Goal: Task Accomplishment & Management: Complete application form

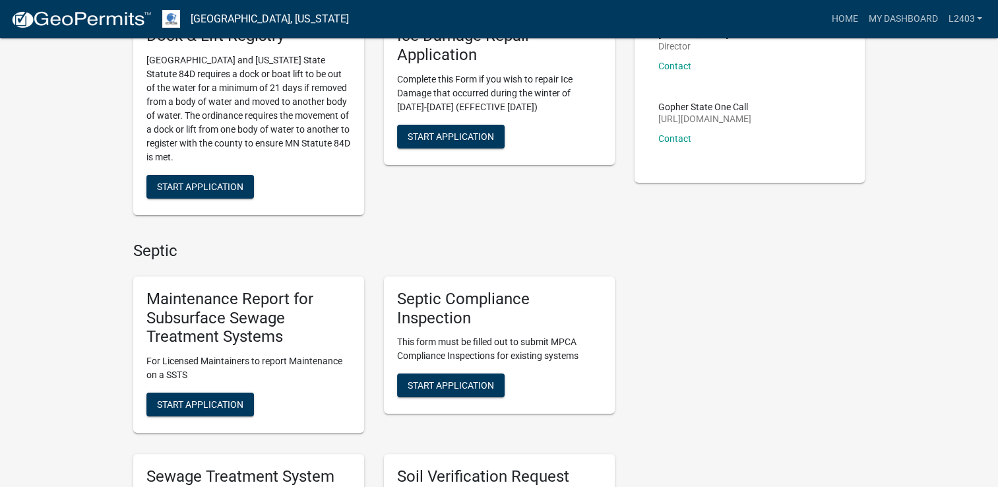
scroll to position [198, 0]
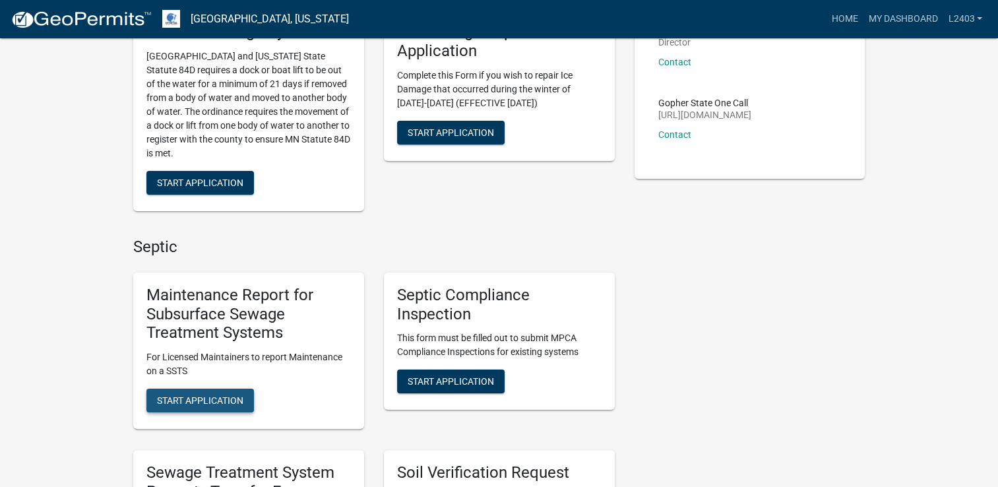
click at [181, 397] on span "Start Application" at bounding box center [200, 400] width 86 height 11
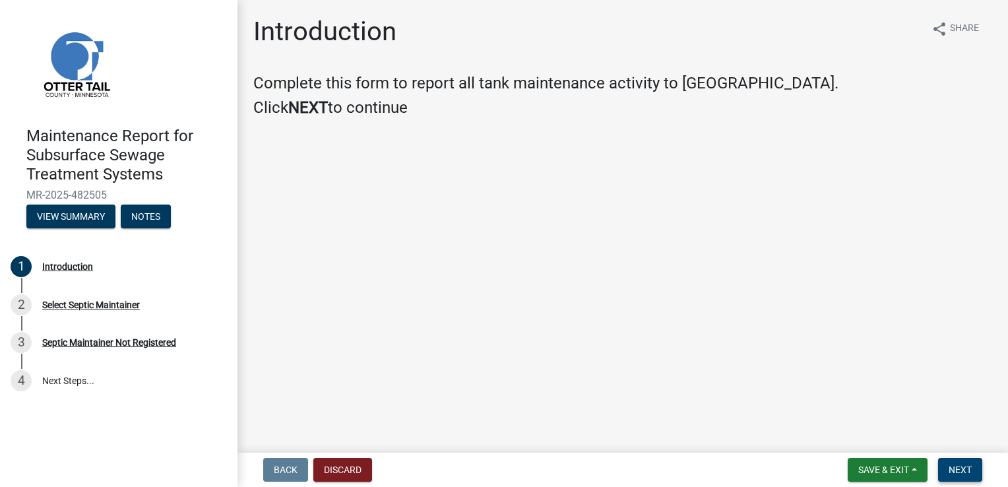
click at [950, 464] on span "Next" at bounding box center [960, 469] width 23 height 11
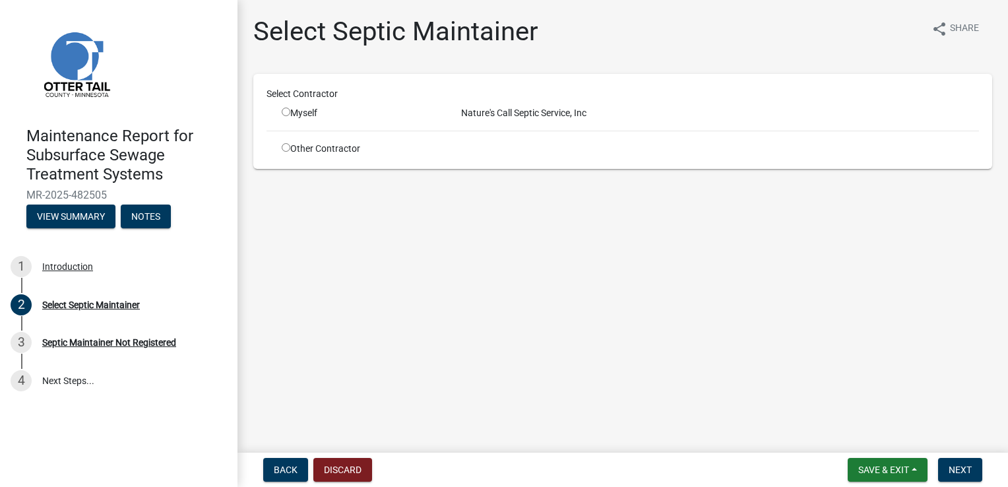
click at [285, 113] on input "radio" at bounding box center [286, 112] width 9 height 9
radio input "true"
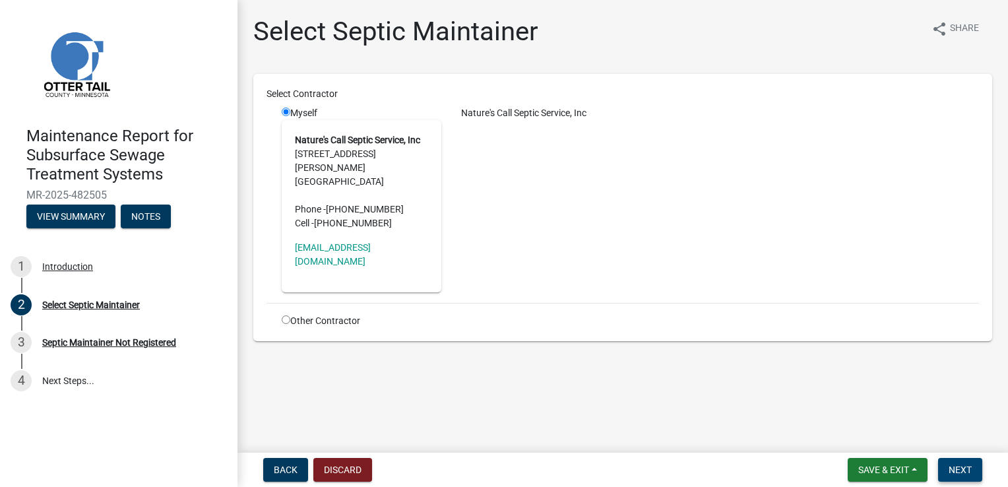
click at [958, 473] on span "Next" at bounding box center [960, 469] width 23 height 11
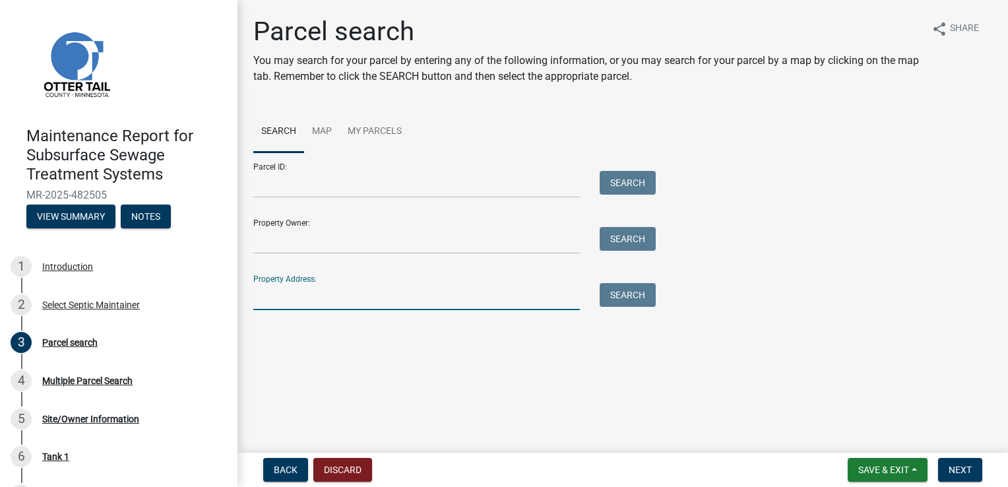
click at [298, 300] on input "Property Address:" at bounding box center [416, 296] width 327 height 27
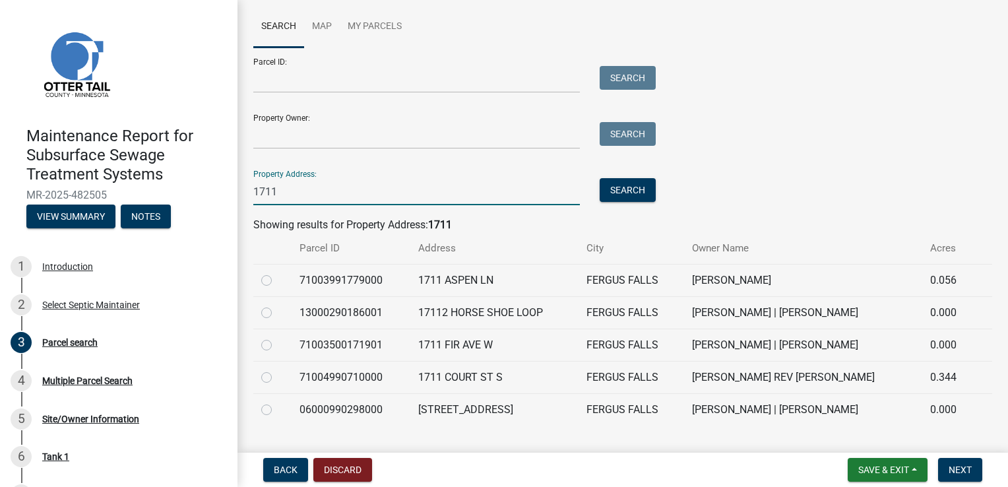
scroll to position [132, 0]
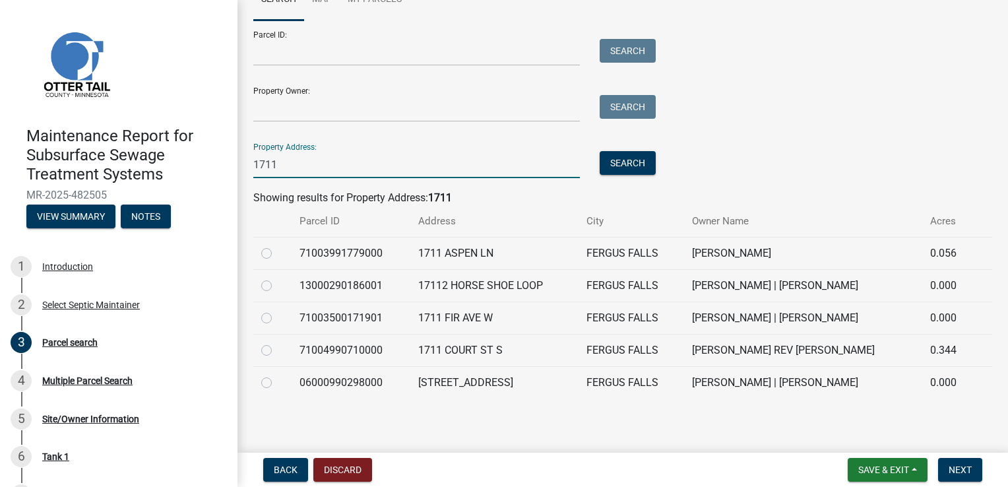
type input "1711"
click at [277, 310] on label at bounding box center [277, 310] width 0 height 0
click at [277, 319] on input "radio" at bounding box center [281, 314] width 9 height 9
radio input "true"
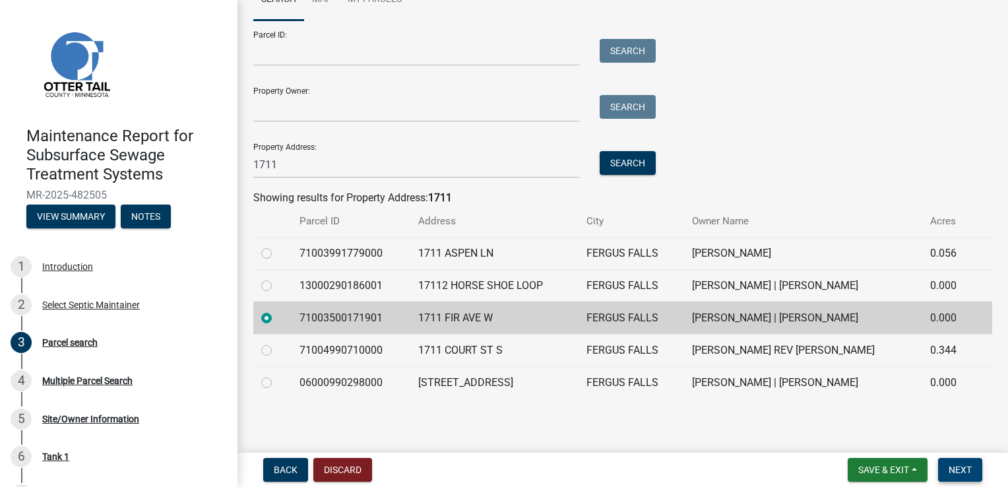
click at [955, 471] on span "Next" at bounding box center [960, 469] width 23 height 11
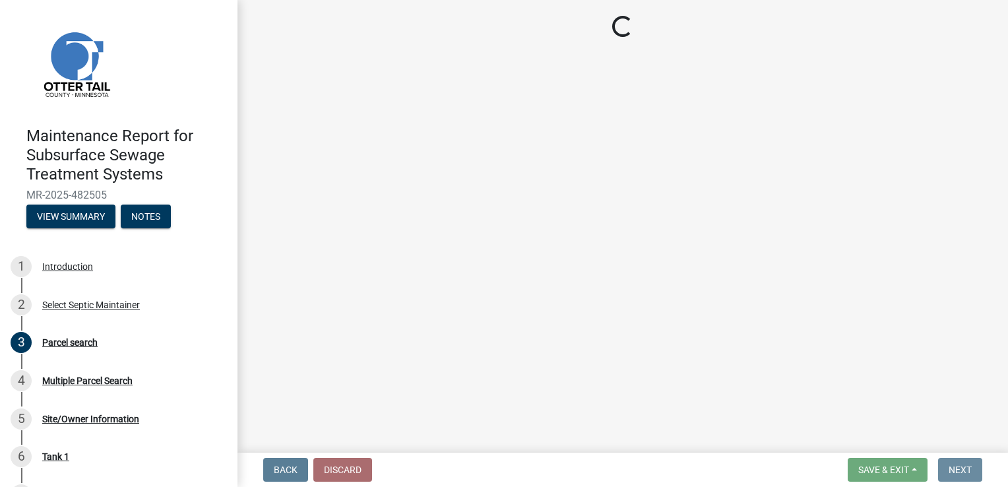
scroll to position [0, 0]
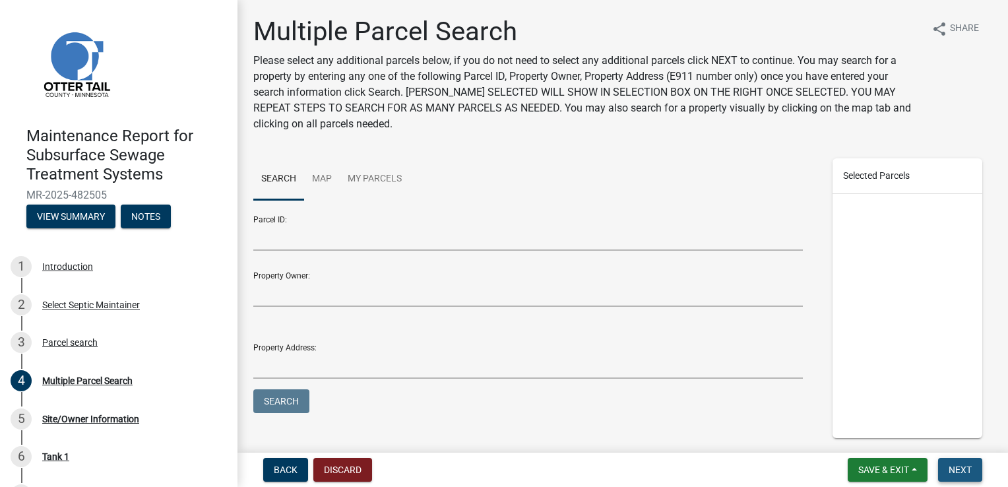
click at [953, 465] on span "Next" at bounding box center [960, 469] width 23 height 11
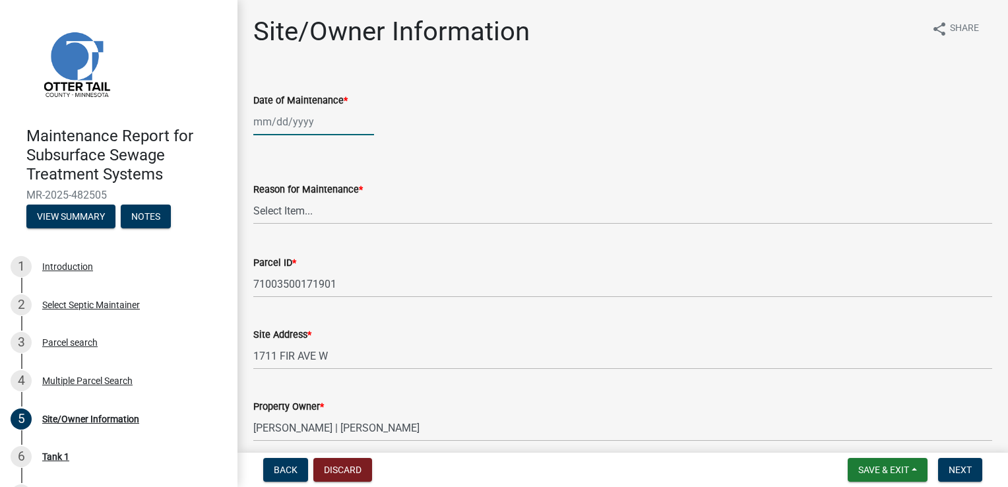
select select "9"
select select "2025"
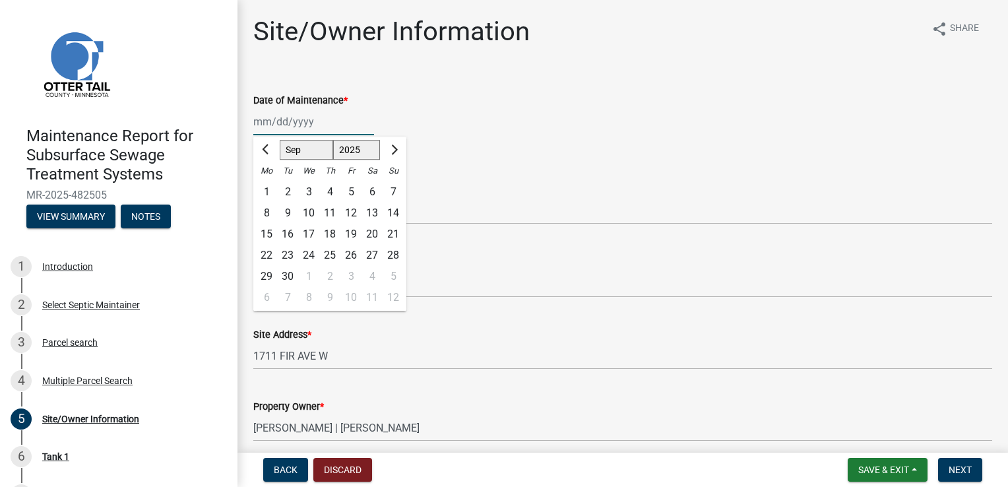
click at [300, 115] on div "[PERSON_NAME] Feb Mar Apr [PERSON_NAME][DATE] Oct Nov [DATE] 1526 1527 1528 152…" at bounding box center [313, 121] width 121 height 27
click at [268, 253] on div "22" at bounding box center [266, 255] width 21 height 21
type input "[DATE]"
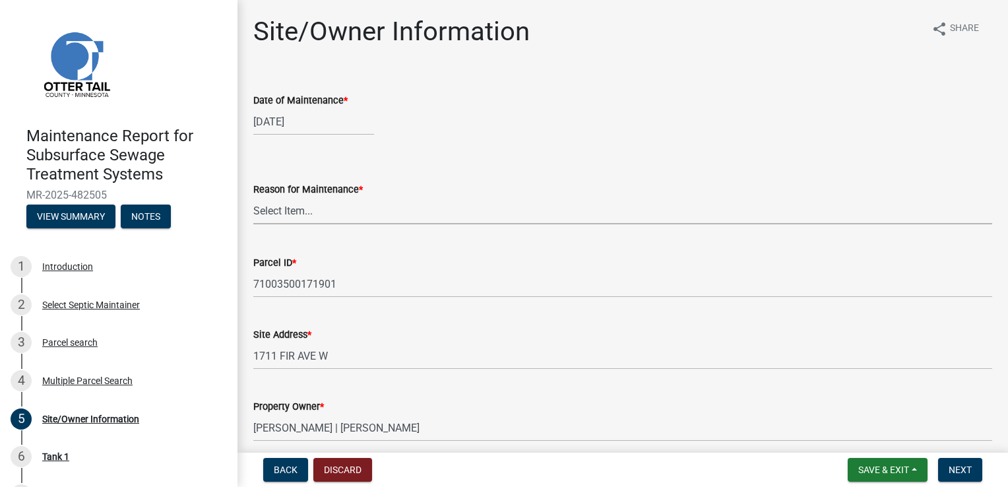
drag, startPoint x: 278, startPoint y: 217, endPoint x: 278, endPoint y: 224, distance: 6.6
click at [278, 217] on select "Select Item... Called Routine Other" at bounding box center [622, 210] width 739 height 27
click at [253, 197] on select "Select Item... Called Routine Other" at bounding box center [622, 210] width 739 height 27
select select "3ac72b63-7b21-42e4-8192-806faae7a4f1"
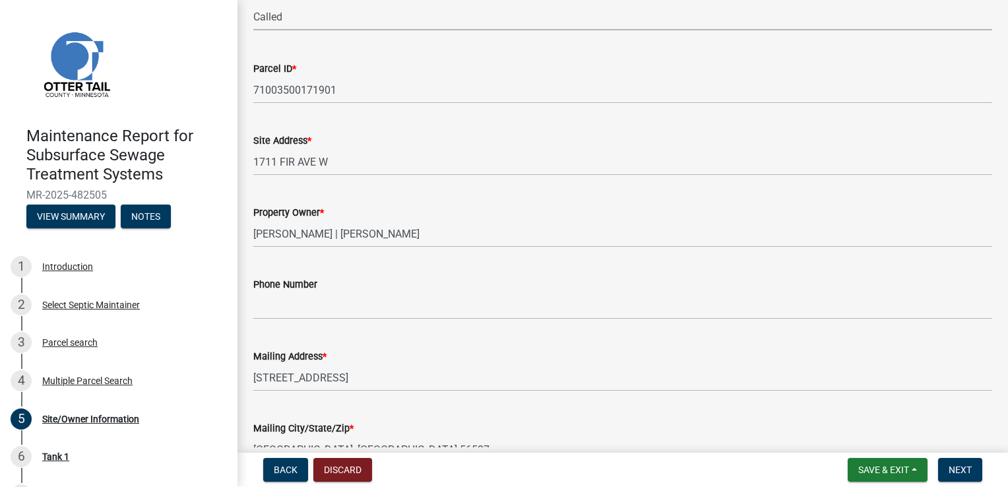
scroll to position [198, 0]
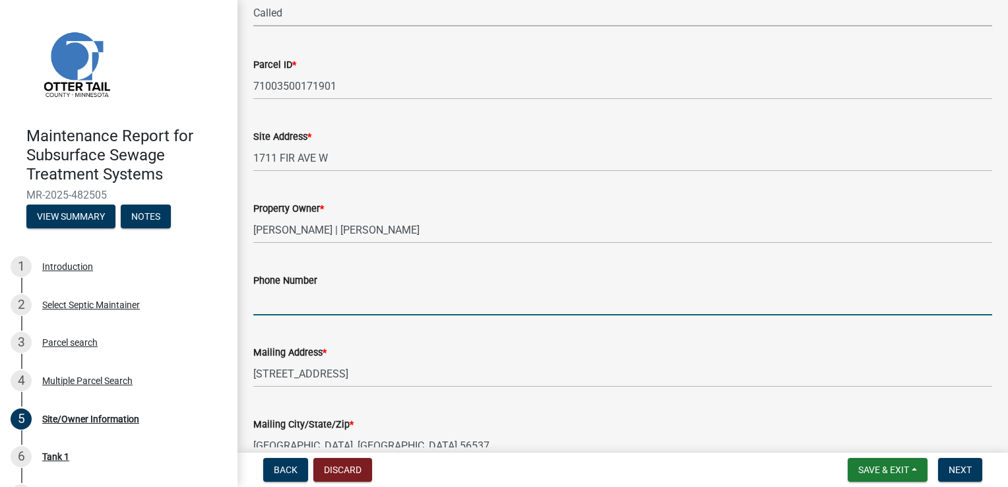
click at [295, 303] on input "Phone Number" at bounding box center [622, 301] width 739 height 27
type input "[PHONE_NUMBER]"
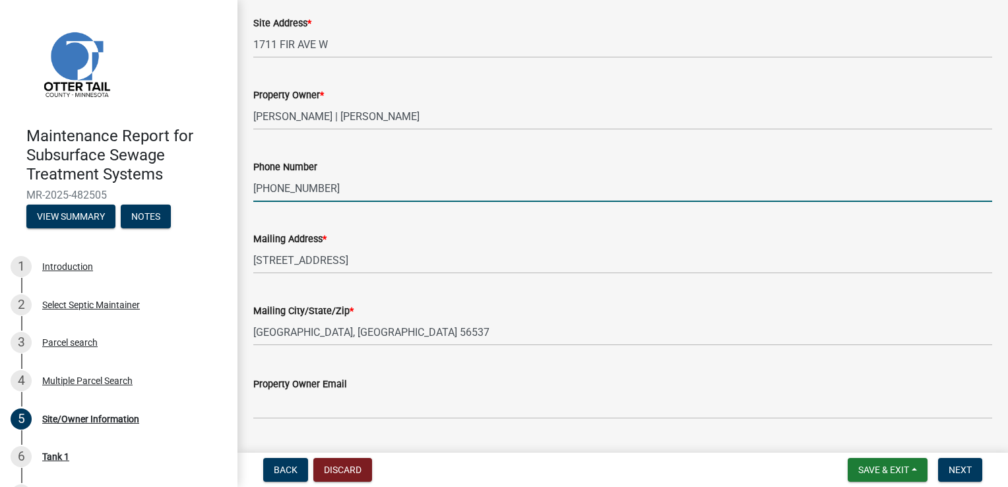
scroll to position [330, 0]
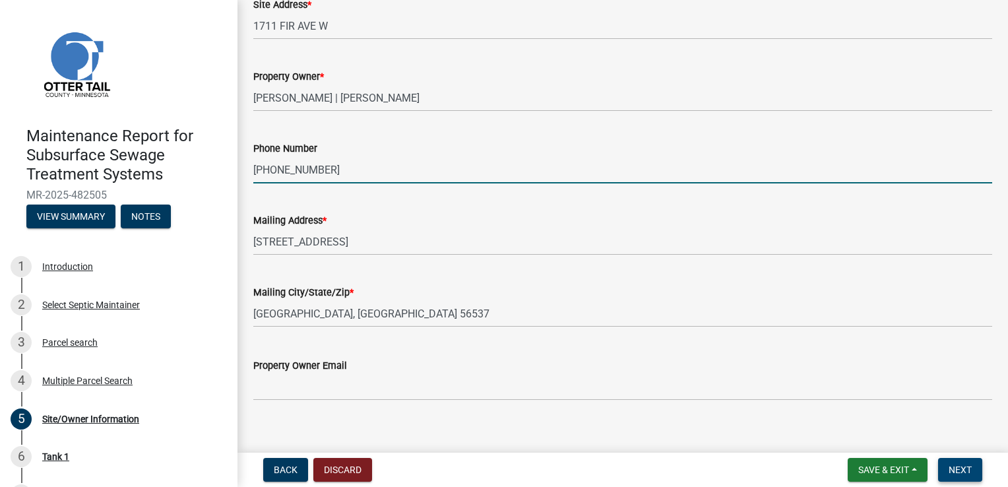
click at [953, 466] on span "Next" at bounding box center [960, 469] width 23 height 11
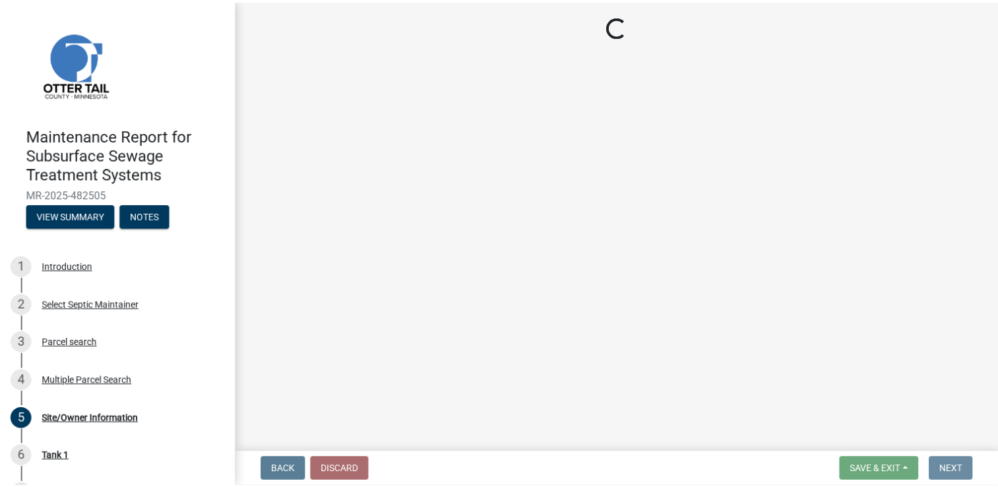
scroll to position [0, 0]
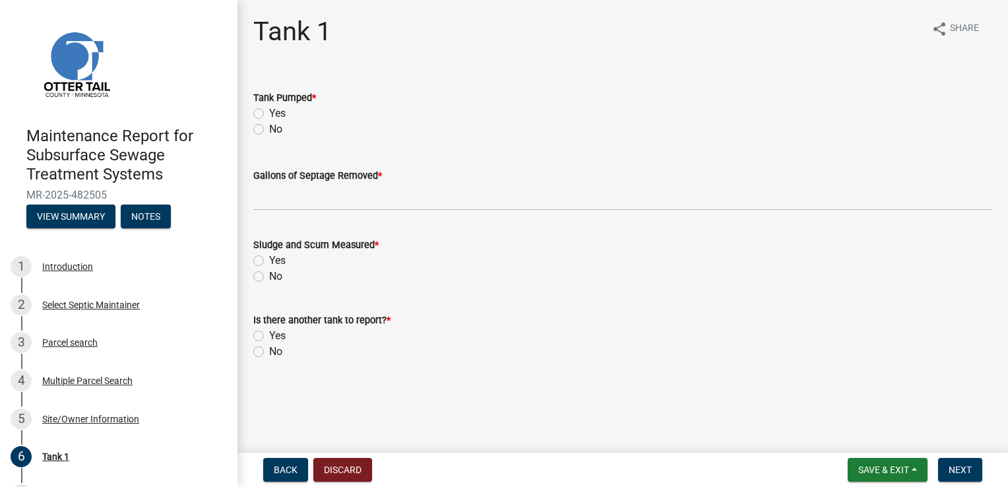
click at [269, 111] on label "Yes" at bounding box center [277, 114] width 16 height 16
click at [269, 111] on input "Yes" at bounding box center [273, 110] width 9 height 9
radio input "true"
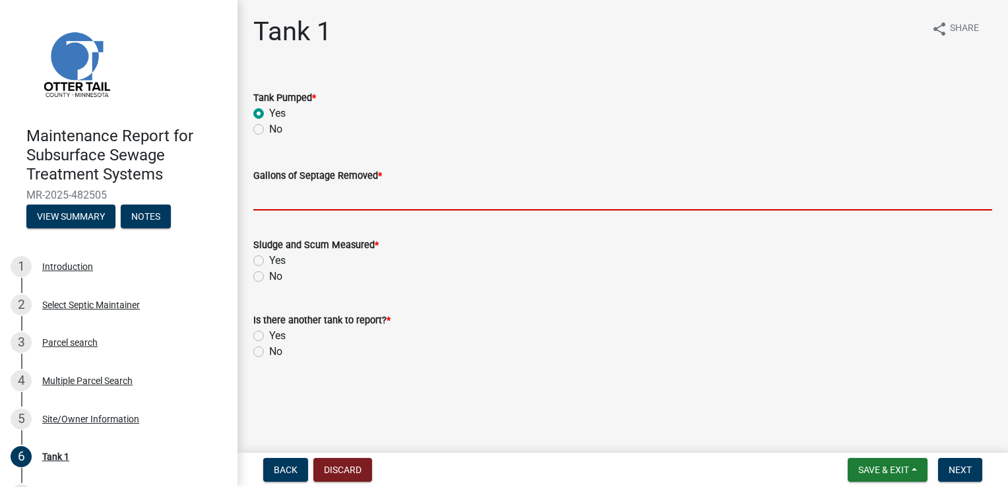
click at [287, 195] on input "Gallons of Septage Removed *" at bounding box center [622, 196] width 739 height 27
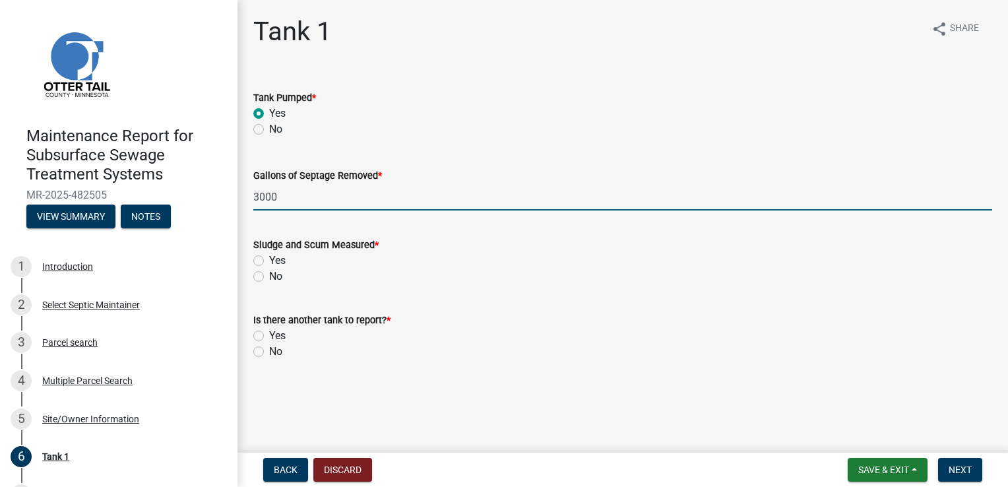
type input "3000"
click at [269, 259] on label "Yes" at bounding box center [277, 261] width 16 height 16
click at [269, 259] on input "Yes" at bounding box center [273, 257] width 9 height 9
radio input "true"
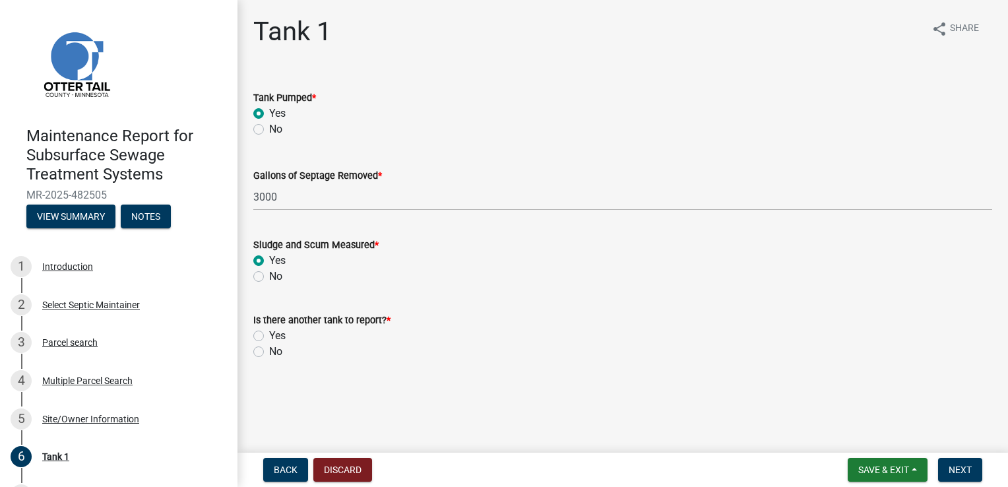
click at [269, 350] on label "No" at bounding box center [275, 352] width 13 height 16
click at [269, 350] on input "No" at bounding box center [273, 348] width 9 height 9
radio input "true"
click at [956, 466] on span "Next" at bounding box center [960, 469] width 23 height 11
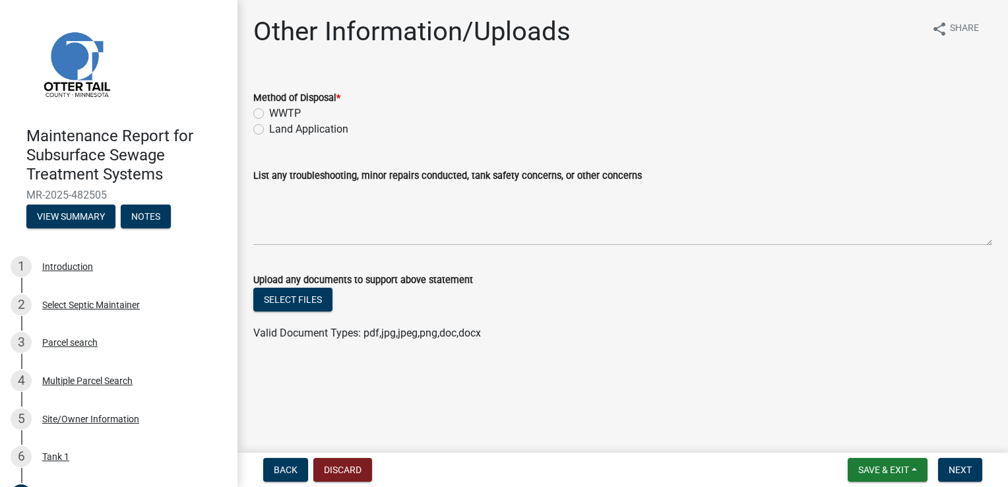
drag, startPoint x: 262, startPoint y: 131, endPoint x: 302, endPoint y: 146, distance: 42.8
click at [269, 132] on label "Land Application" at bounding box center [308, 129] width 79 height 16
click at [269, 130] on input "Land Application" at bounding box center [273, 125] width 9 height 9
radio input "true"
click at [961, 465] on span "Next" at bounding box center [960, 469] width 23 height 11
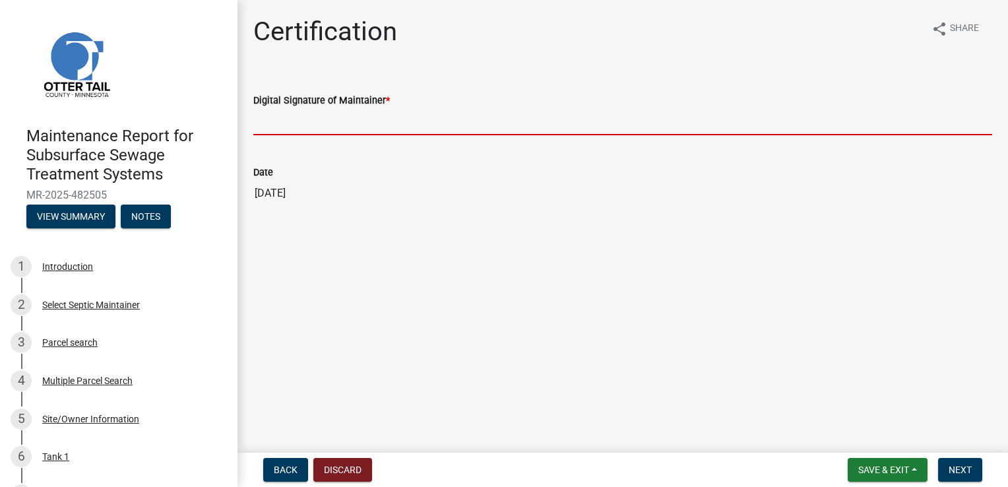
click at [284, 123] on input "Digital Signature of Maintainer *" at bounding box center [622, 121] width 739 height 27
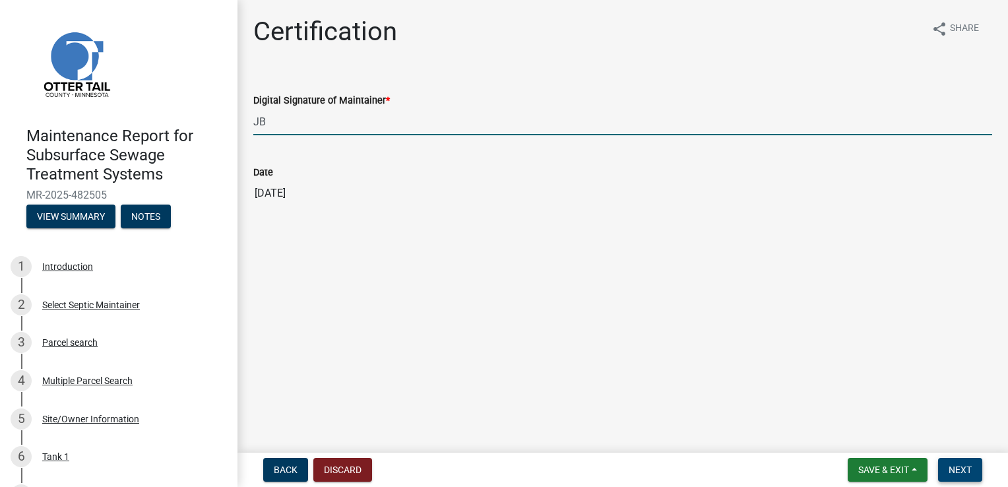
type input "JB"
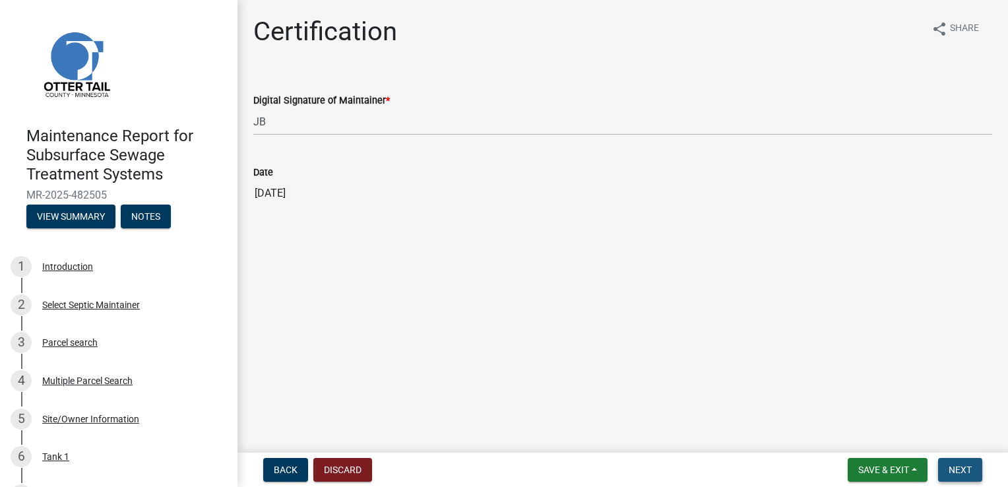
click at [958, 463] on button "Next" at bounding box center [960, 470] width 44 height 24
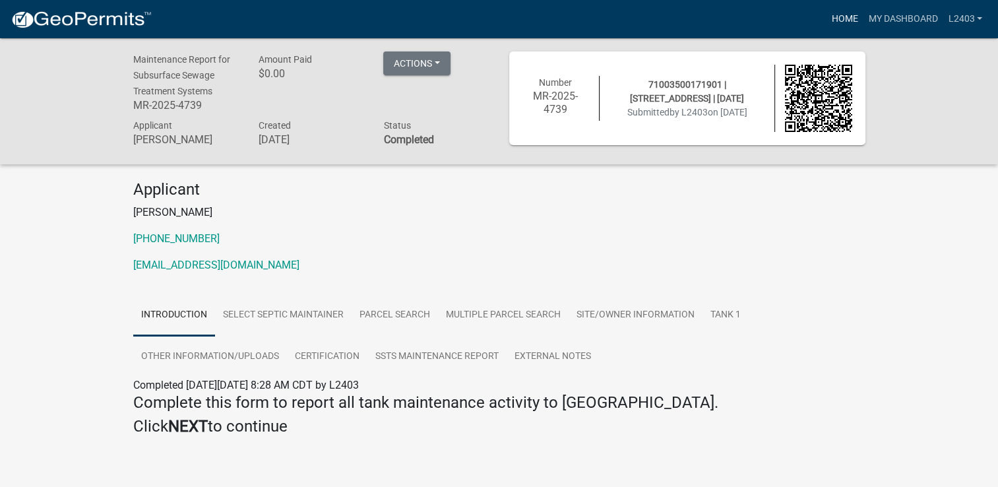
click at [836, 18] on link "Home" at bounding box center [844, 19] width 37 height 25
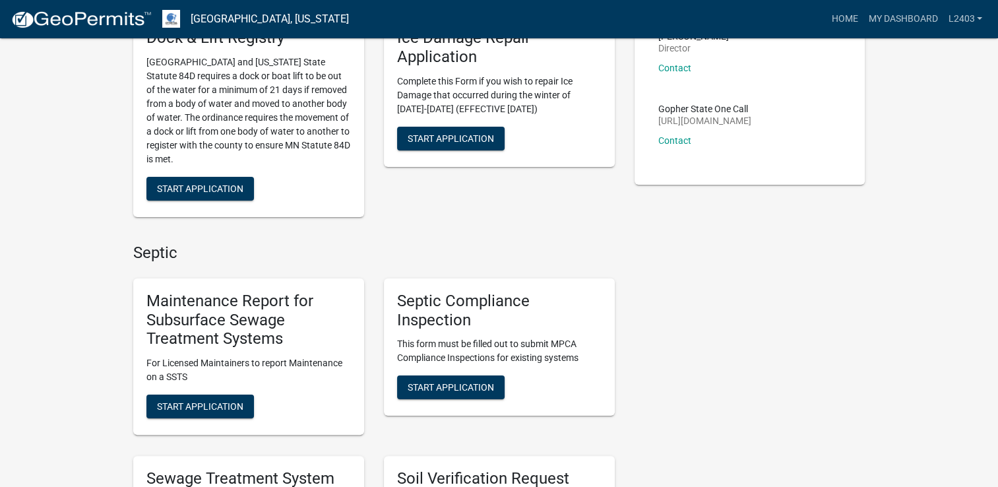
scroll to position [198, 0]
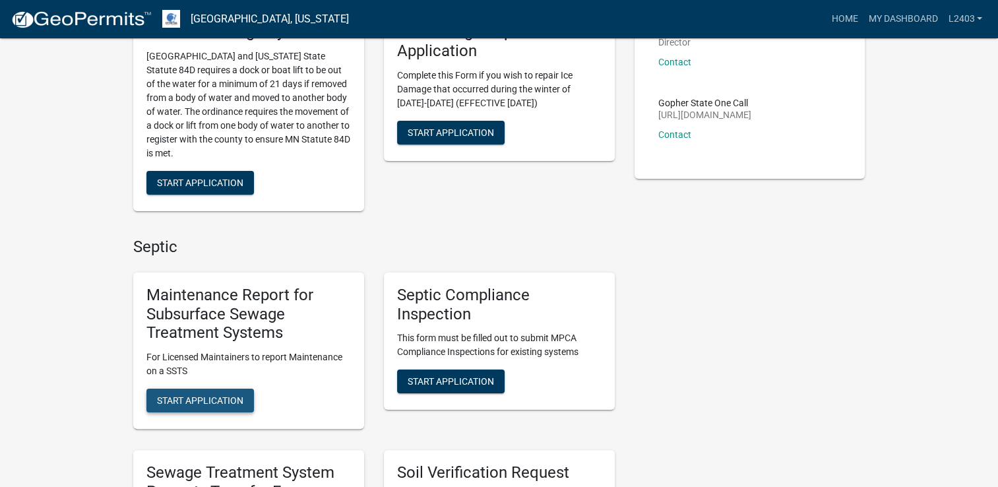
click at [216, 402] on span "Start Application" at bounding box center [200, 400] width 86 height 11
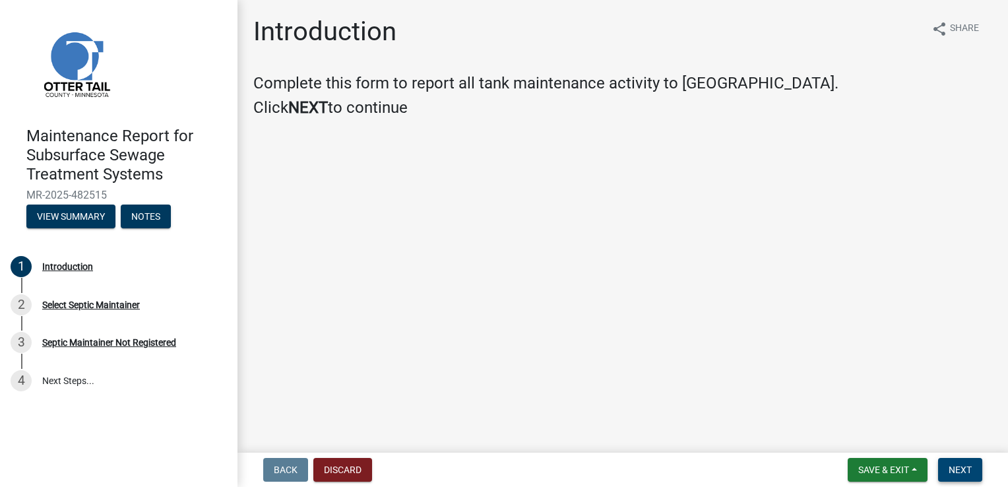
click at [948, 461] on button "Next" at bounding box center [960, 470] width 44 height 24
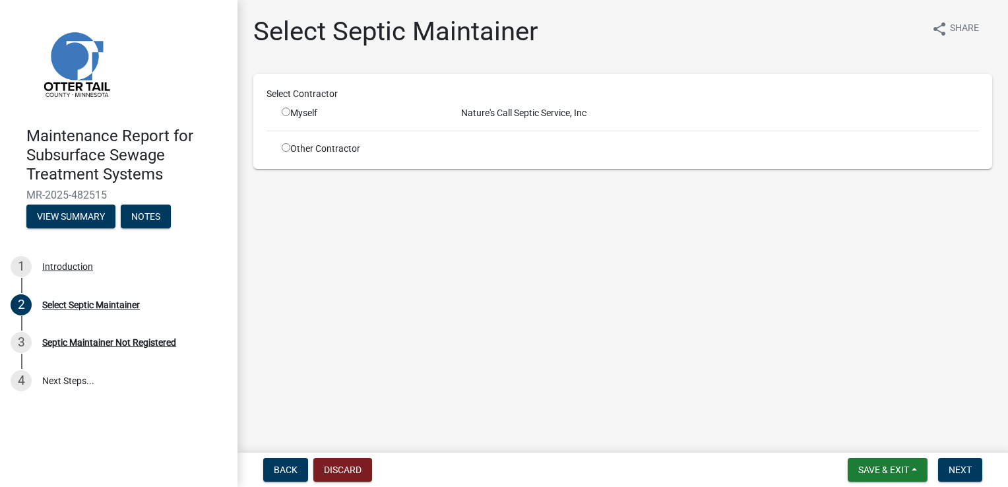
click at [287, 109] on input "radio" at bounding box center [286, 112] width 9 height 9
radio input "true"
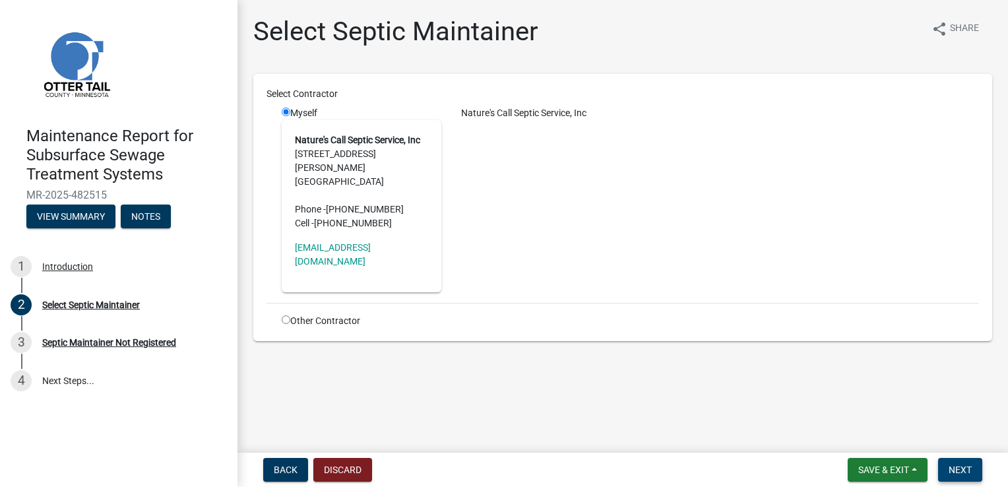
click at [963, 466] on span "Next" at bounding box center [960, 469] width 23 height 11
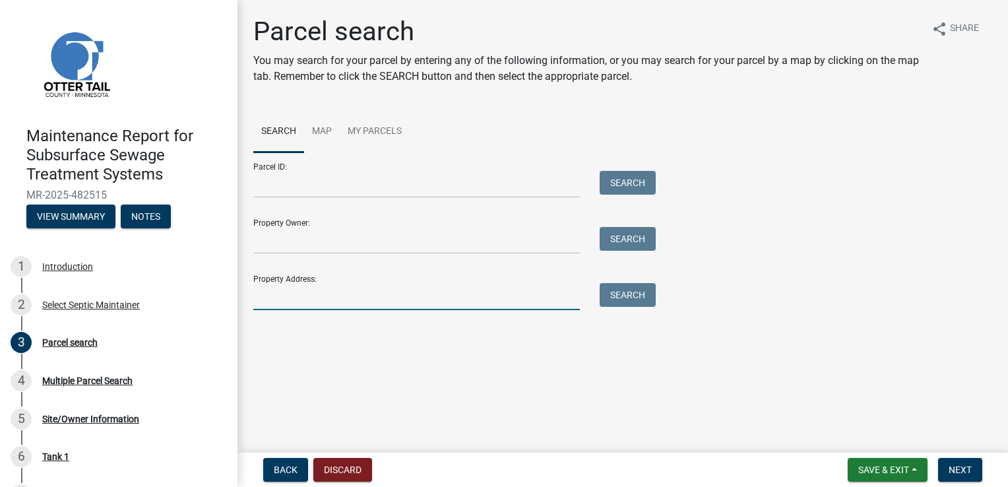
click at [307, 297] on input "Property Address:" at bounding box center [416, 296] width 327 height 27
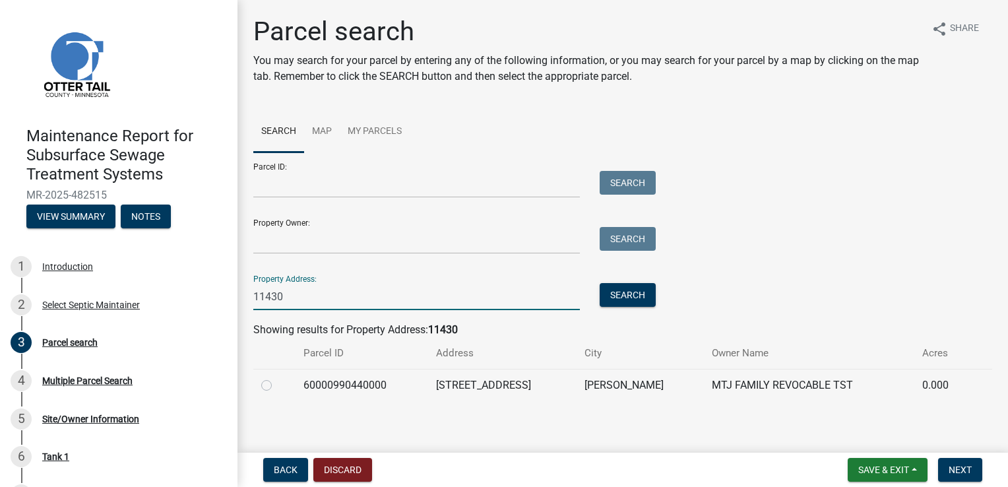
type input "11430"
click at [277, 377] on label at bounding box center [277, 377] width 0 height 0
click at [277, 384] on input "radio" at bounding box center [281, 381] width 9 height 9
radio input "true"
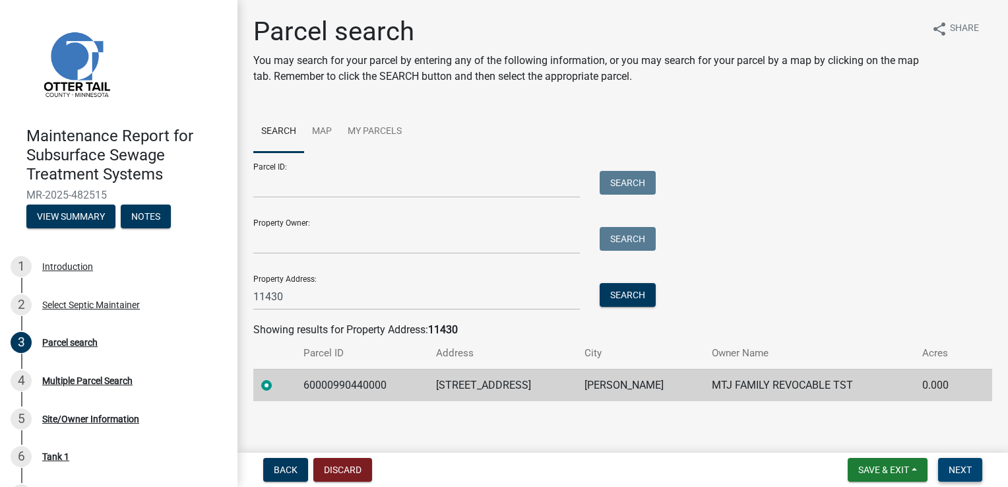
click at [960, 476] on button "Next" at bounding box center [960, 470] width 44 height 24
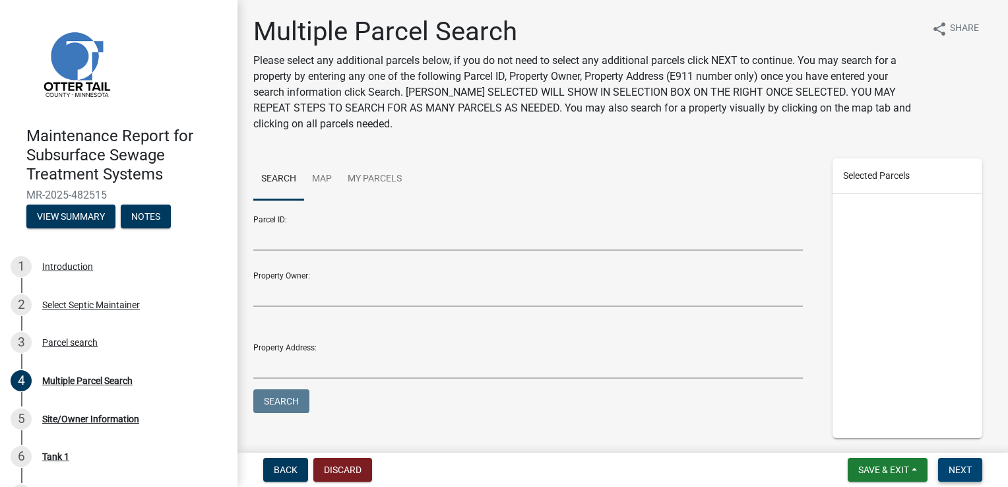
click at [961, 468] on span "Next" at bounding box center [960, 469] width 23 height 11
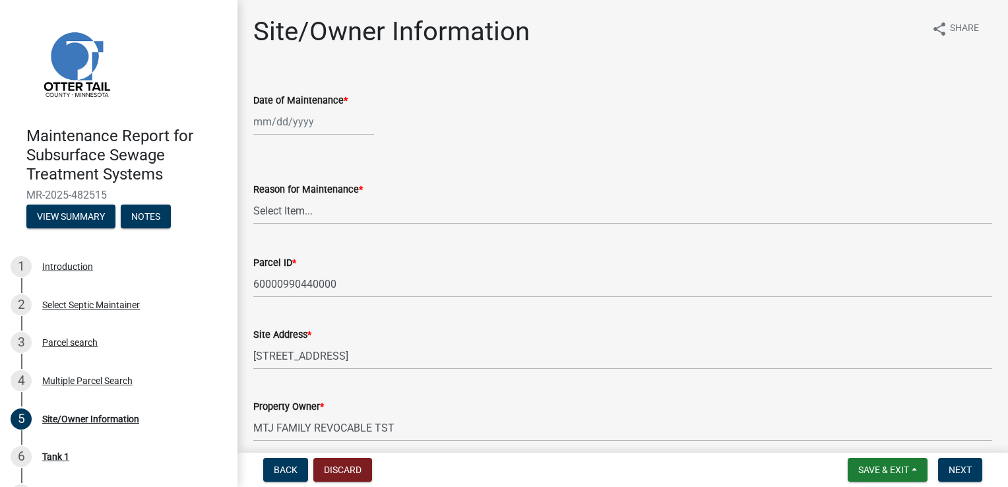
click at [286, 124] on div at bounding box center [313, 121] width 121 height 27
select select "9"
select select "2025"
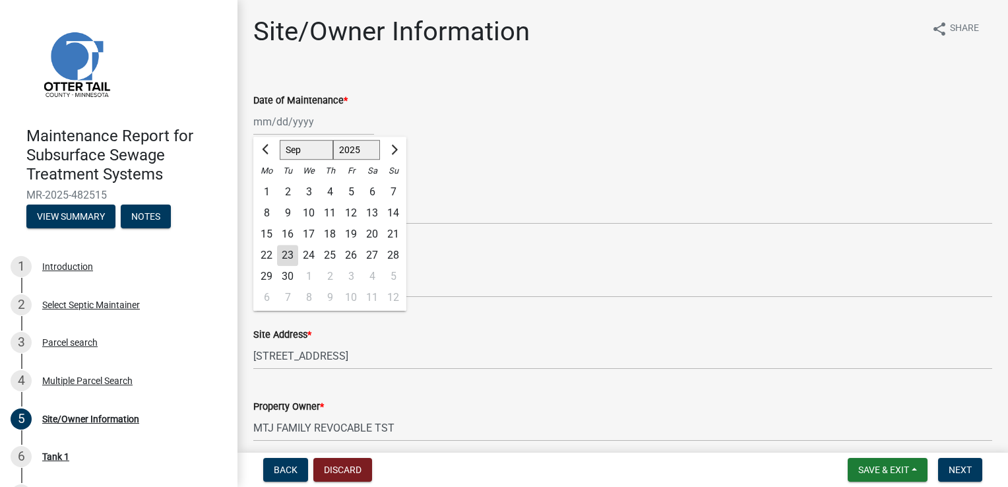
click at [265, 252] on div "22" at bounding box center [266, 255] width 21 height 21
type input "[DATE]"
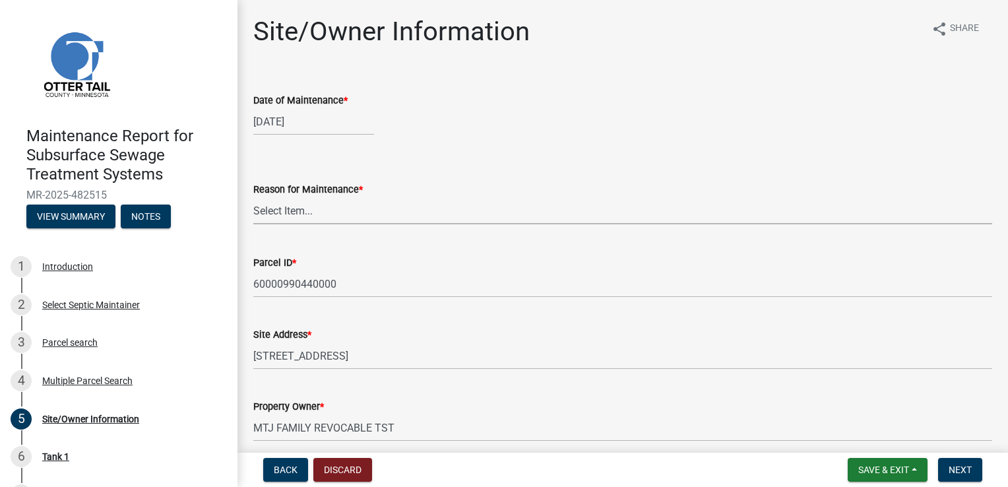
drag, startPoint x: 265, startPoint y: 206, endPoint x: 268, endPoint y: 224, distance: 18.2
click at [265, 207] on select "Select Item... Called Routine Other" at bounding box center [622, 210] width 739 height 27
click at [253, 197] on select "Select Item... Called Routine Other" at bounding box center [622, 210] width 739 height 27
select select "3ac72b63-7b21-42e4-8192-806faae7a4f1"
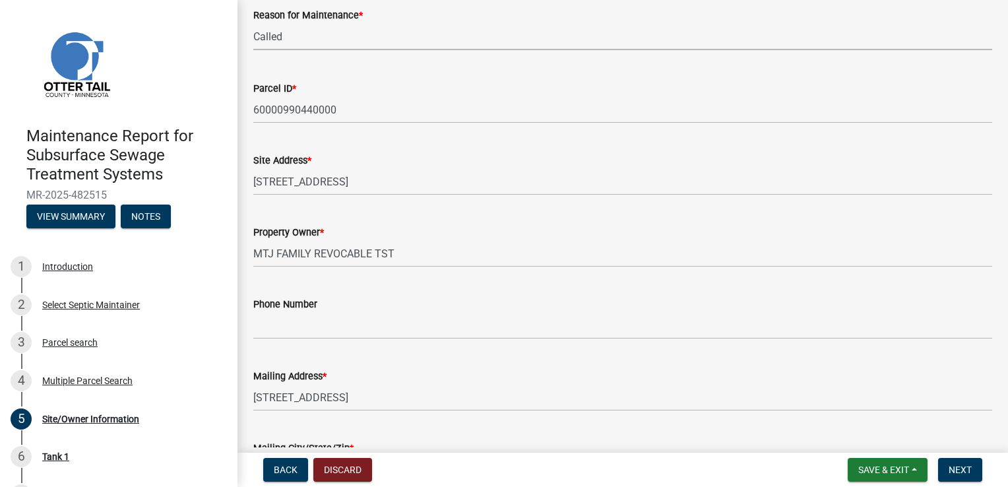
scroll to position [198, 0]
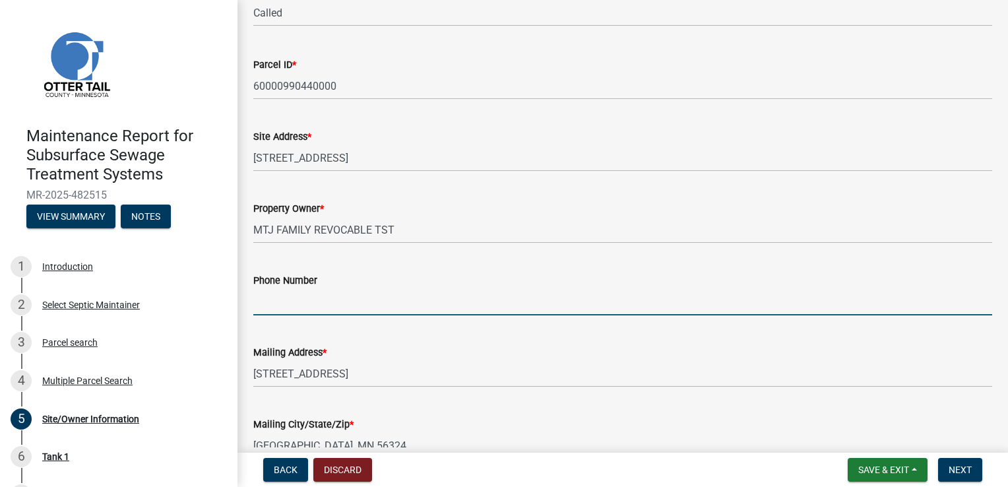
click at [287, 297] on input "Phone Number" at bounding box center [622, 301] width 739 height 27
type input "[PHONE_NUMBER]"
click at [954, 460] on button "Next" at bounding box center [960, 470] width 44 height 24
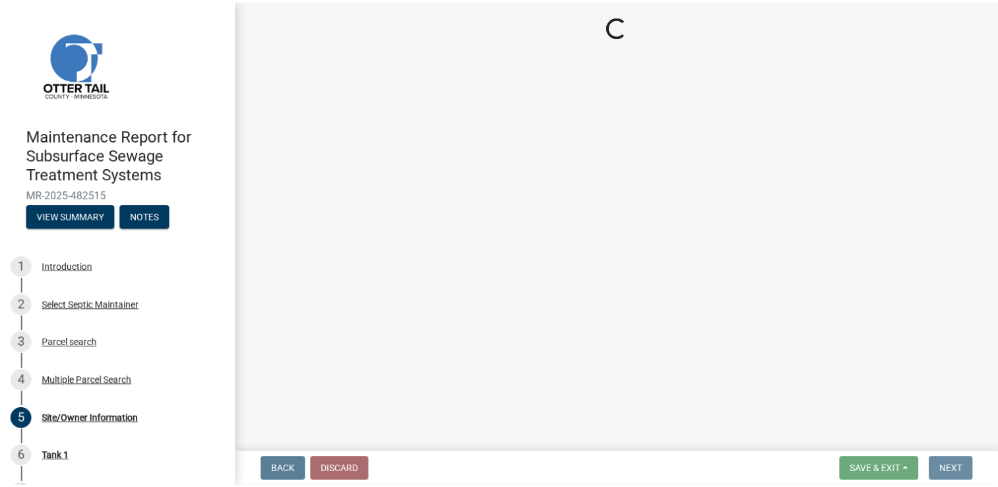
scroll to position [0, 0]
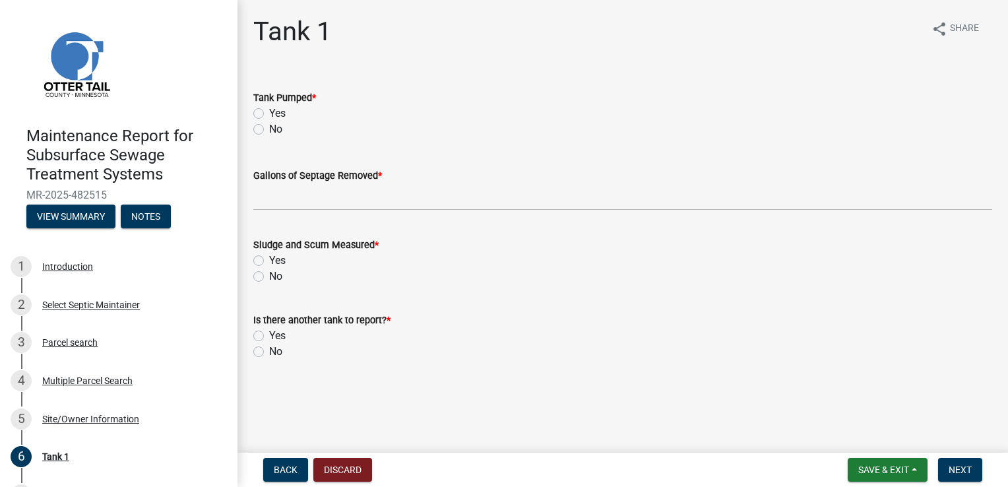
click at [269, 111] on label "Yes" at bounding box center [277, 114] width 16 height 16
click at [269, 111] on input "Yes" at bounding box center [273, 110] width 9 height 9
radio input "true"
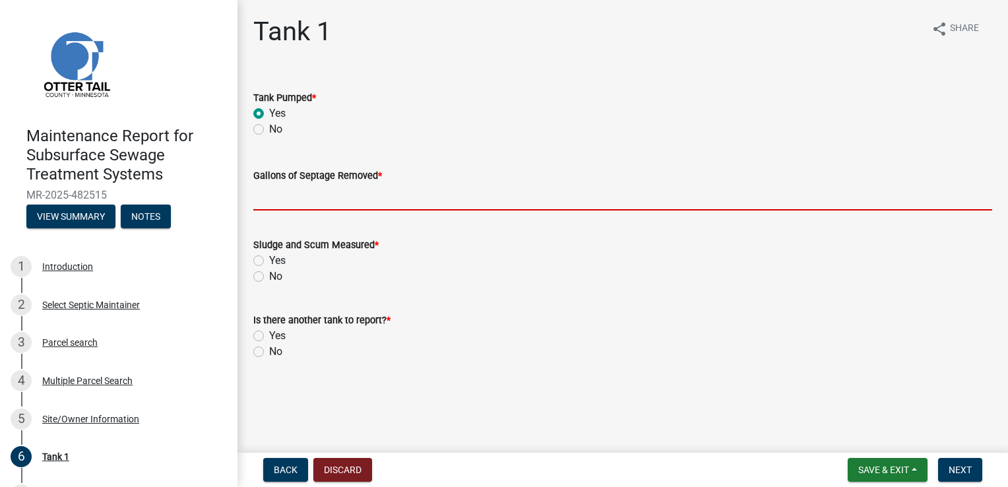
click at [267, 191] on input "Gallons of Septage Removed *" at bounding box center [622, 196] width 739 height 27
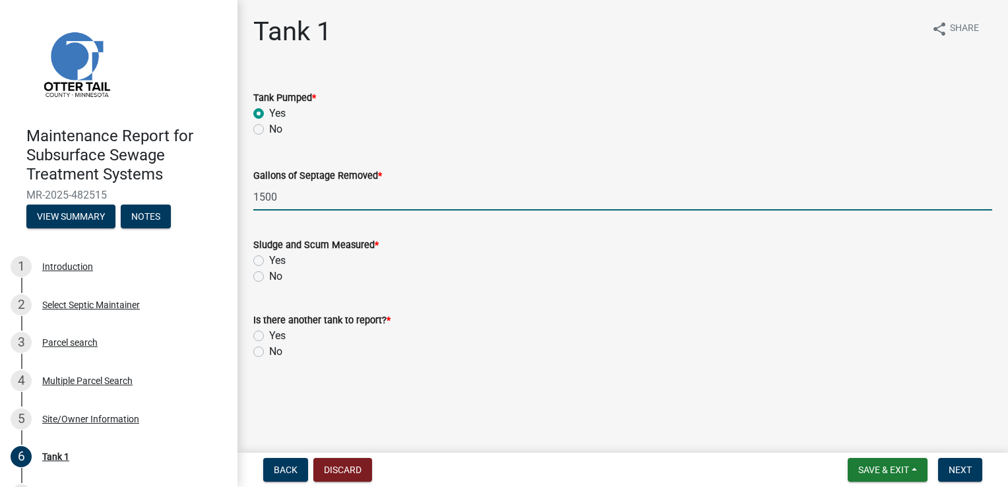
type input "1500"
click at [269, 262] on label "Yes" at bounding box center [277, 261] width 16 height 16
click at [269, 261] on input "Yes" at bounding box center [273, 257] width 9 height 9
radio input "true"
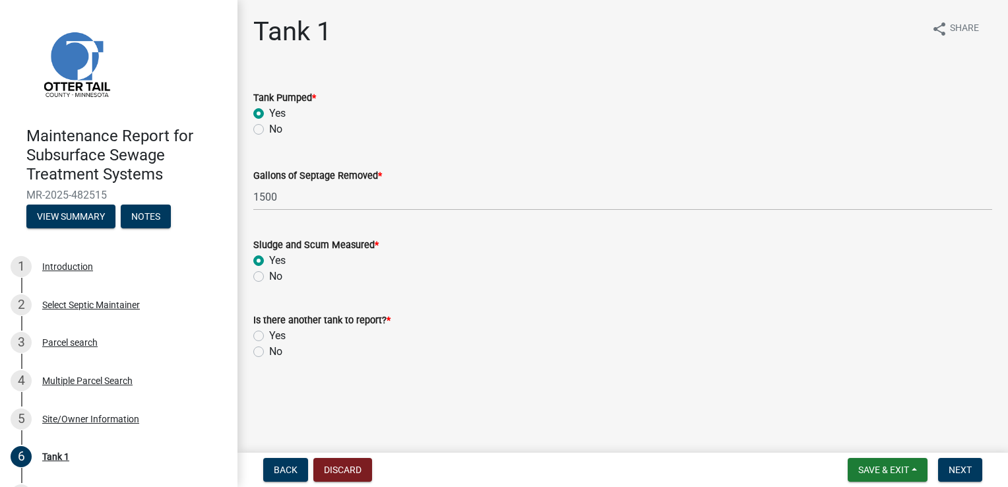
click at [269, 353] on label "No" at bounding box center [275, 352] width 13 height 16
click at [269, 352] on input "No" at bounding box center [273, 348] width 9 height 9
radio input "true"
click at [959, 460] on button "Next" at bounding box center [960, 470] width 44 height 24
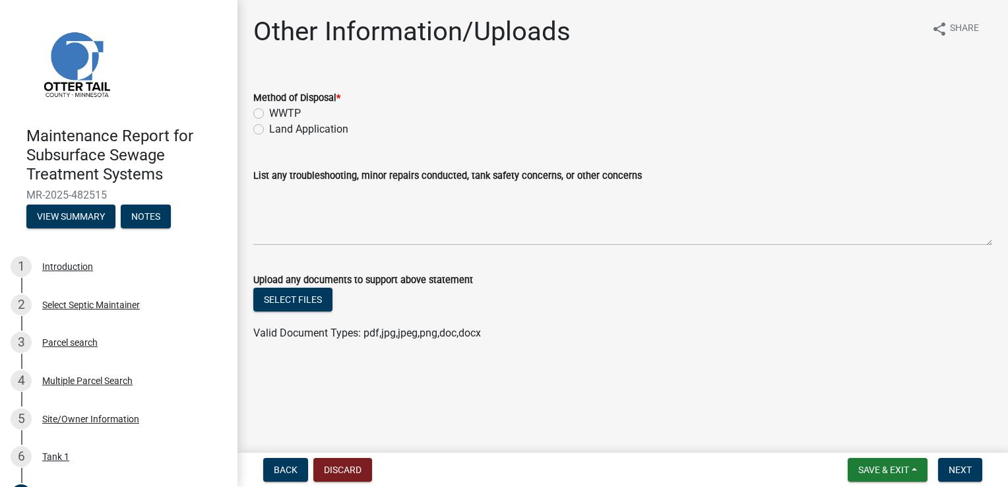
click at [269, 131] on label "Land Application" at bounding box center [308, 129] width 79 height 16
click at [269, 130] on input "Land Application" at bounding box center [273, 125] width 9 height 9
radio input "true"
click at [955, 469] on span "Next" at bounding box center [960, 469] width 23 height 11
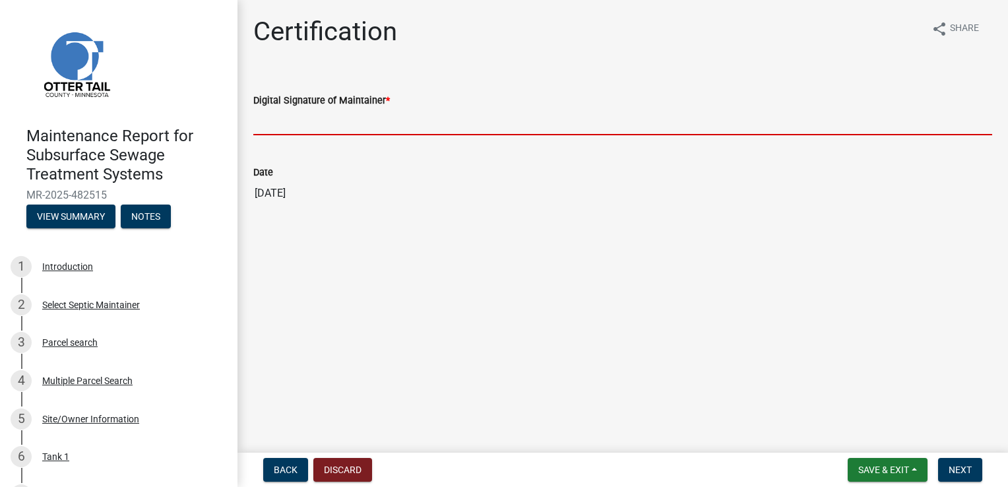
click at [303, 126] on input "Digital Signature of Maintainer *" at bounding box center [622, 121] width 739 height 27
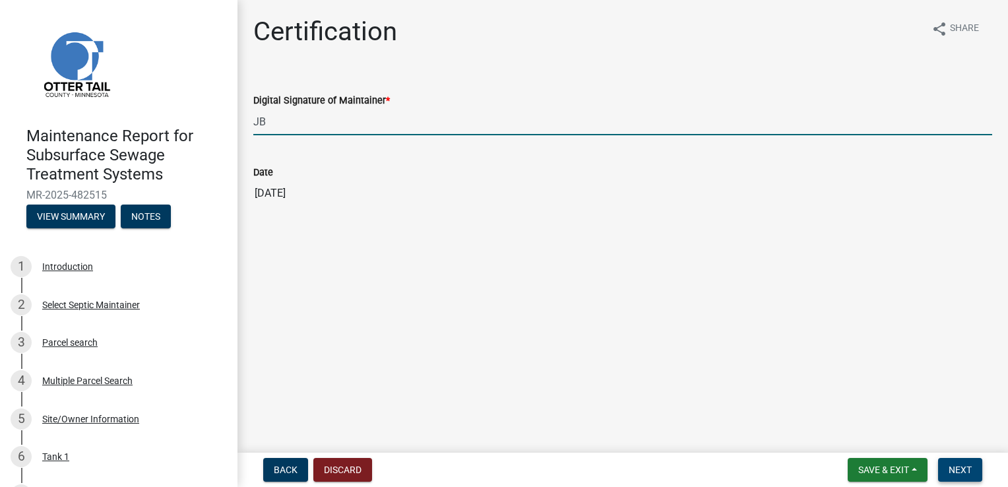
type input "JB"
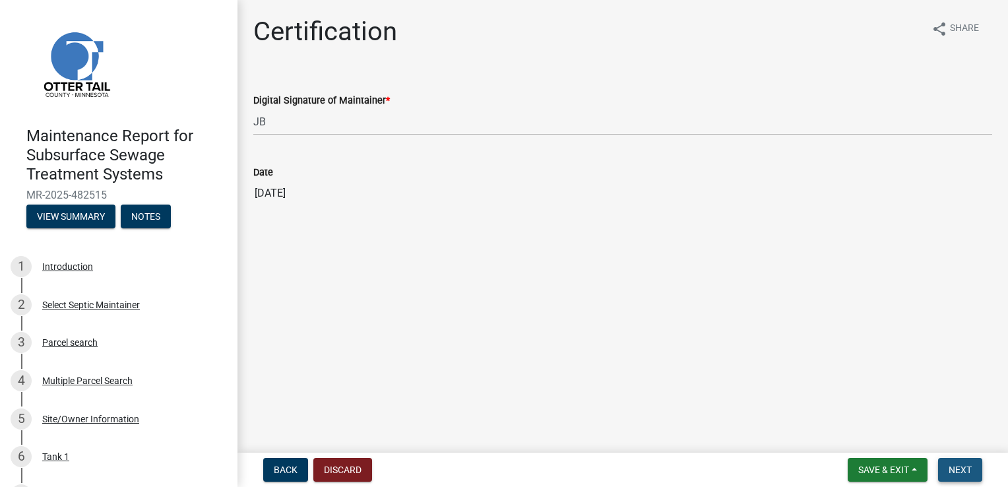
click at [955, 462] on button "Next" at bounding box center [960, 470] width 44 height 24
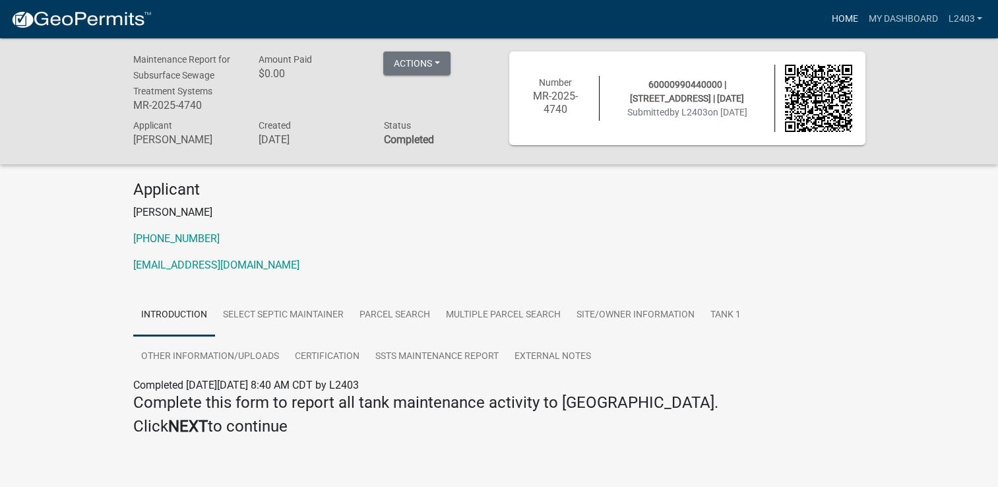
click at [838, 21] on link "Home" at bounding box center [844, 19] width 37 height 25
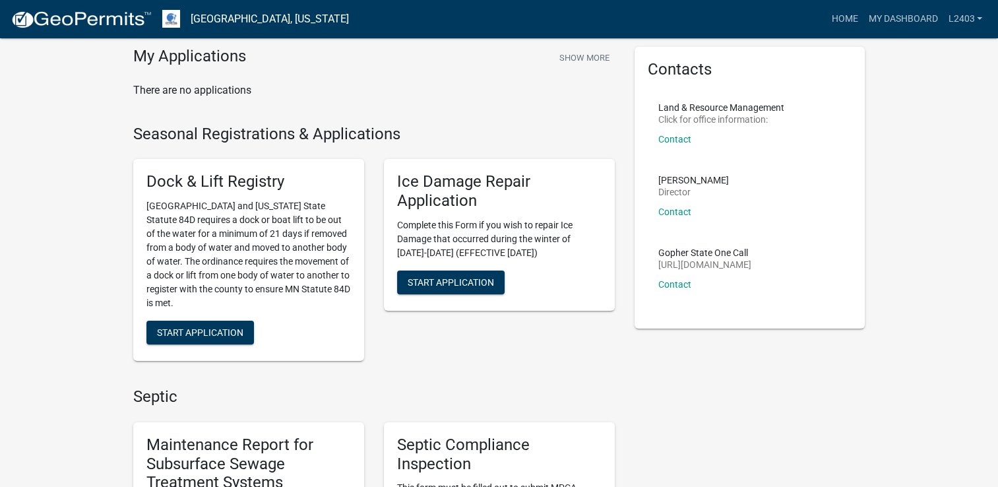
scroll to position [198, 0]
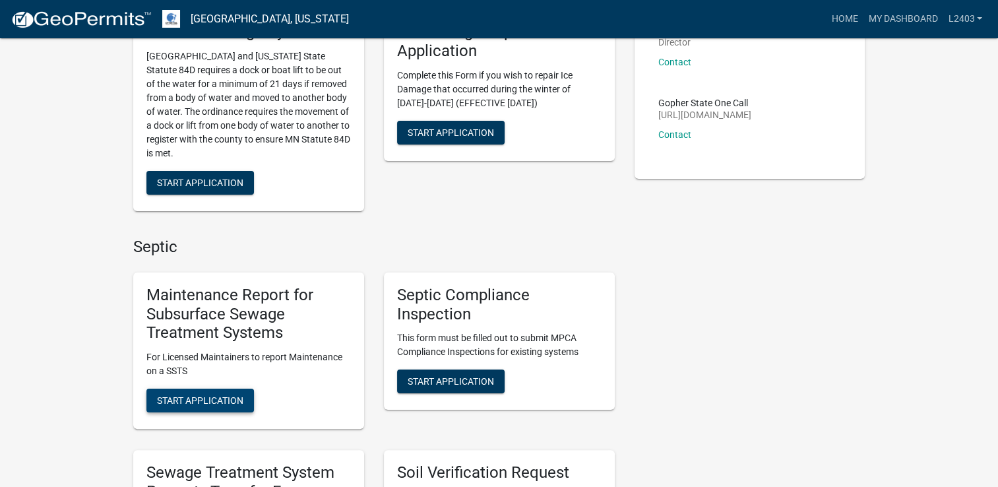
click at [187, 400] on span "Start Application" at bounding box center [200, 400] width 86 height 11
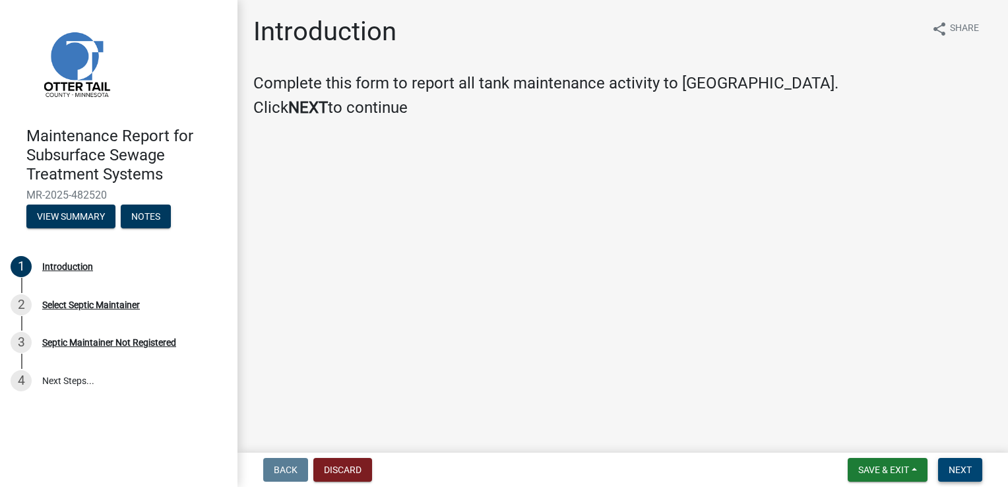
click at [967, 470] on span "Next" at bounding box center [960, 469] width 23 height 11
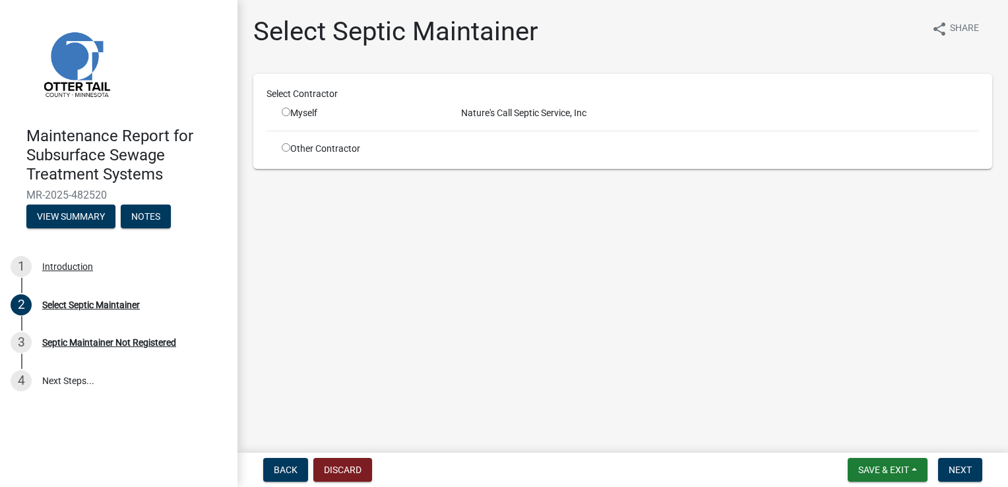
click at [287, 110] on input "radio" at bounding box center [286, 112] width 9 height 9
radio input "true"
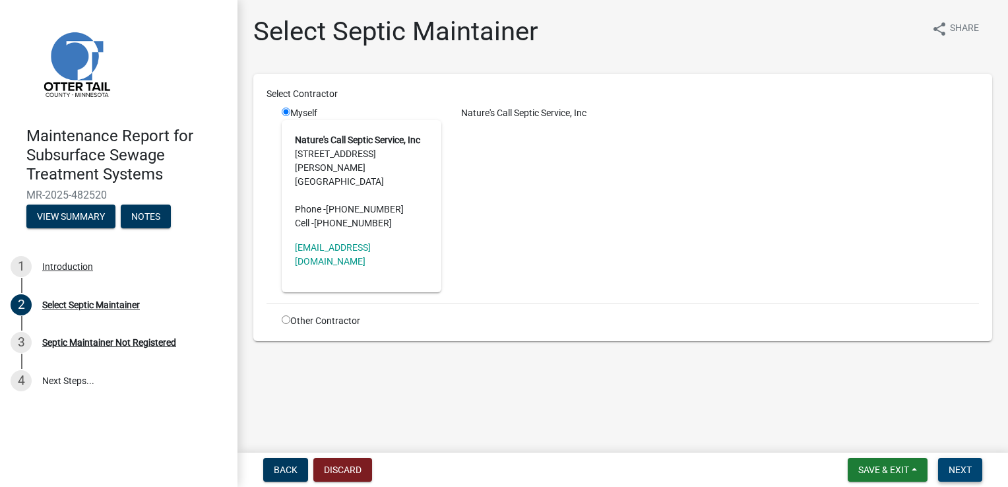
click at [950, 466] on span "Next" at bounding box center [960, 469] width 23 height 11
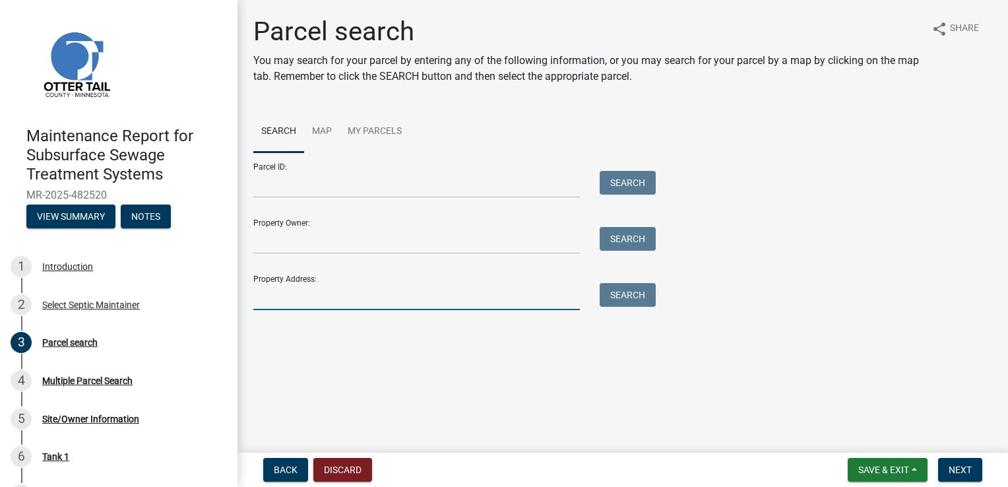
click at [264, 295] on input "Property Address:" at bounding box center [416, 296] width 327 height 27
type input "706 woodland"
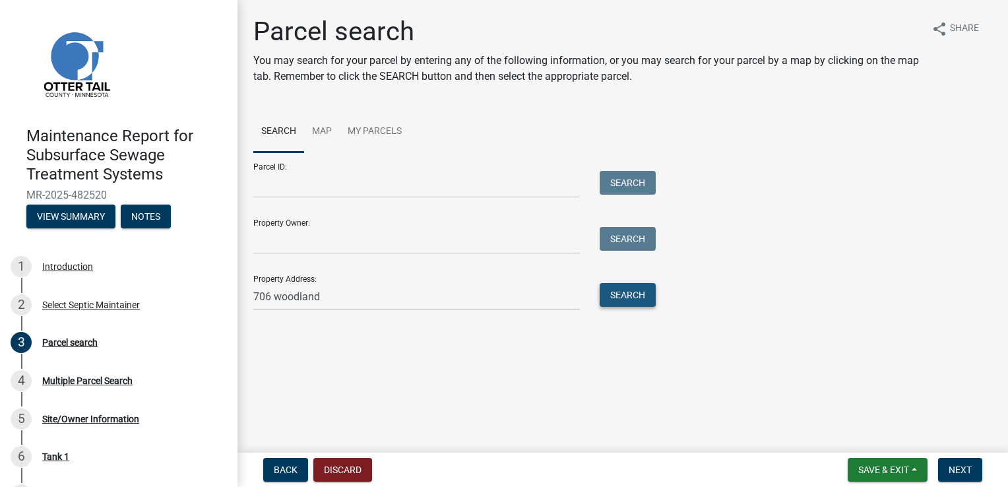
click at [613, 300] on button "Search" at bounding box center [628, 295] width 56 height 24
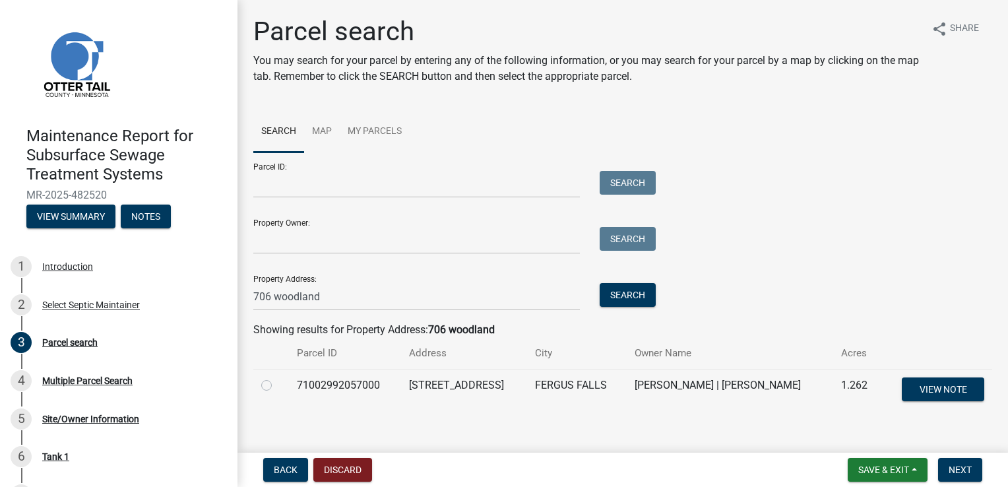
click at [277, 377] on label at bounding box center [277, 377] width 0 height 0
click at [277, 382] on input "radio" at bounding box center [281, 381] width 9 height 9
radio input "true"
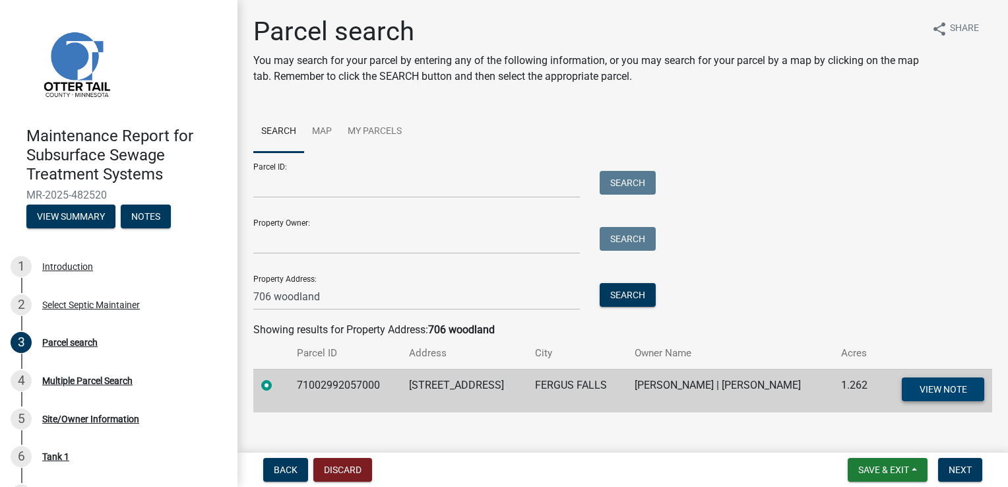
click at [937, 387] on span "View Note" at bounding box center [942, 388] width 47 height 11
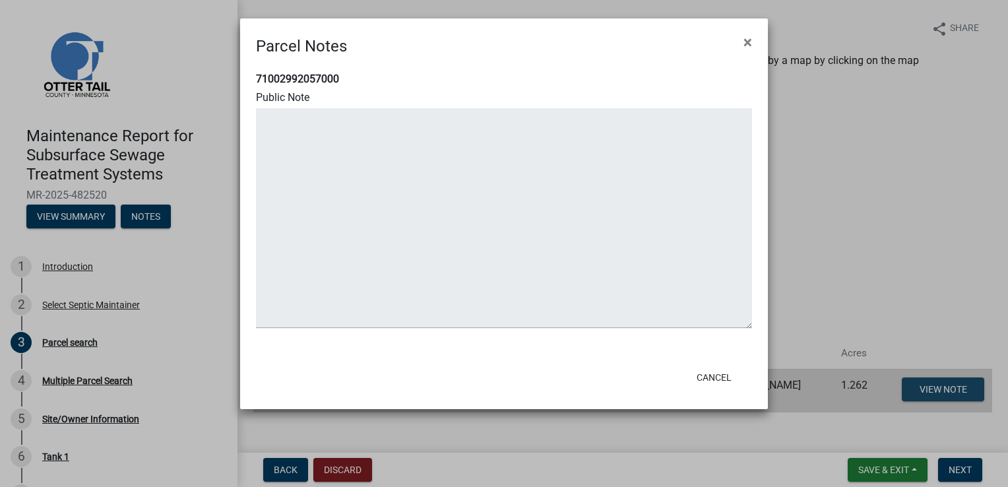
type textarea "PROPERTY ANNEXED INTO THE CITY OF [GEOGRAPHIC_DATA] ORIGINAL PARCEL WAS 2600099…"
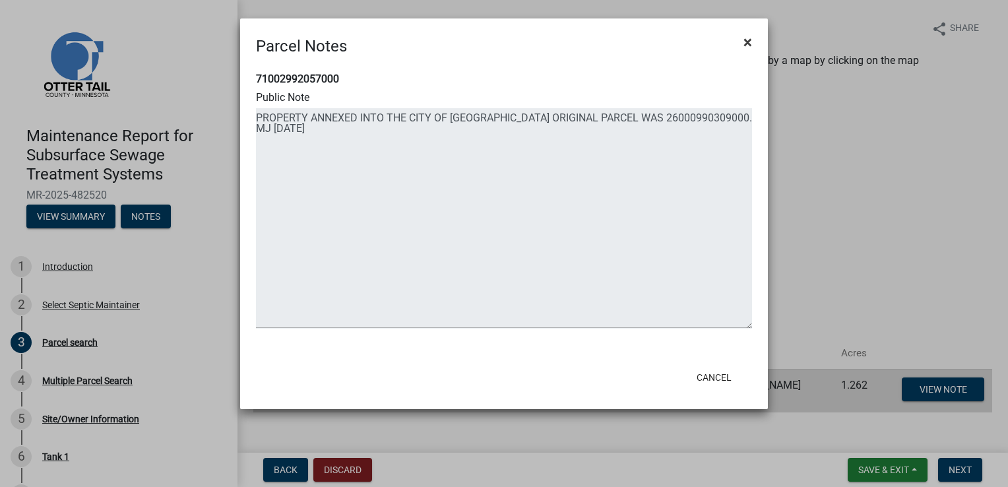
click at [747, 46] on span "×" at bounding box center [747, 42] width 9 height 18
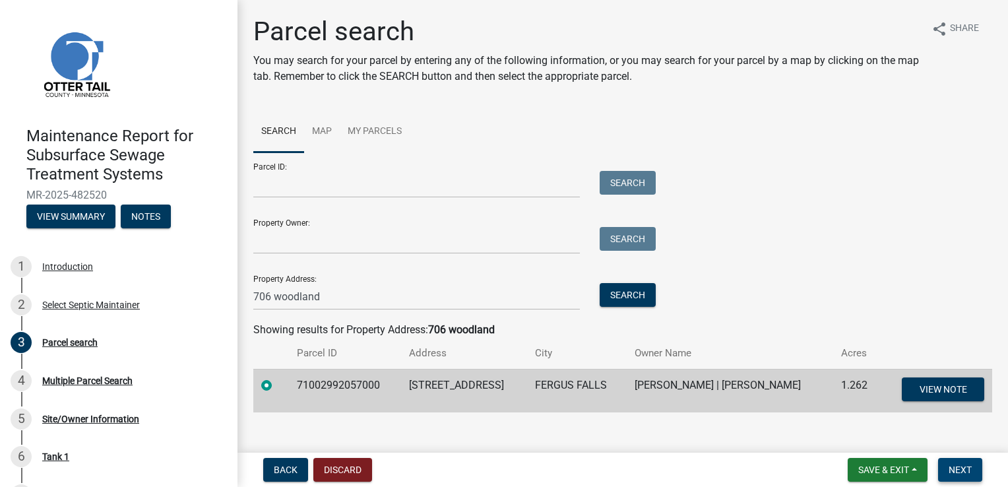
click at [955, 465] on span "Next" at bounding box center [960, 469] width 23 height 11
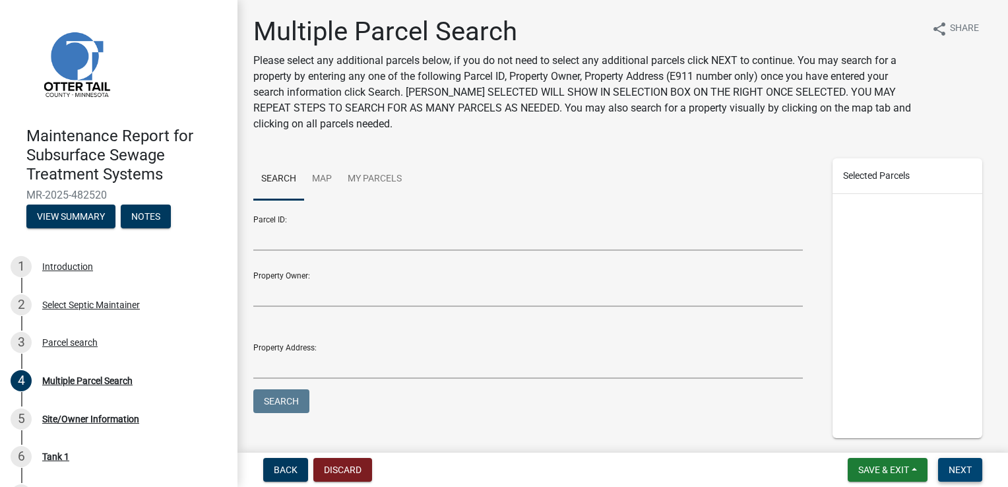
click at [953, 466] on span "Next" at bounding box center [960, 469] width 23 height 11
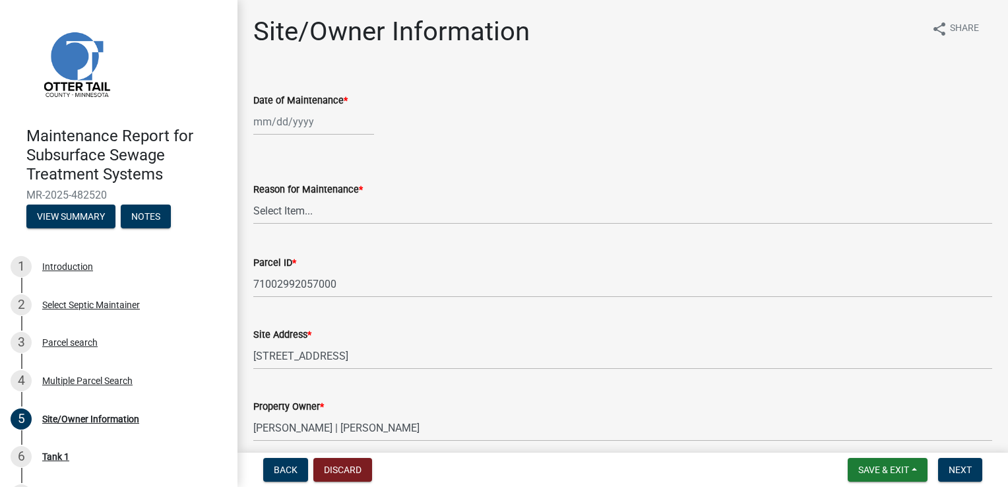
select select "9"
select select "2025"
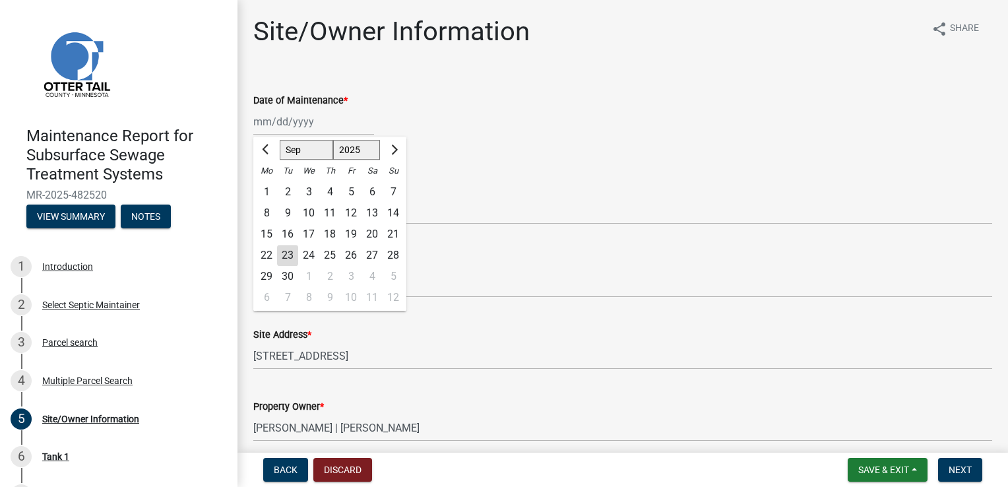
click at [269, 125] on div "[PERSON_NAME] Feb Mar Apr [PERSON_NAME][DATE] Oct Nov [DATE] 1526 1527 1528 152…" at bounding box center [313, 121] width 121 height 27
click at [264, 258] on div "22" at bounding box center [266, 255] width 21 height 21
type input "[DATE]"
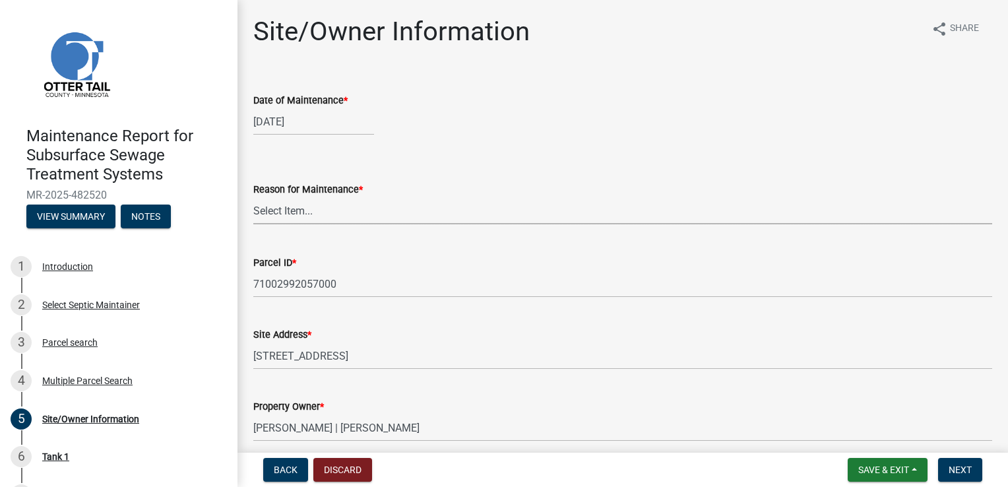
click at [298, 214] on select "Select Item... Called Routine Other" at bounding box center [622, 210] width 739 height 27
click at [253, 197] on select "Select Item... Called Routine Other" at bounding box center [622, 210] width 739 height 27
select select "3ac72b63-7b21-42e4-8192-806faae7a4f1"
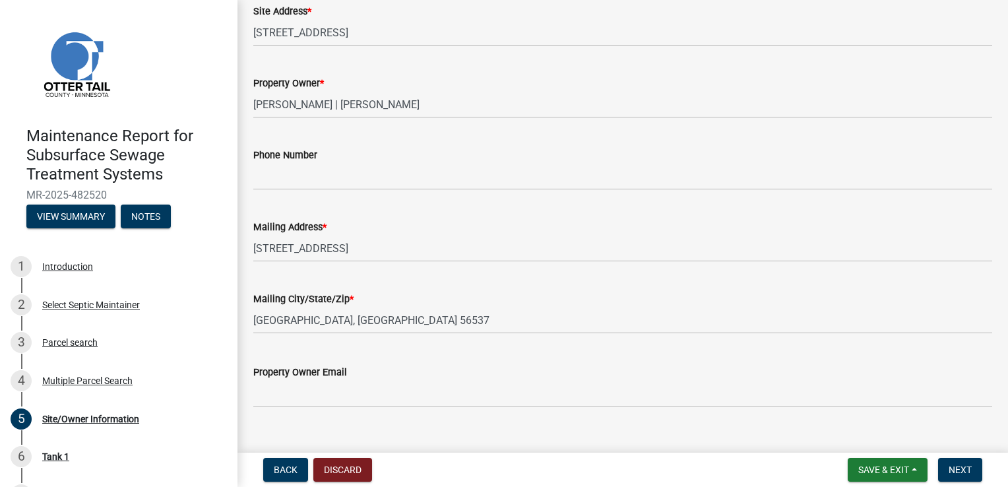
scroll to position [344, 0]
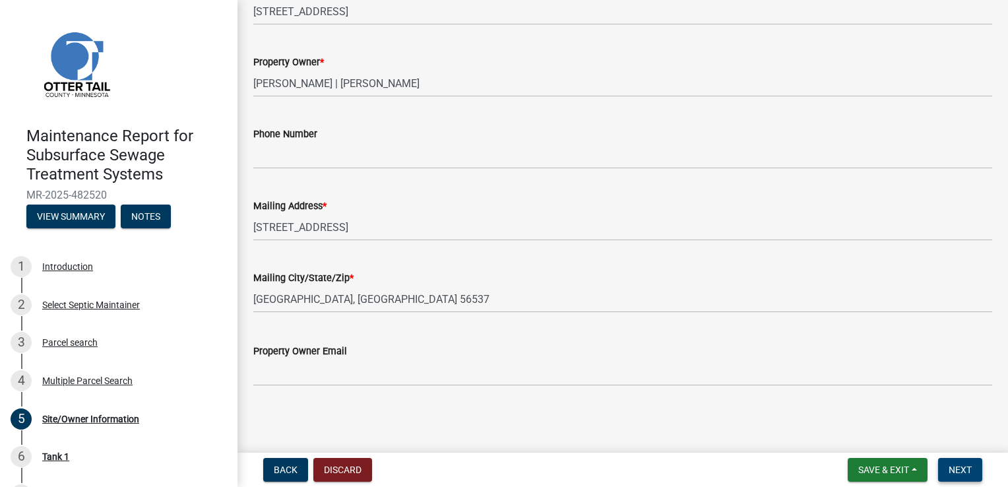
click at [949, 468] on span "Next" at bounding box center [960, 469] width 23 height 11
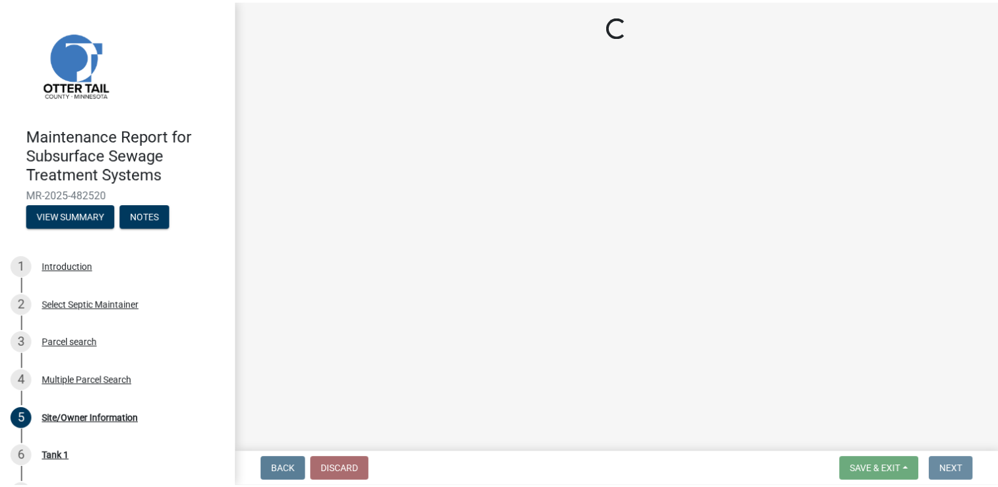
scroll to position [0, 0]
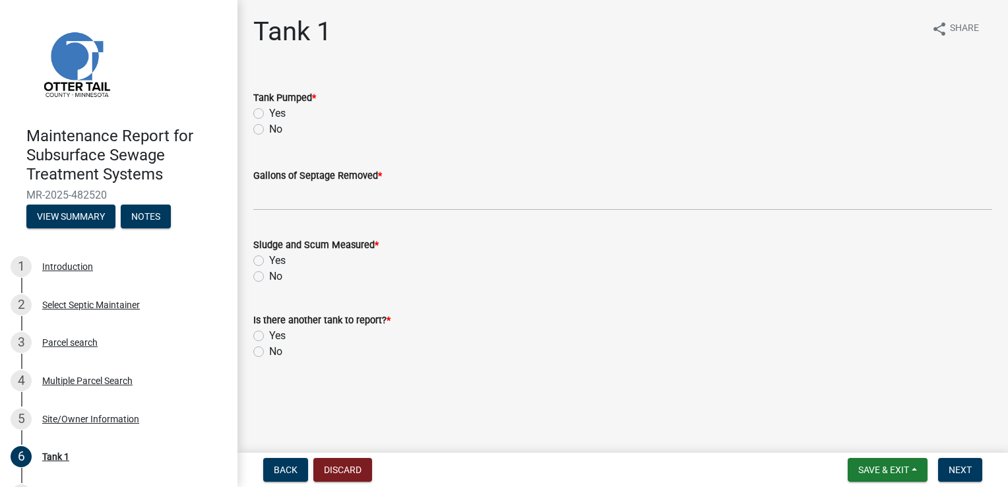
click at [269, 114] on label "Yes" at bounding box center [277, 114] width 16 height 16
click at [269, 114] on input "Yes" at bounding box center [273, 110] width 9 height 9
radio input "true"
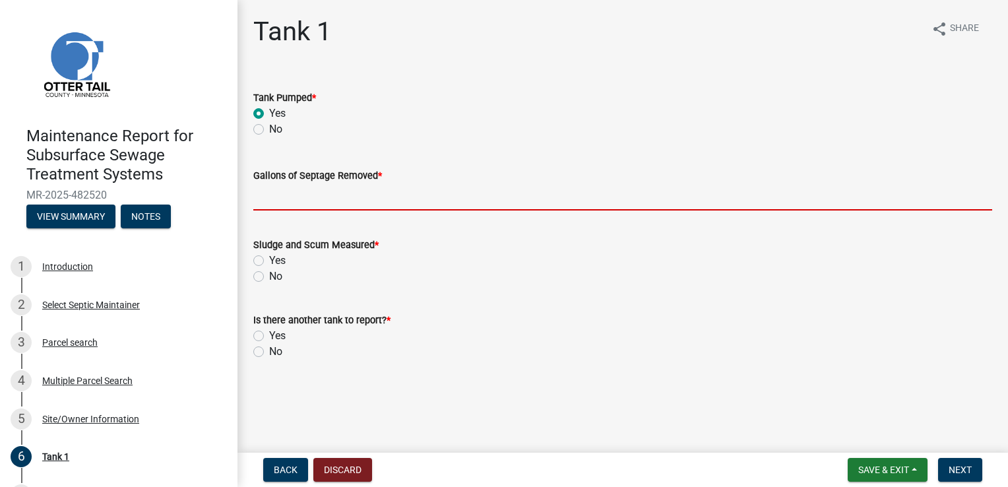
click at [268, 193] on input "Gallons of Septage Removed *" at bounding box center [622, 196] width 739 height 27
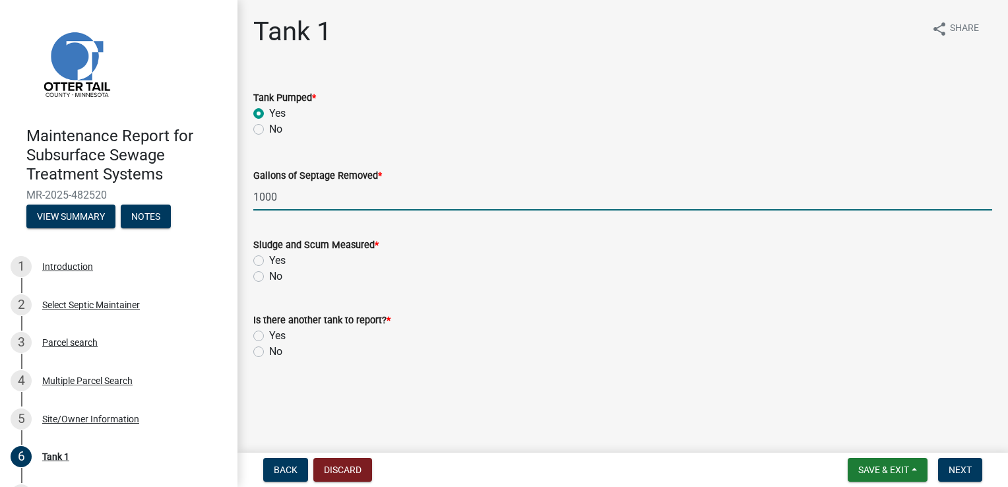
type input "1000"
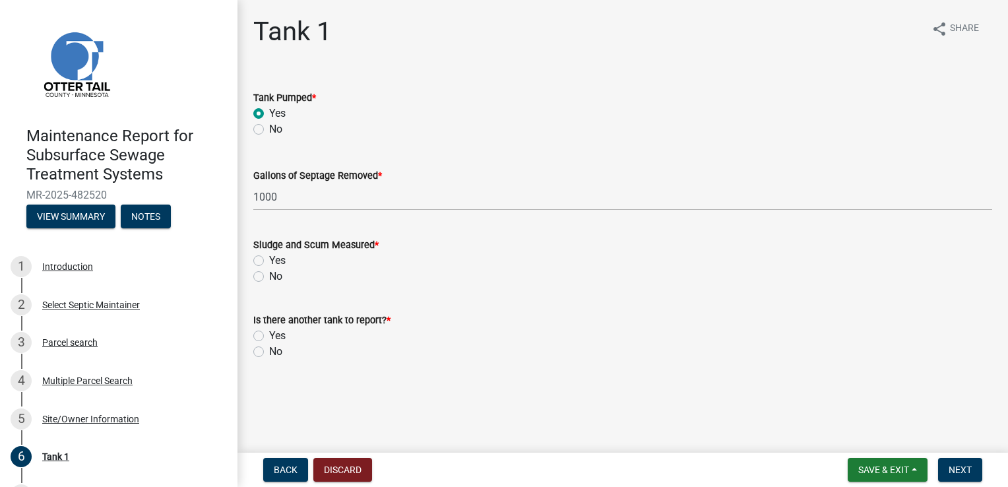
click at [269, 256] on label "Yes" at bounding box center [277, 261] width 16 height 16
click at [269, 256] on input "Yes" at bounding box center [273, 257] width 9 height 9
radio input "true"
click at [269, 347] on label "No" at bounding box center [275, 352] width 13 height 16
click at [269, 347] on input "No" at bounding box center [273, 348] width 9 height 9
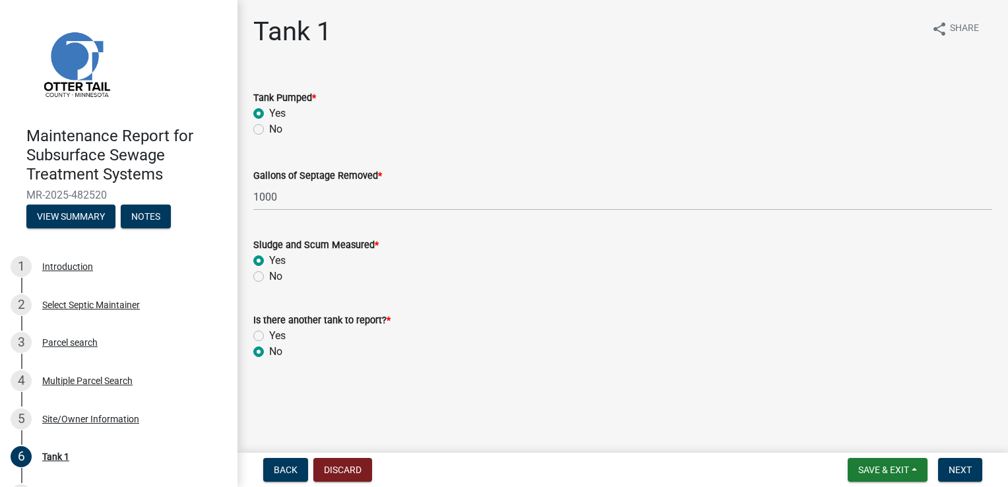
radio input "true"
click at [963, 464] on span "Next" at bounding box center [960, 469] width 23 height 11
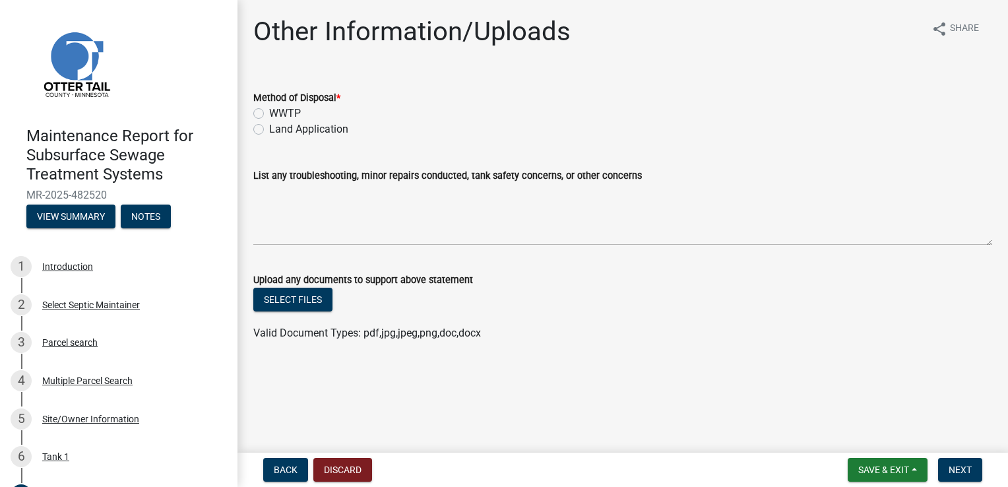
click at [269, 130] on label "Land Application" at bounding box center [308, 129] width 79 height 16
click at [269, 130] on input "Land Application" at bounding box center [273, 125] width 9 height 9
radio input "true"
click at [952, 470] on span "Next" at bounding box center [960, 469] width 23 height 11
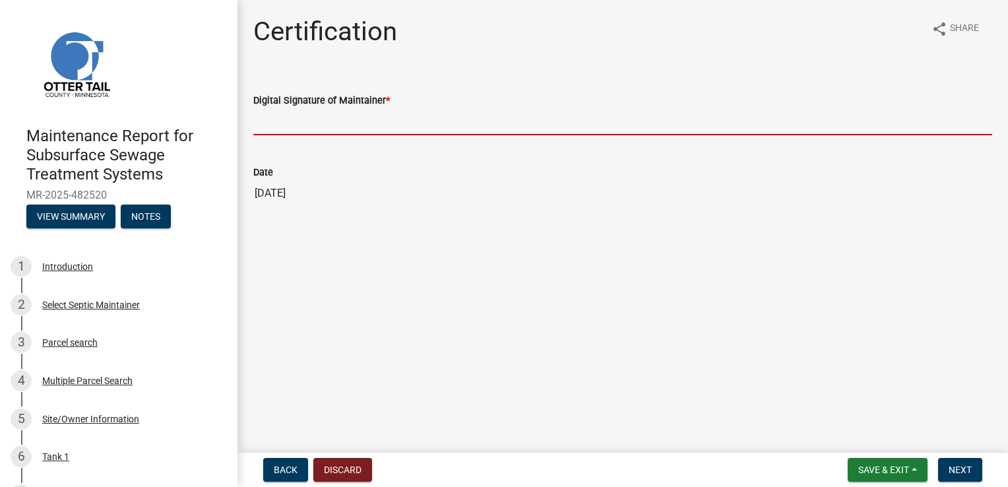
click at [323, 117] on input "Digital Signature of Maintainer *" at bounding box center [622, 121] width 739 height 27
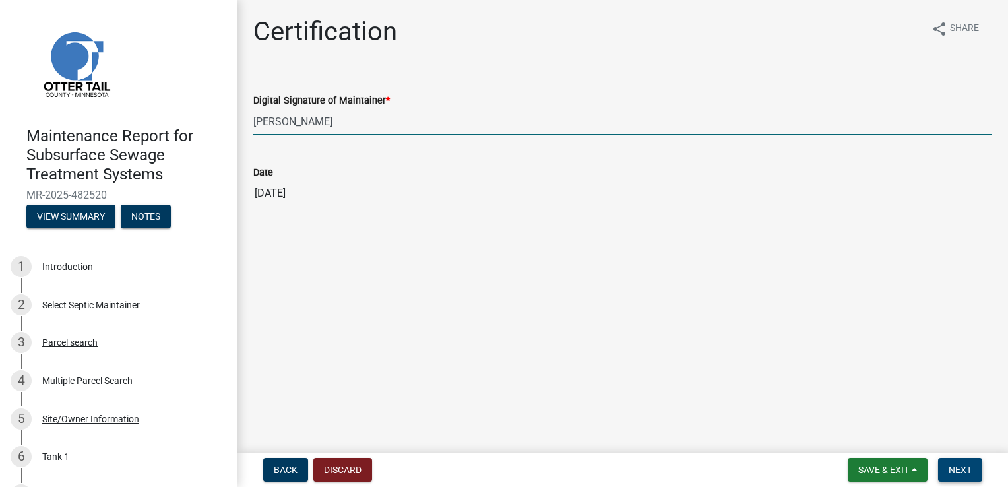
type input "[PERSON_NAME]"
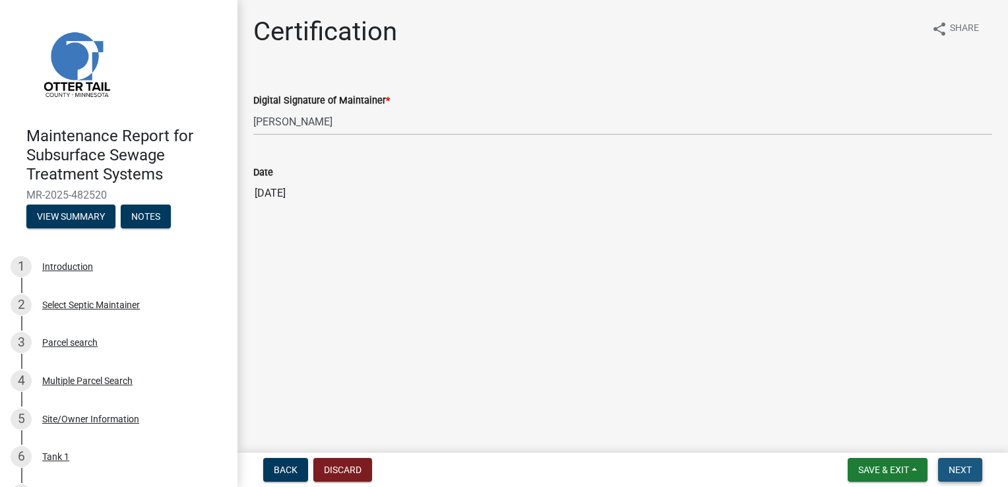
click at [958, 466] on span "Next" at bounding box center [960, 469] width 23 height 11
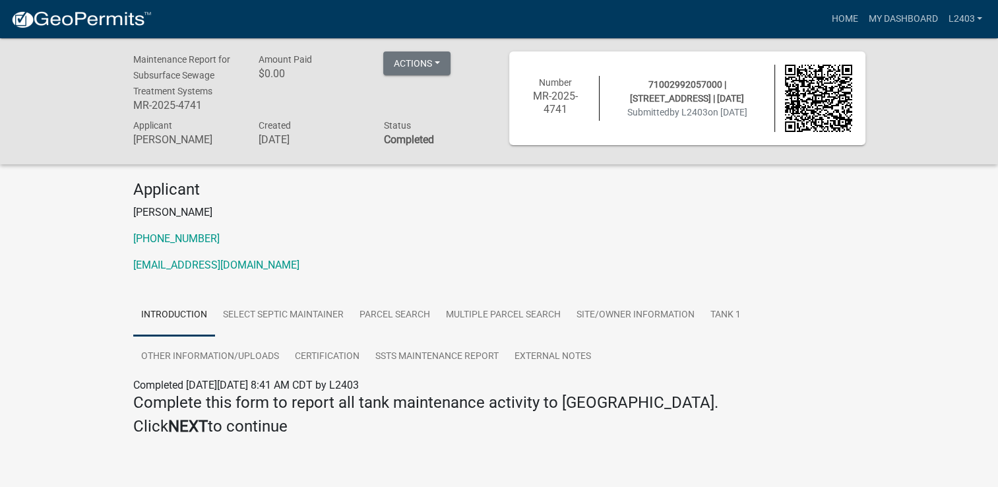
drag, startPoint x: 781, startPoint y: 252, endPoint x: 790, endPoint y: 202, distance: 51.0
click at [781, 249] on div "Applicant [PERSON_NAME] [PHONE_NUMBER] [EMAIL_ADDRESS][DOMAIN_NAME]" at bounding box center [499, 232] width 752 height 104
click at [844, 18] on link "Home" at bounding box center [844, 19] width 37 height 25
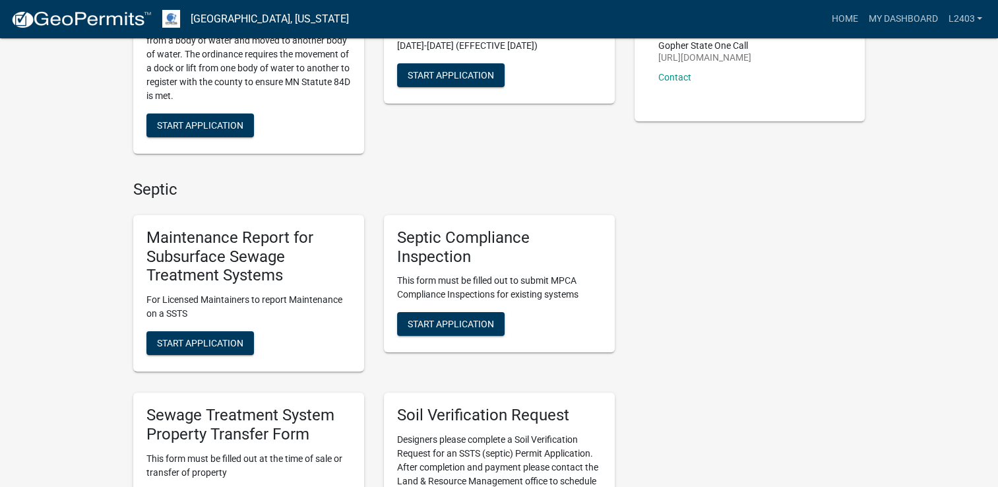
scroll to position [264, 0]
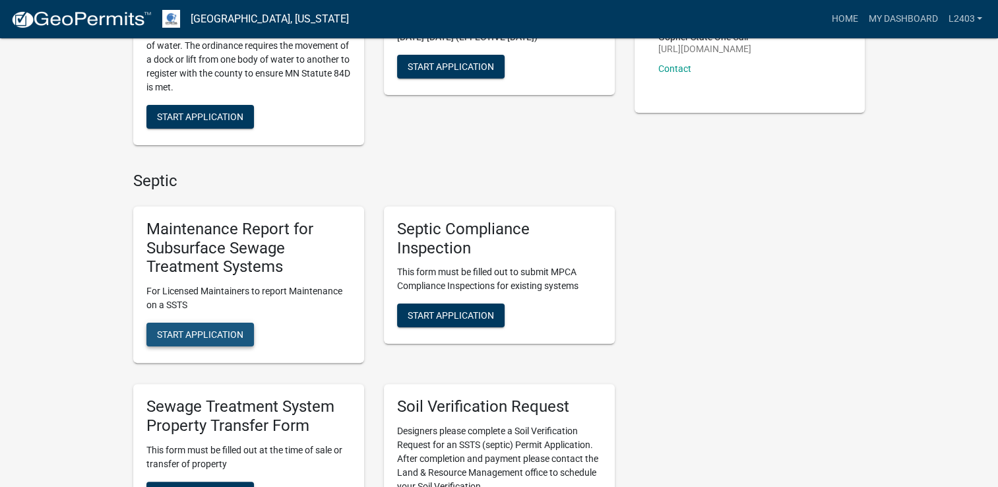
click at [195, 334] on span "Start Application" at bounding box center [200, 334] width 86 height 11
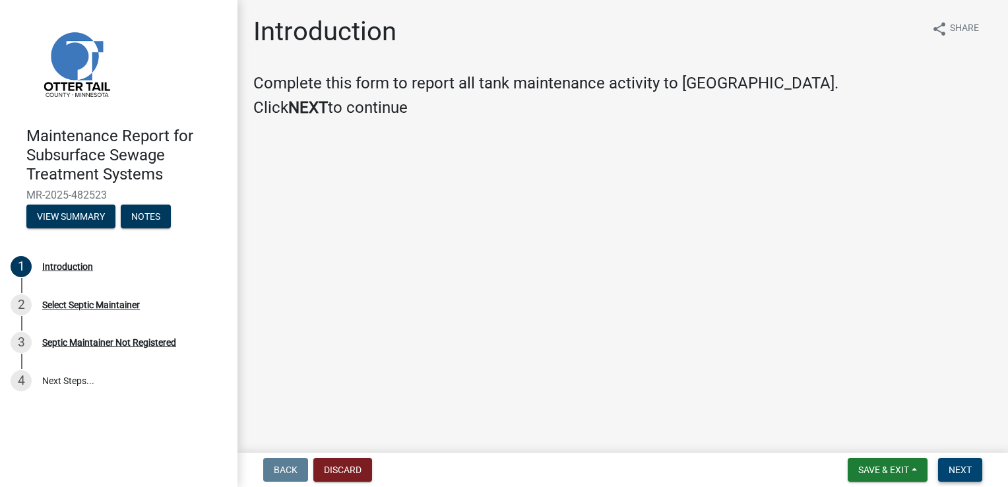
click at [965, 476] on button "Next" at bounding box center [960, 470] width 44 height 24
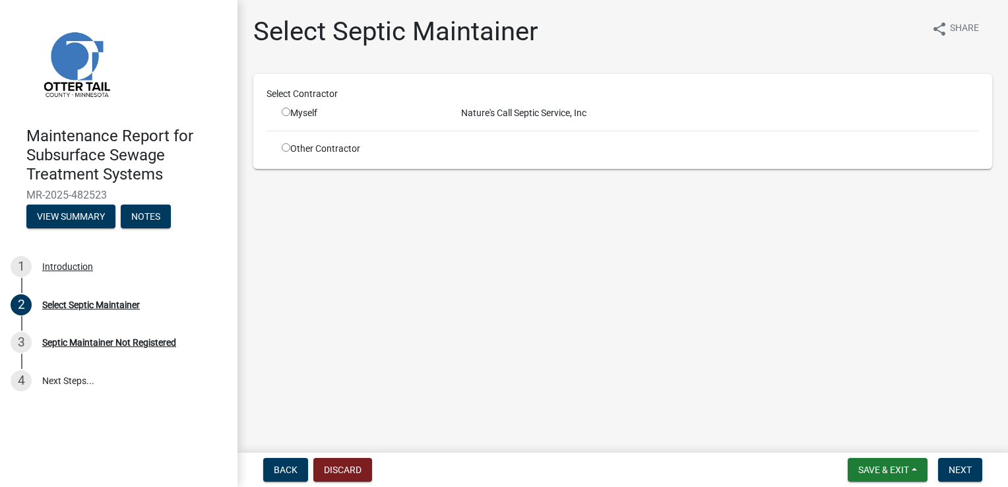
click at [283, 112] on input "radio" at bounding box center [286, 112] width 9 height 9
radio input "true"
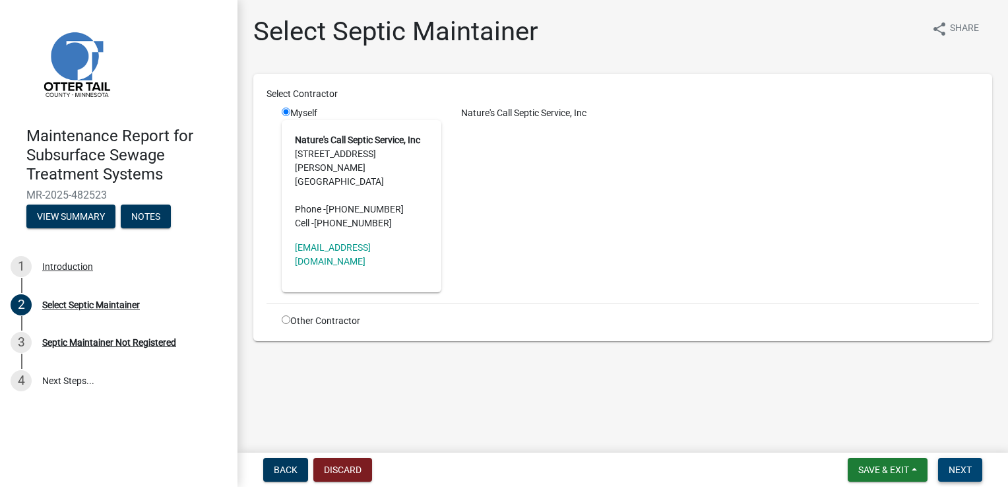
click at [973, 471] on button "Next" at bounding box center [960, 470] width 44 height 24
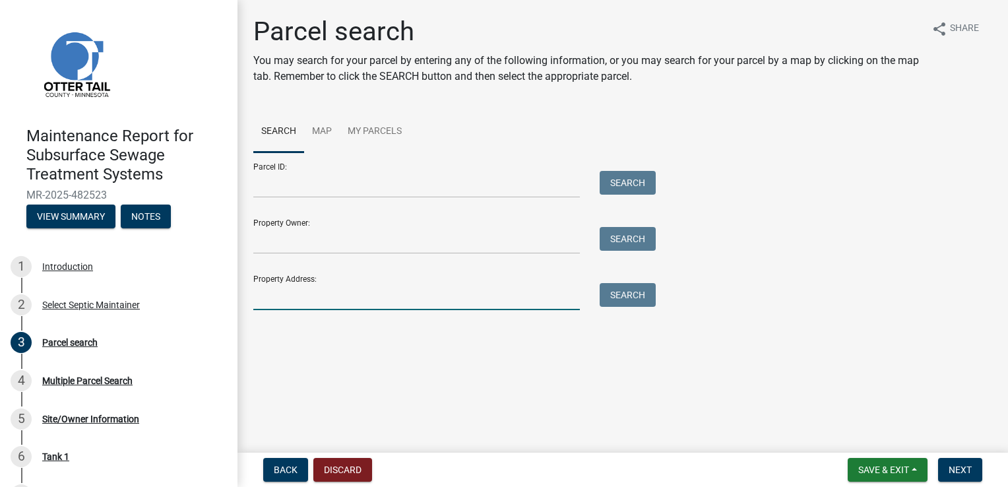
click at [321, 298] on input "Property Address:" at bounding box center [416, 296] width 327 height 27
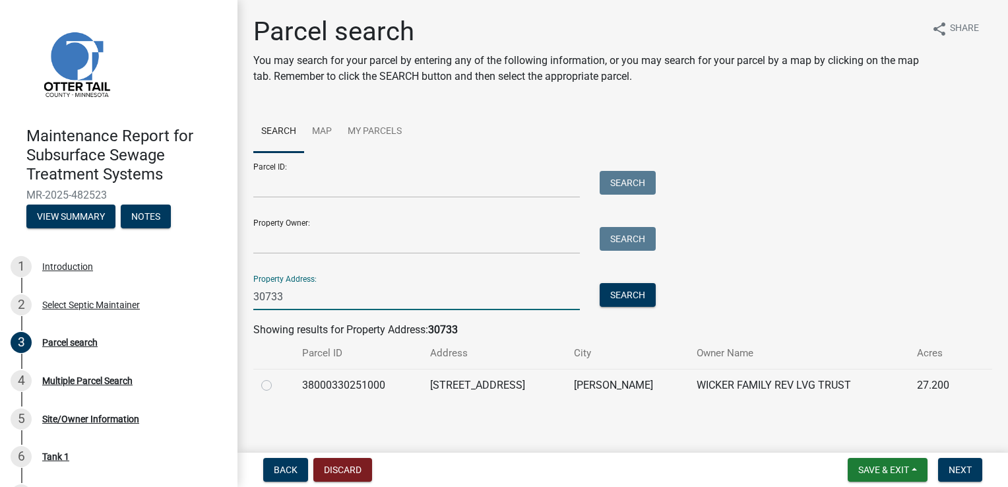
type input "30733"
click at [277, 377] on label at bounding box center [277, 377] width 0 height 0
click at [277, 384] on input "radio" at bounding box center [281, 381] width 9 height 9
radio input "true"
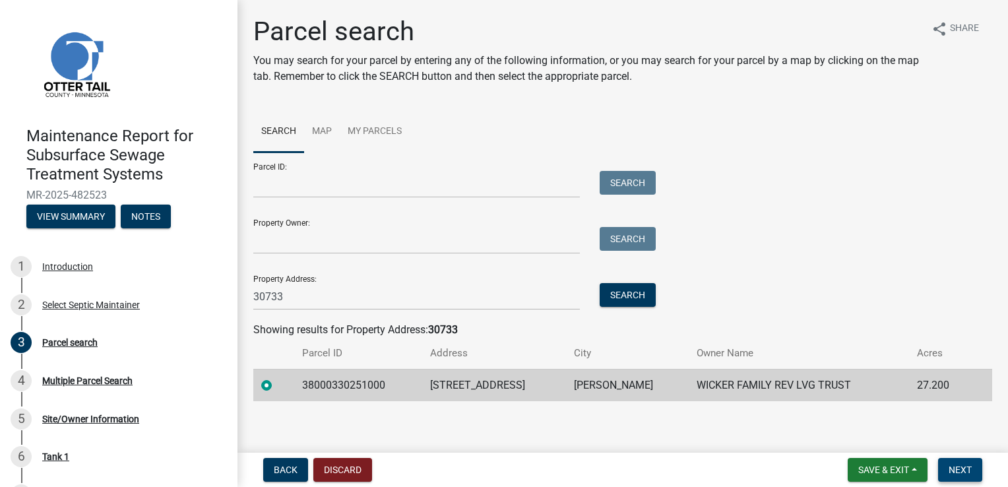
click at [958, 466] on span "Next" at bounding box center [960, 469] width 23 height 11
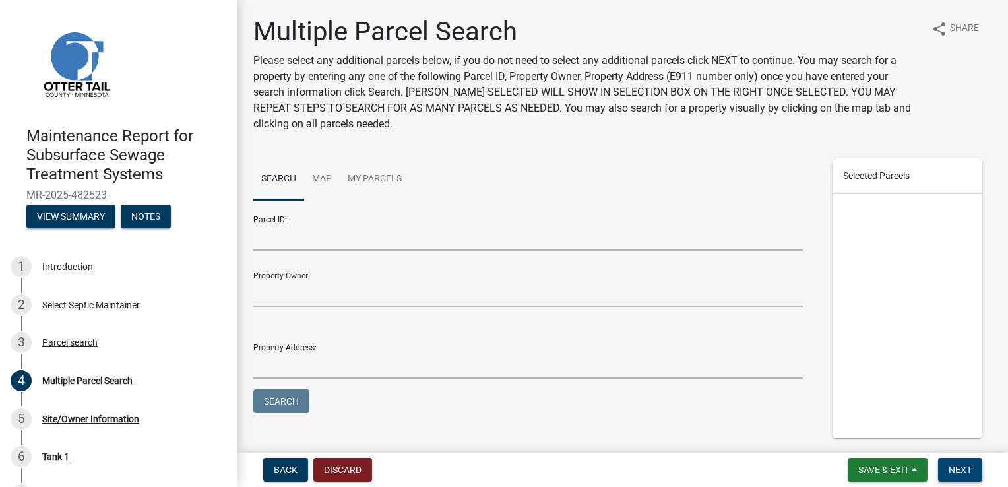
click at [958, 466] on span "Next" at bounding box center [960, 469] width 23 height 11
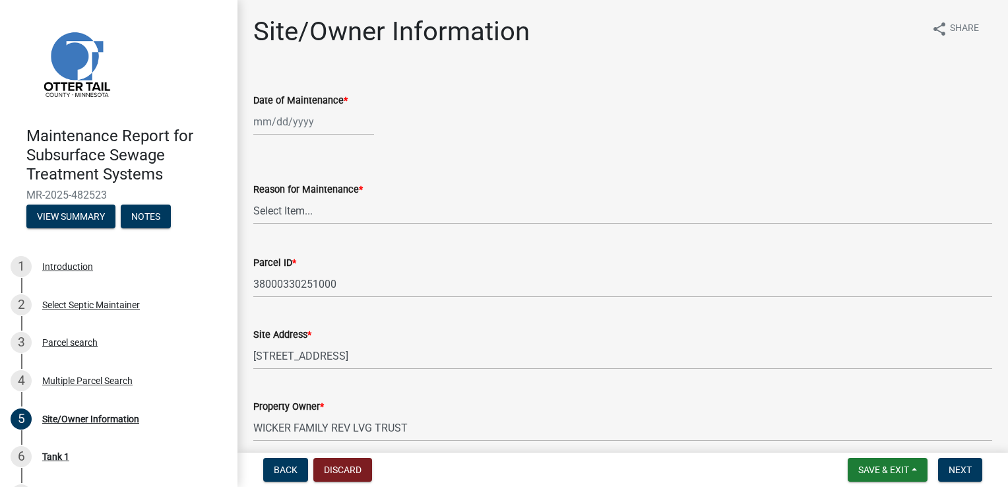
click at [294, 127] on div at bounding box center [313, 121] width 121 height 27
select select "9"
select select "2025"
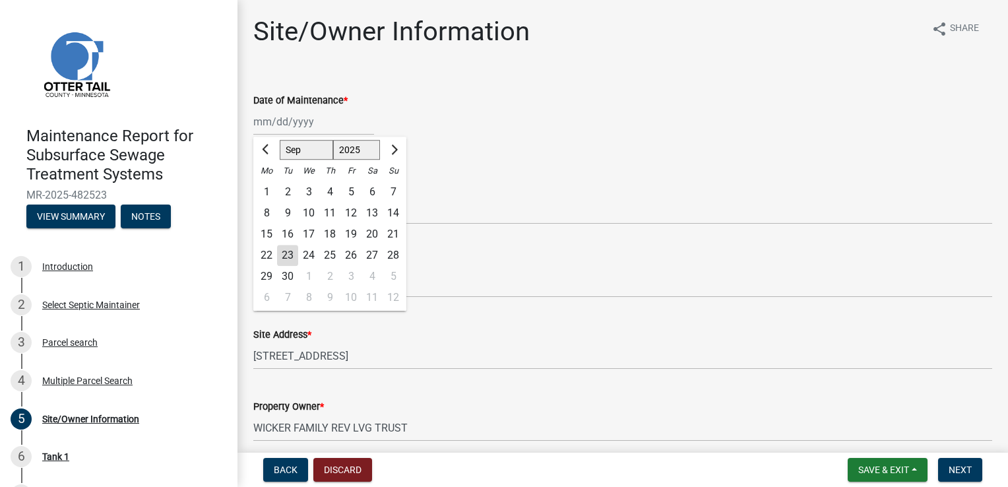
click at [265, 257] on div "22" at bounding box center [266, 255] width 21 height 21
type input "[DATE]"
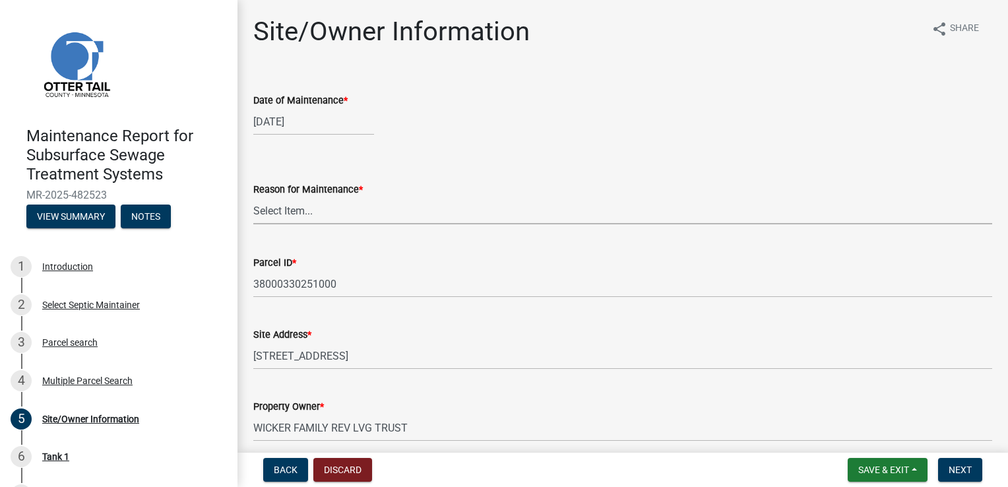
click at [271, 203] on select "Select Item... Called Routine Other" at bounding box center [622, 210] width 739 height 27
click at [253, 197] on select "Select Item... Called Routine Other" at bounding box center [622, 210] width 739 height 27
select select "3ac72b63-7b21-42e4-8192-806faae7a4f1"
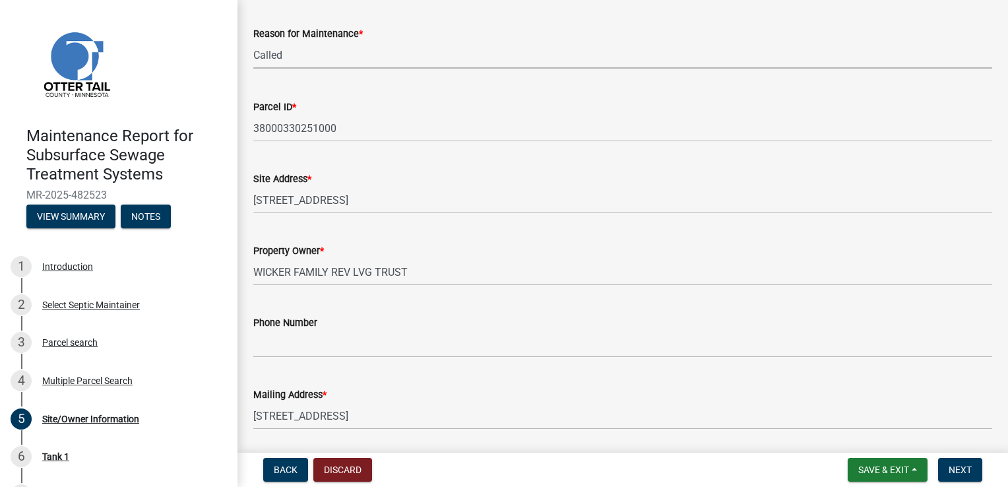
scroll to position [198, 0]
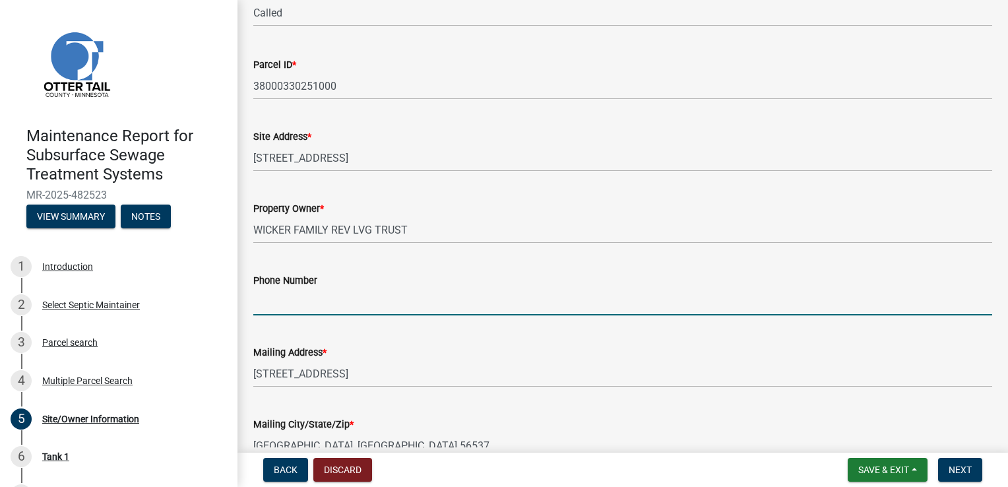
click at [280, 305] on input "Phone Number" at bounding box center [622, 301] width 739 height 27
type input "[PHONE_NUMBER]"
click at [957, 466] on span "Next" at bounding box center [960, 469] width 23 height 11
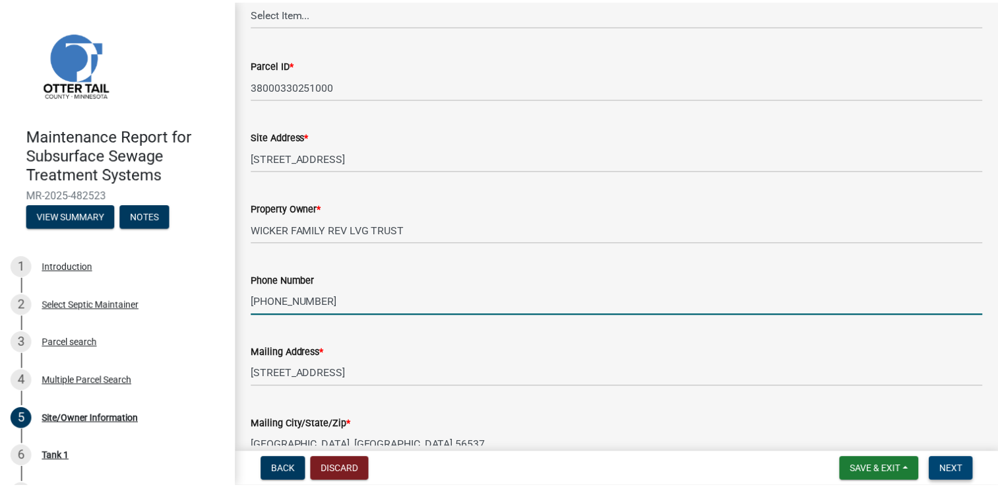
scroll to position [0, 0]
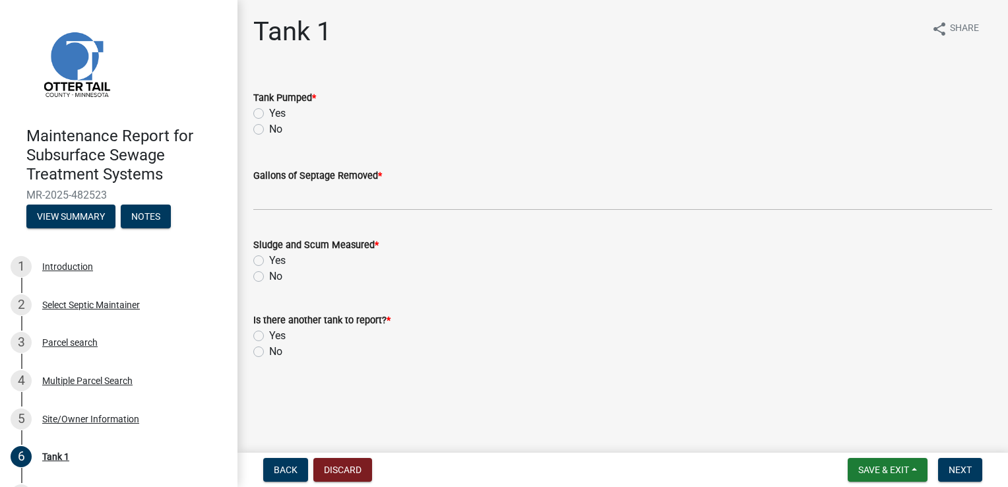
click at [269, 112] on label "Yes" at bounding box center [277, 114] width 16 height 16
click at [269, 112] on input "Yes" at bounding box center [273, 110] width 9 height 9
radio input "true"
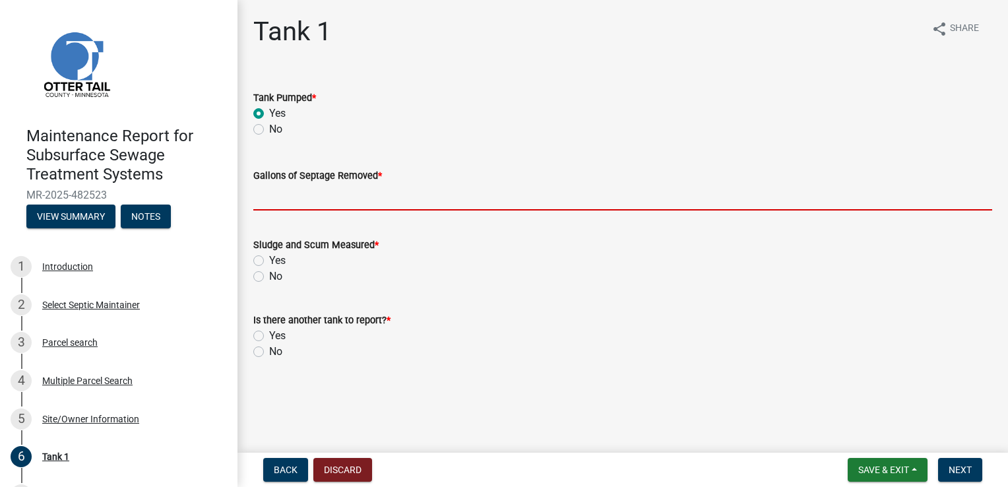
click at [277, 187] on input "Gallons of Septage Removed *" at bounding box center [622, 196] width 739 height 27
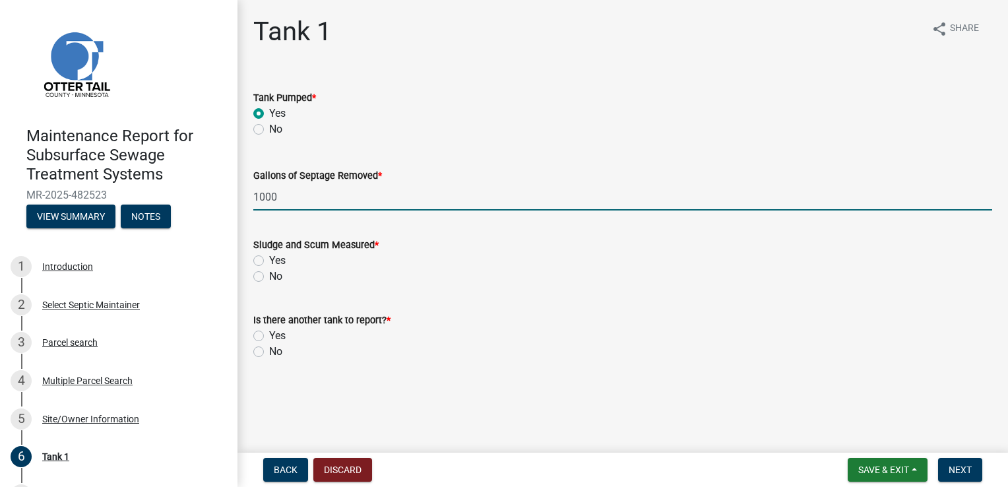
type input "1000"
click at [269, 258] on label "Yes" at bounding box center [277, 261] width 16 height 16
click at [269, 258] on input "Yes" at bounding box center [273, 257] width 9 height 9
radio input "true"
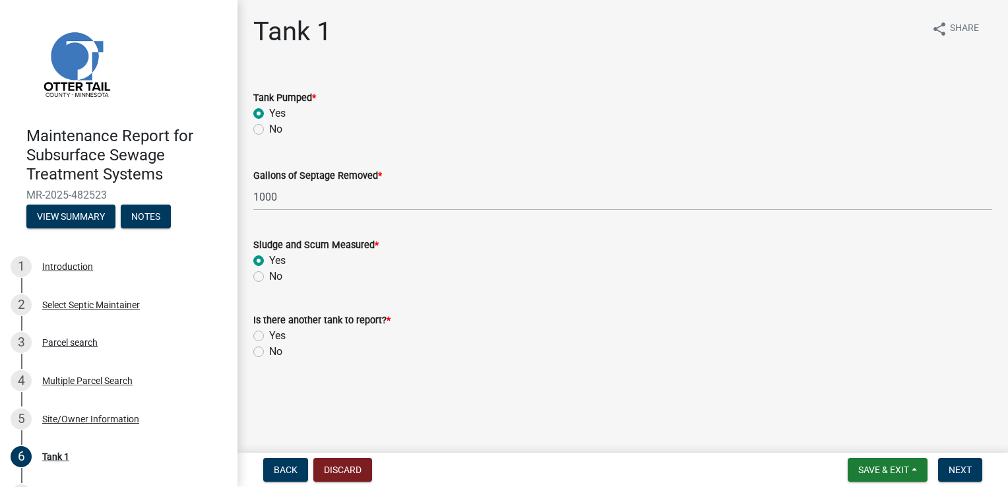
click at [269, 352] on label "No" at bounding box center [275, 352] width 13 height 16
click at [269, 352] on input "No" at bounding box center [273, 348] width 9 height 9
radio input "true"
click at [958, 472] on span "Next" at bounding box center [960, 469] width 23 height 11
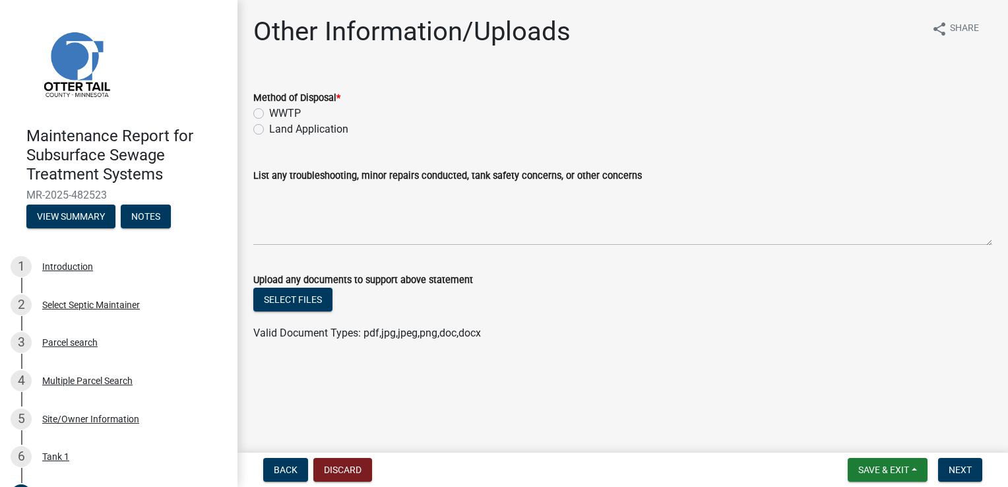
click at [269, 131] on label "Land Application" at bounding box center [308, 129] width 79 height 16
click at [269, 130] on input "Land Application" at bounding box center [273, 125] width 9 height 9
radio input "true"
click at [967, 466] on span "Next" at bounding box center [960, 469] width 23 height 11
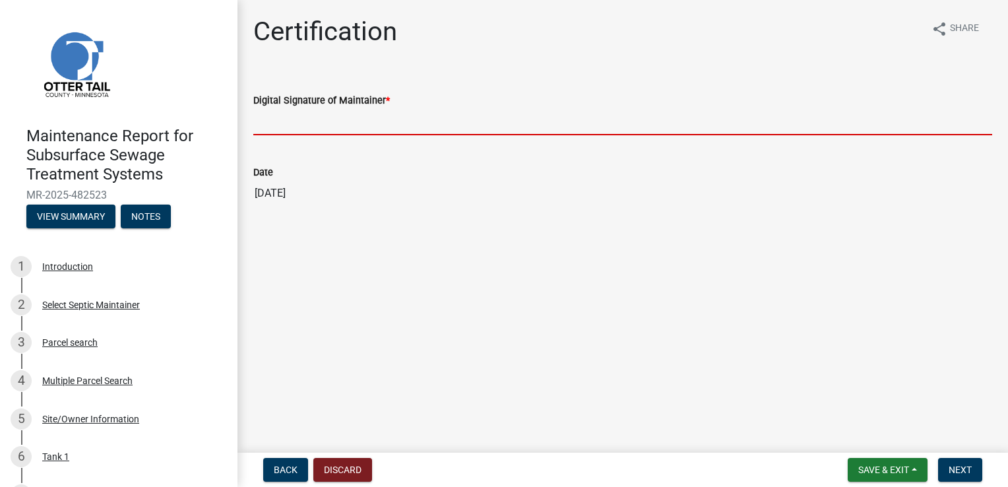
click at [298, 122] on input "Digital Signature of Maintainer *" at bounding box center [622, 121] width 739 height 27
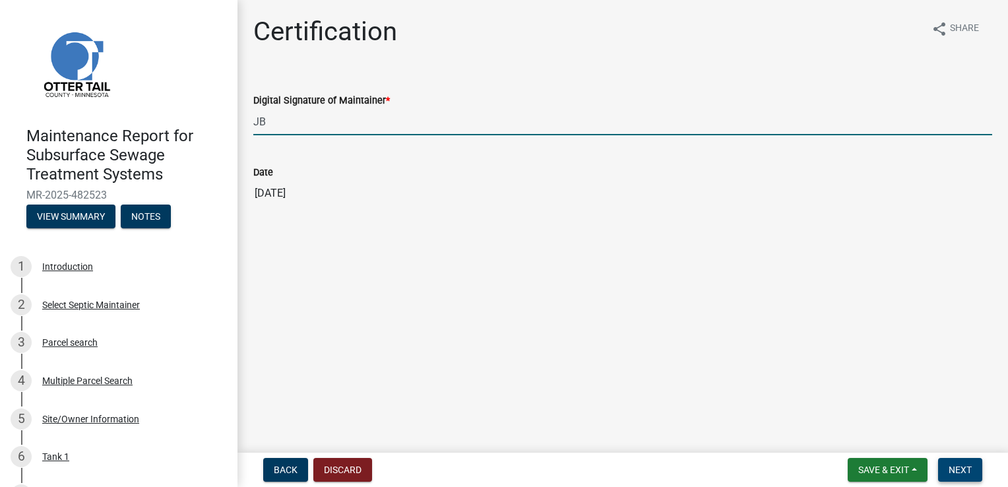
type input "JB"
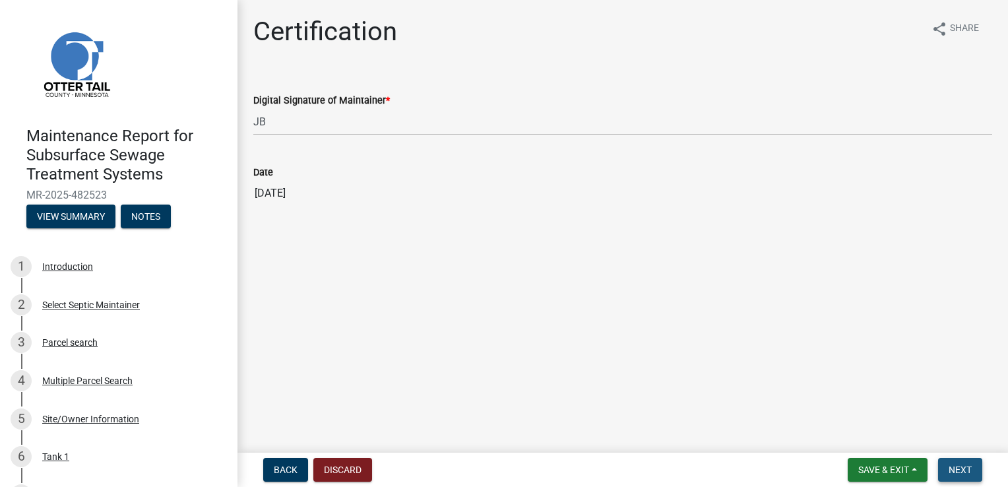
click at [970, 474] on span "Next" at bounding box center [960, 469] width 23 height 11
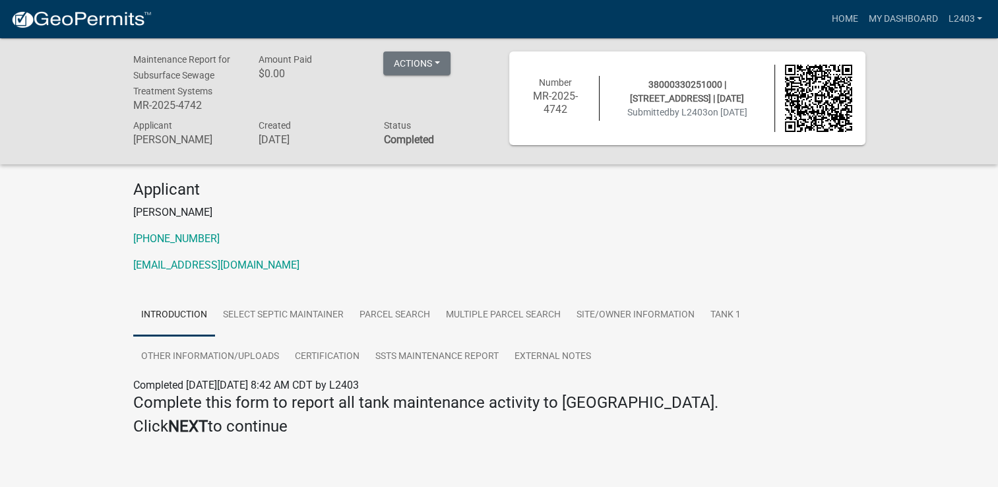
drag, startPoint x: 907, startPoint y: 235, endPoint x: 882, endPoint y: 191, distance: 50.8
click at [906, 235] on div "Maintenance Report for Subsurface Sewage Treatment Systems MR-2025-4742 Amount …" at bounding box center [499, 262] width 998 height 448
click at [832, 11] on link "Home" at bounding box center [844, 19] width 37 height 25
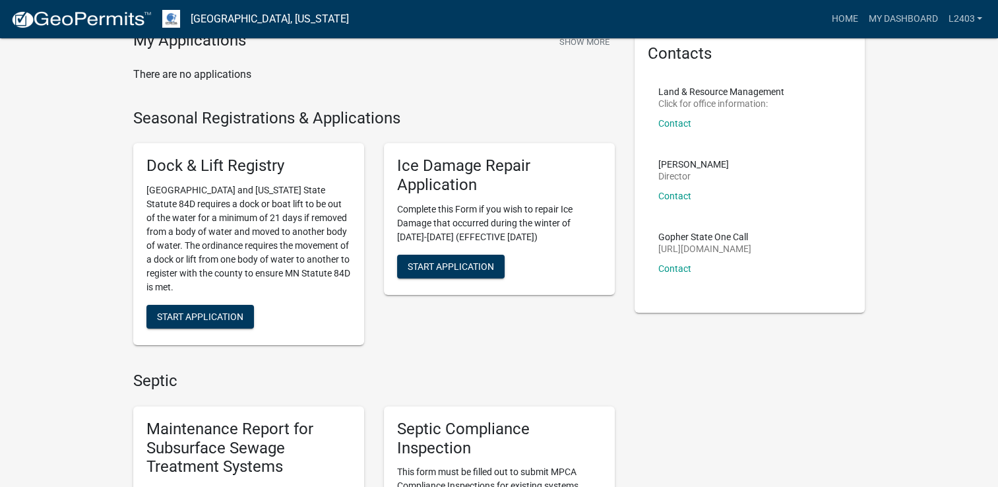
scroll to position [264, 0]
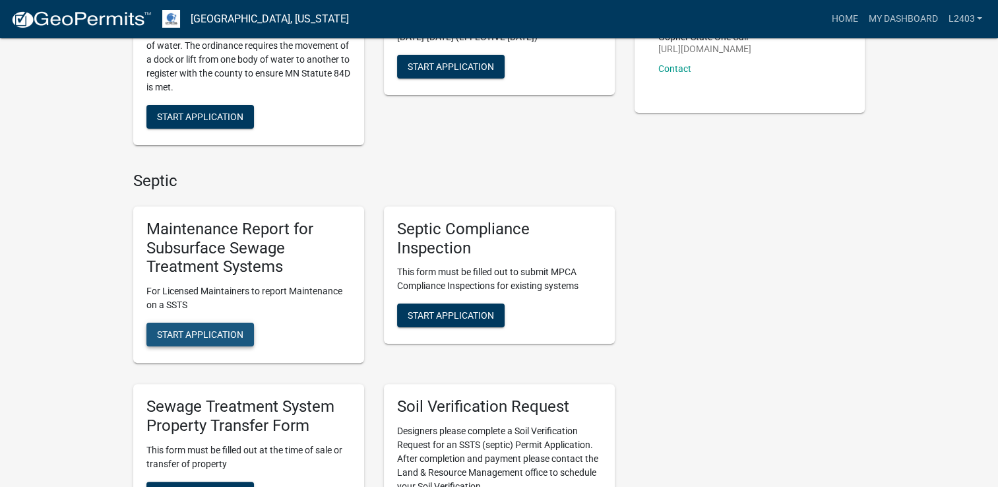
click at [209, 330] on span "Start Application" at bounding box center [200, 334] width 86 height 11
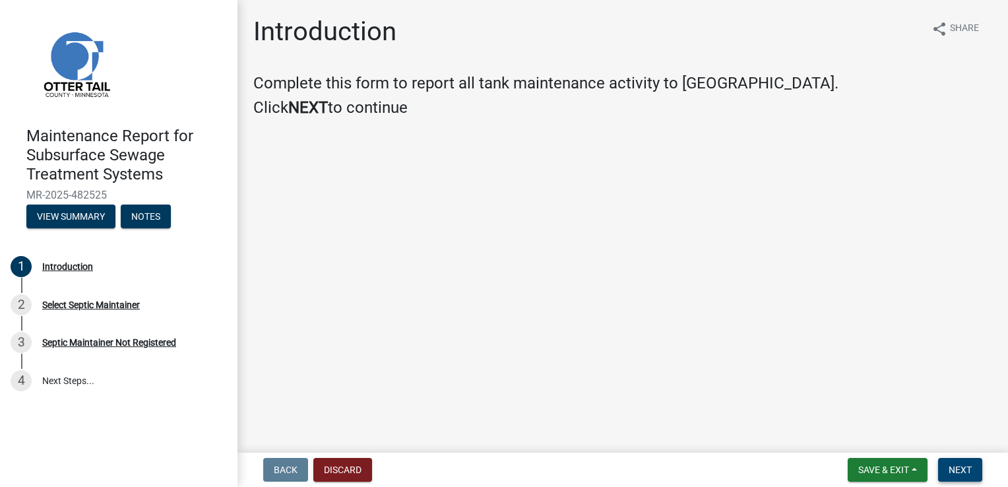
click at [959, 468] on span "Next" at bounding box center [960, 469] width 23 height 11
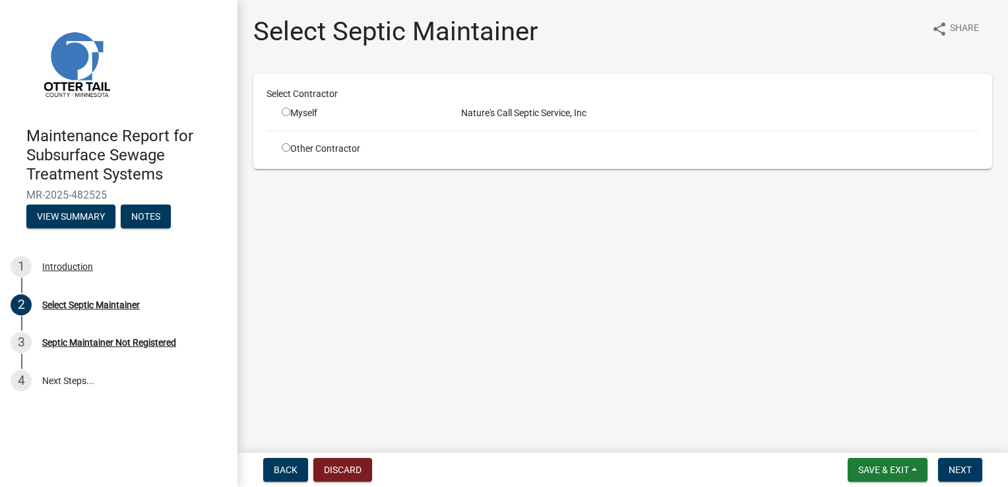
click at [288, 108] on input "radio" at bounding box center [286, 112] width 9 height 9
radio input "true"
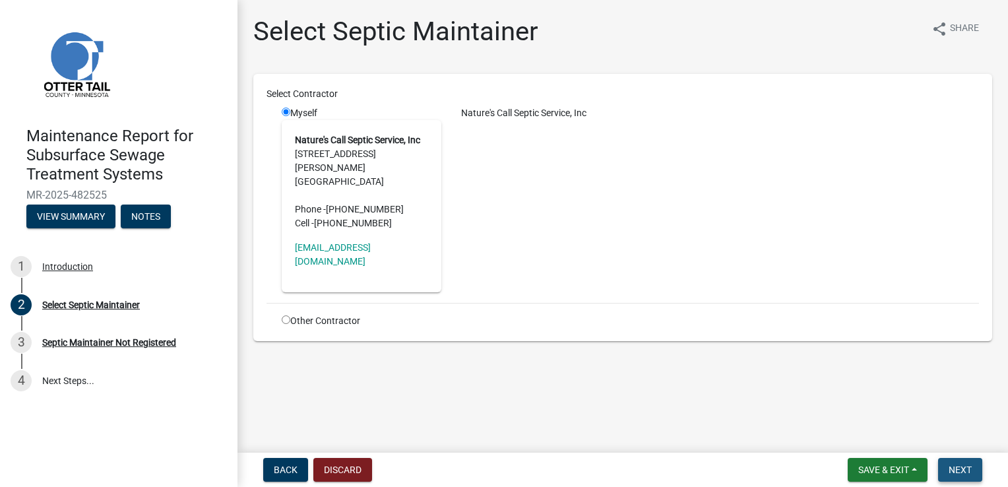
click at [965, 468] on span "Next" at bounding box center [960, 469] width 23 height 11
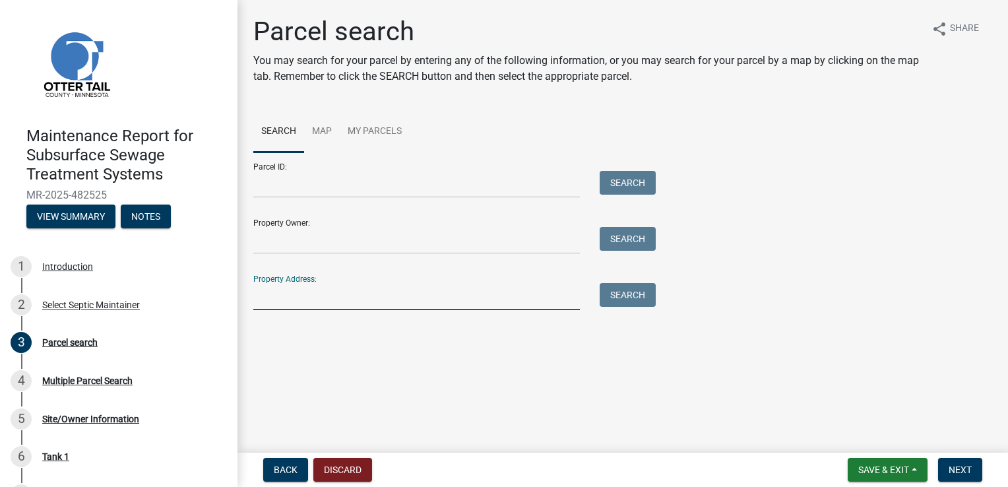
click at [325, 294] on input "Property Address:" at bounding box center [416, 296] width 327 height 27
type input "28584"
click at [636, 294] on button "Search" at bounding box center [628, 295] width 56 height 24
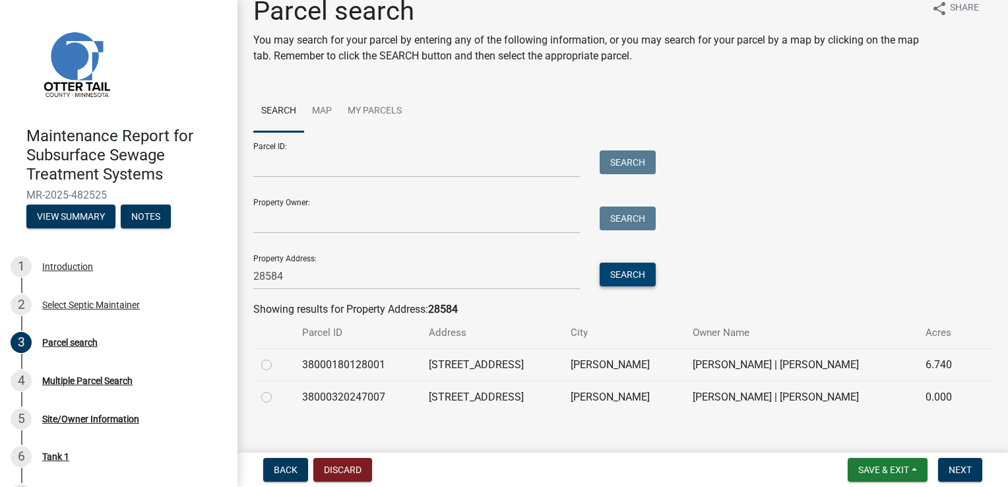
scroll to position [37, 0]
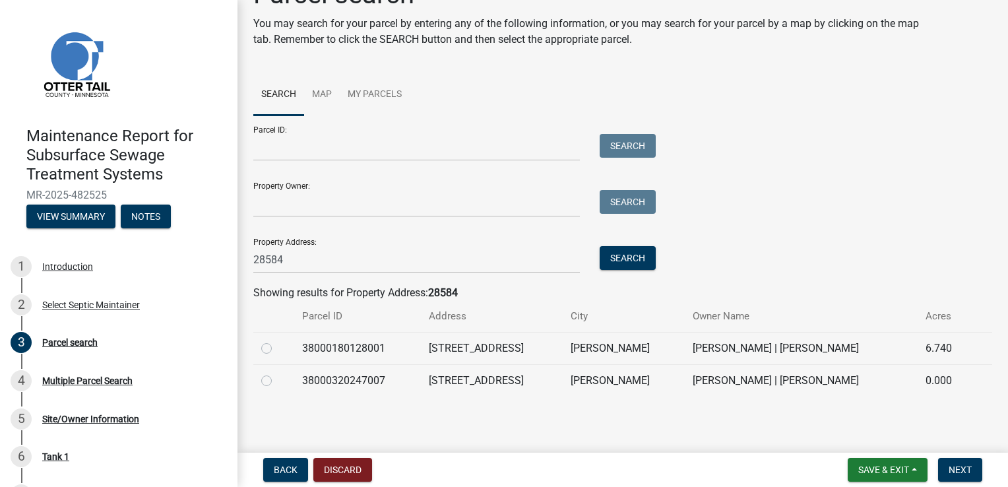
click at [277, 373] on label at bounding box center [277, 373] width 0 height 0
click at [277, 380] on input "radio" at bounding box center [281, 377] width 9 height 9
radio input "true"
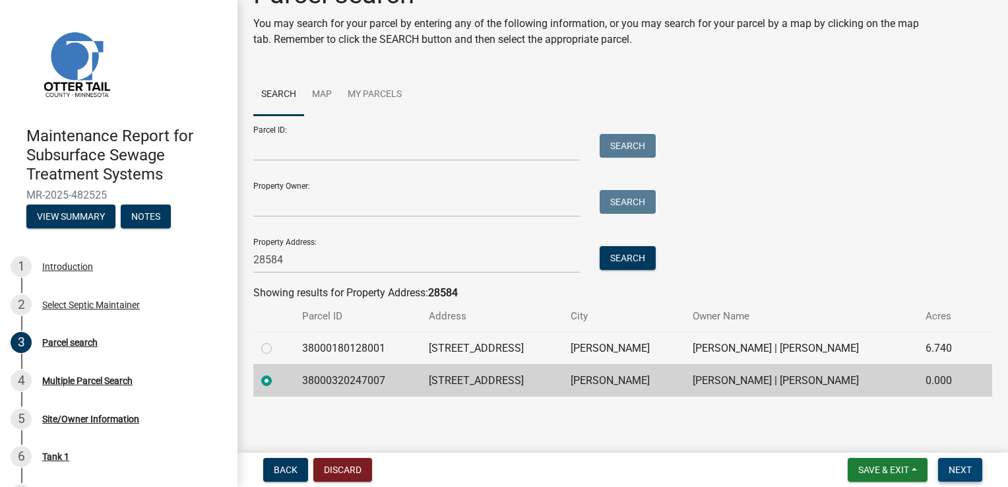
click at [960, 465] on span "Next" at bounding box center [960, 469] width 23 height 11
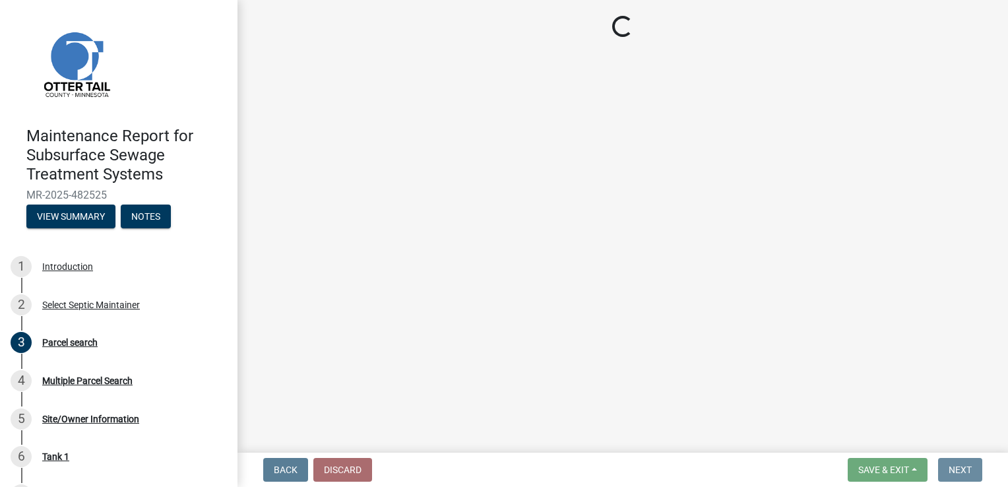
scroll to position [0, 0]
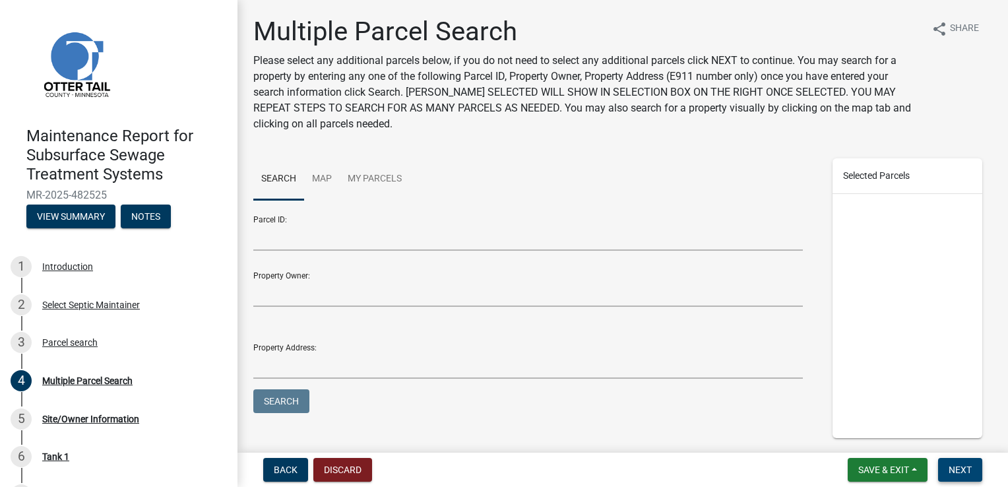
click at [960, 464] on span "Next" at bounding box center [960, 469] width 23 height 11
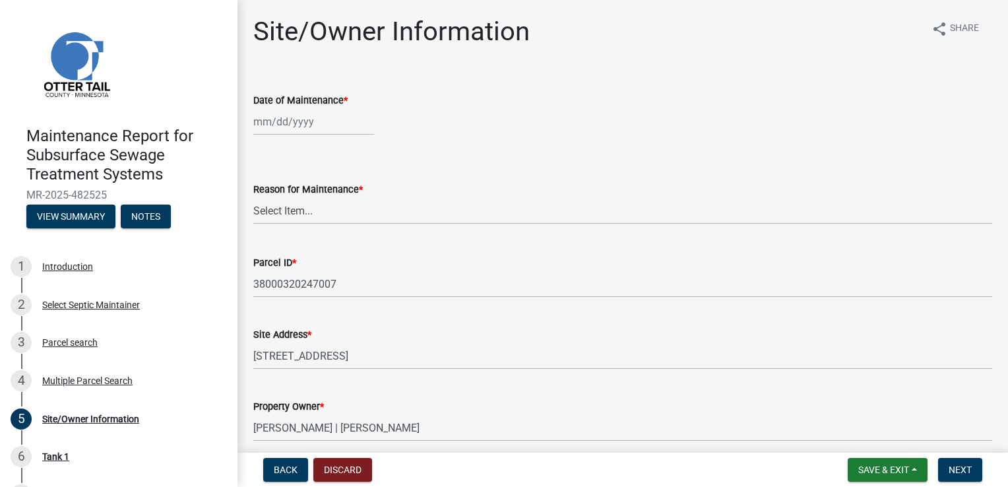
click at [302, 118] on div at bounding box center [313, 121] width 121 height 27
select select "9"
select select "2025"
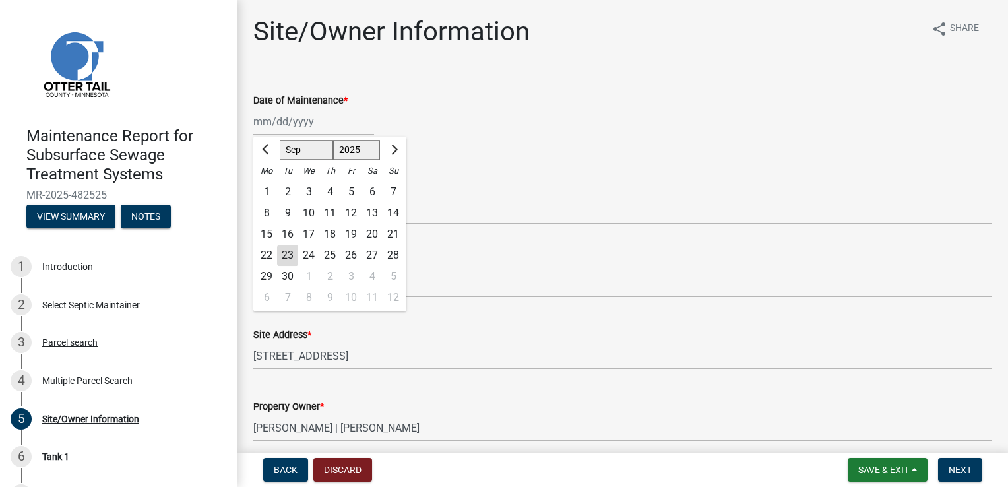
click at [266, 257] on div "22" at bounding box center [266, 255] width 21 height 21
type input "[DATE]"
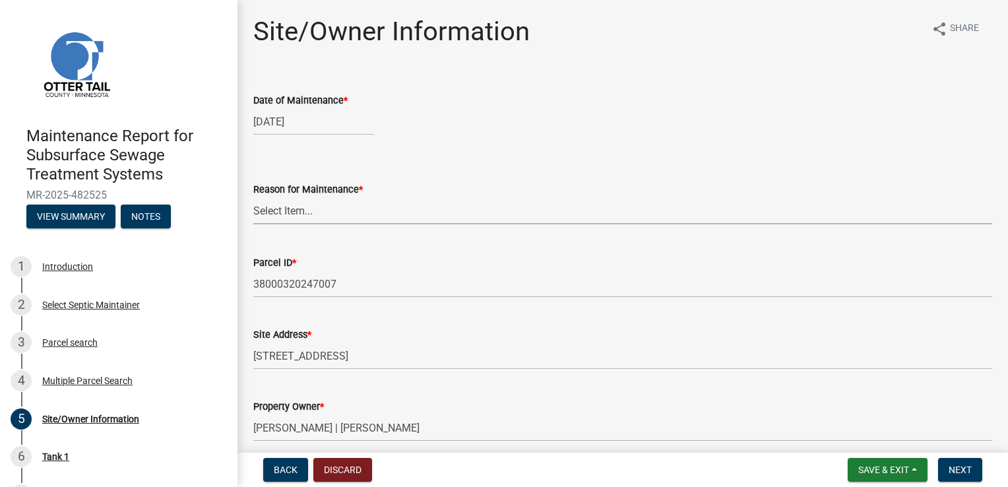
drag, startPoint x: 270, startPoint y: 211, endPoint x: 270, endPoint y: 223, distance: 11.9
click at [270, 211] on select "Select Item... Called Routine Other" at bounding box center [622, 210] width 739 height 27
click at [253, 197] on select "Select Item... Called Routine Other" at bounding box center [622, 210] width 739 height 27
select select "3ac72b63-7b21-42e4-8192-806faae7a4f1"
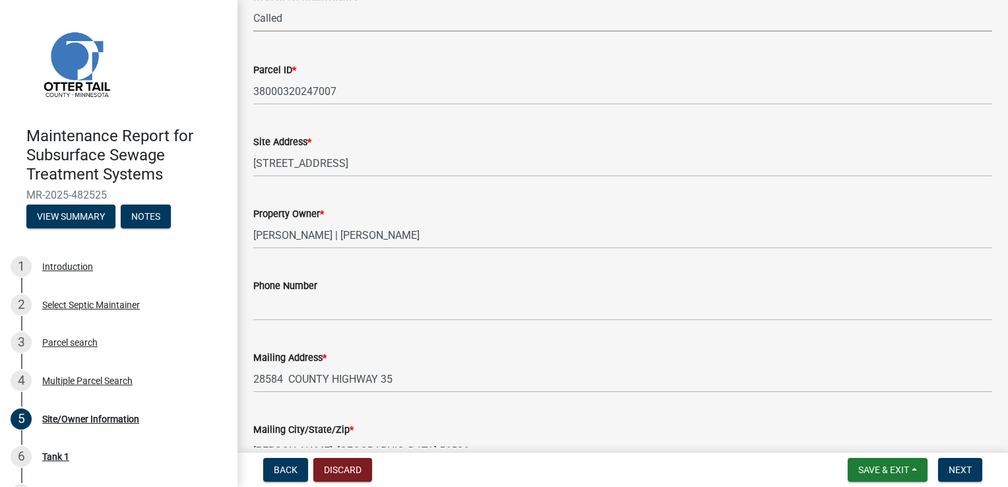
scroll to position [198, 0]
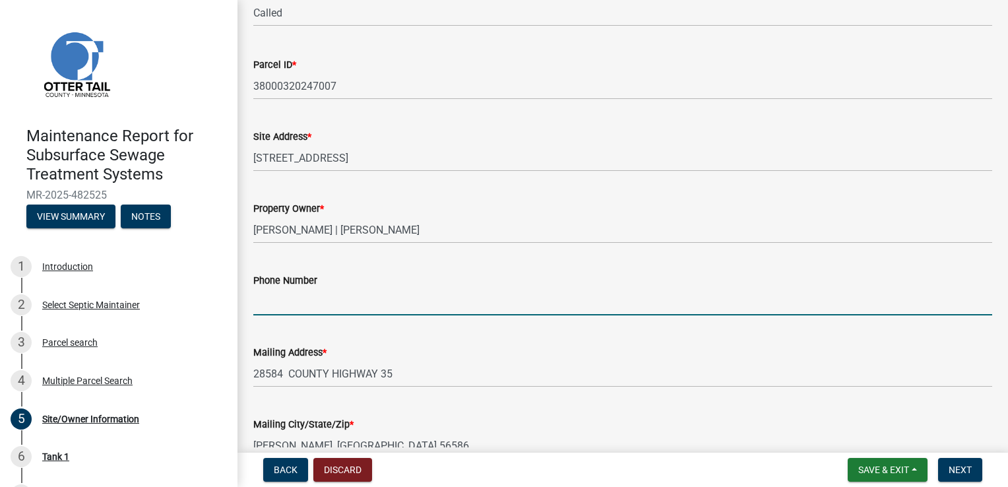
click at [284, 302] on input "Phone Number" at bounding box center [622, 301] width 739 height 27
type input "[PHONE_NUMBER]"
click at [968, 469] on span "Next" at bounding box center [960, 469] width 23 height 11
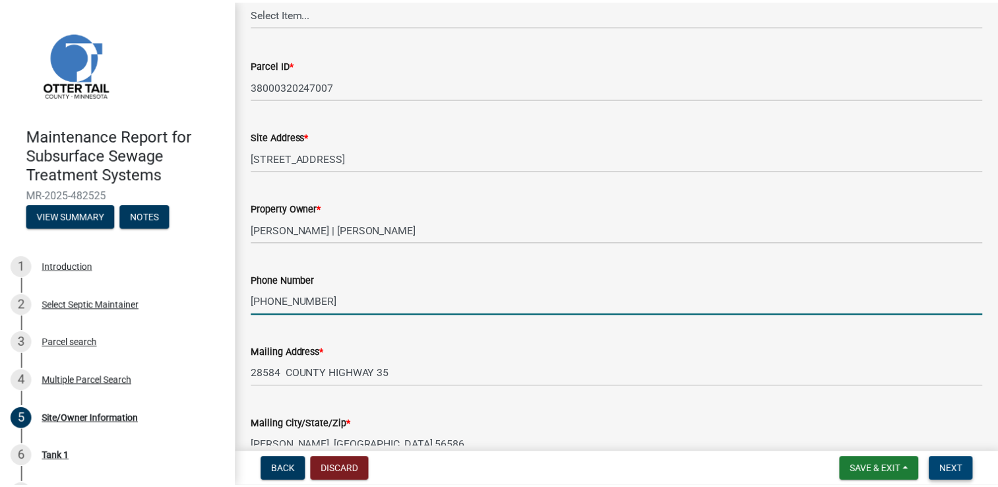
scroll to position [0, 0]
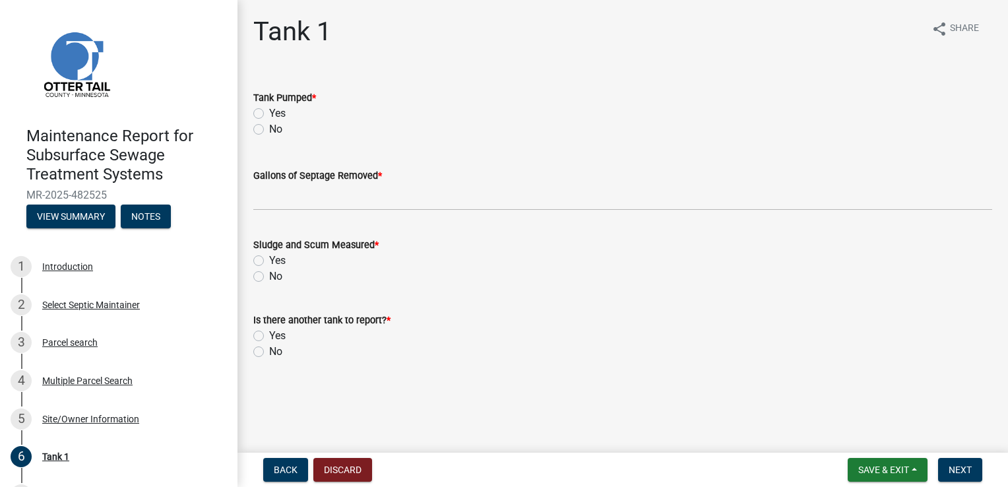
drag, startPoint x: 259, startPoint y: 112, endPoint x: 281, endPoint y: 162, distance: 54.9
click at [269, 112] on label "Yes" at bounding box center [277, 114] width 16 height 16
click at [269, 112] on input "Yes" at bounding box center [273, 110] width 9 height 9
radio input "true"
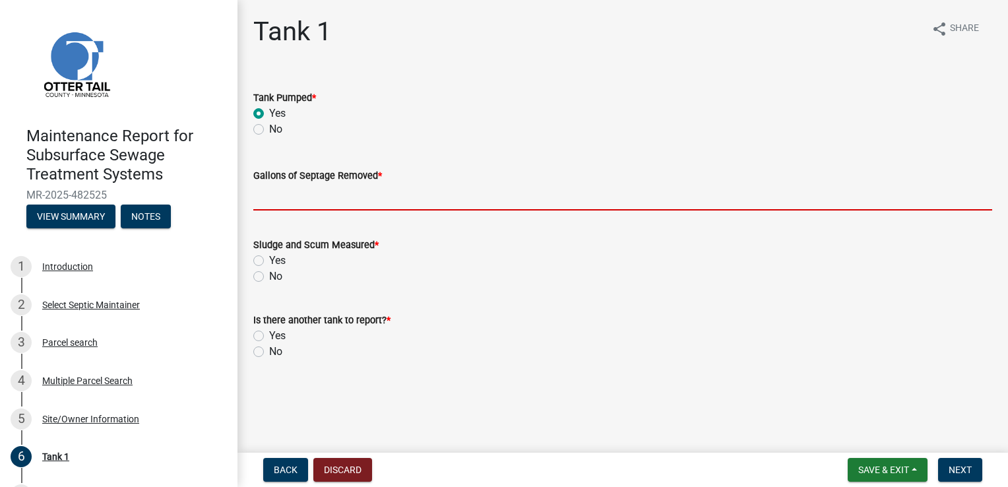
click at [285, 197] on input "Gallons of Septage Removed *" at bounding box center [622, 196] width 739 height 27
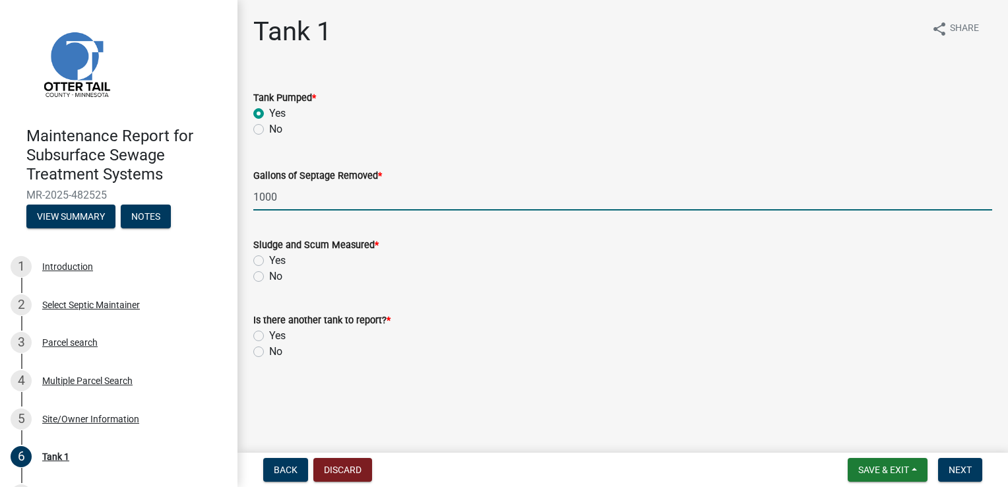
type input "1000"
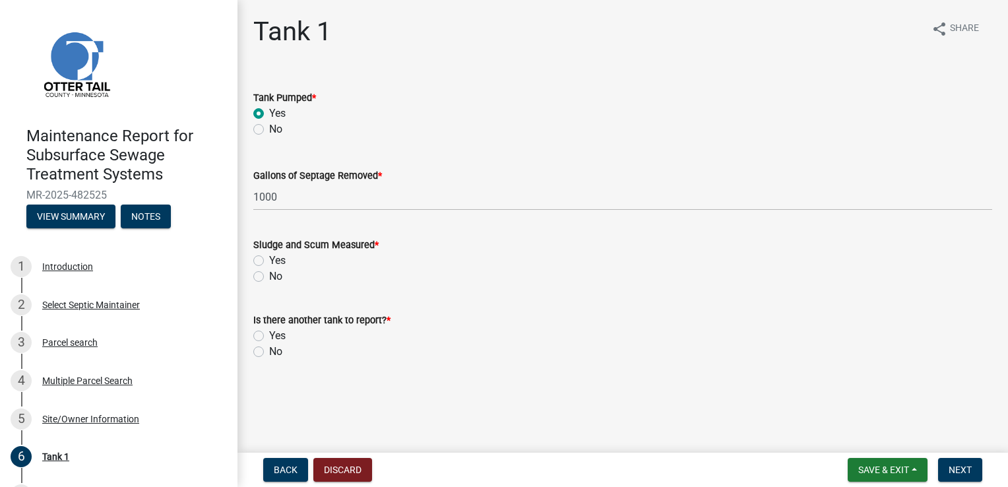
click at [269, 257] on label "Yes" at bounding box center [277, 261] width 16 height 16
click at [269, 257] on input "Yes" at bounding box center [273, 257] width 9 height 9
radio input "true"
click at [269, 355] on label "No" at bounding box center [275, 352] width 13 height 16
click at [269, 352] on input "No" at bounding box center [273, 348] width 9 height 9
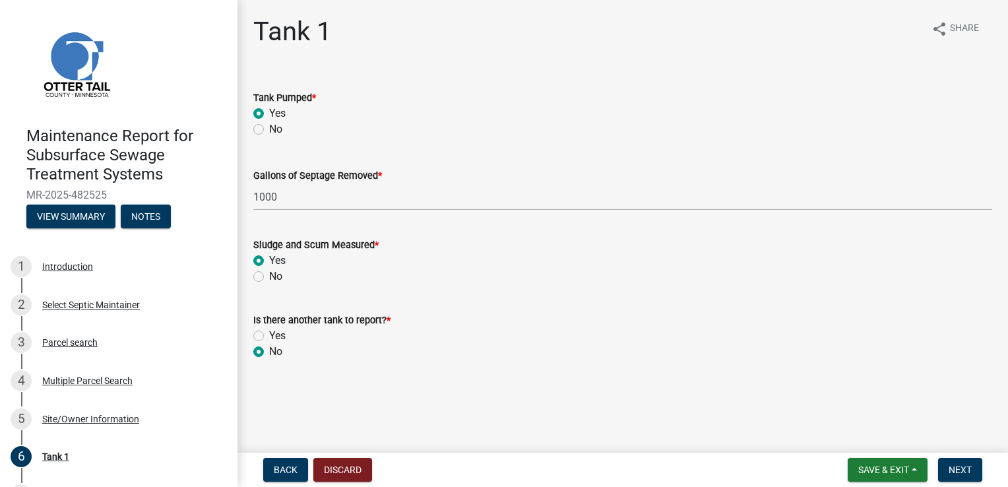
radio input "true"
click at [958, 467] on span "Next" at bounding box center [960, 469] width 23 height 11
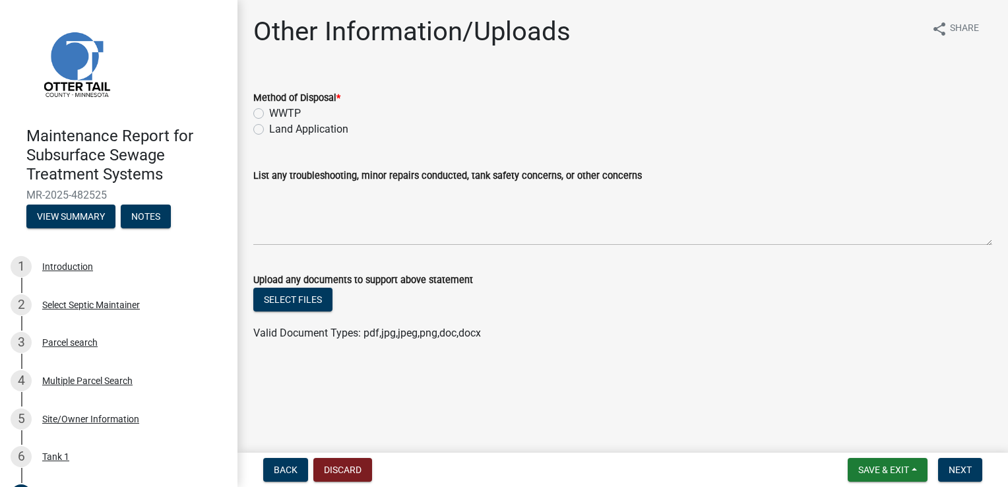
click at [269, 125] on label "Land Application" at bounding box center [308, 129] width 79 height 16
click at [269, 125] on input "Land Application" at bounding box center [273, 125] width 9 height 9
radio input "true"
click at [947, 474] on button "Next" at bounding box center [960, 470] width 44 height 24
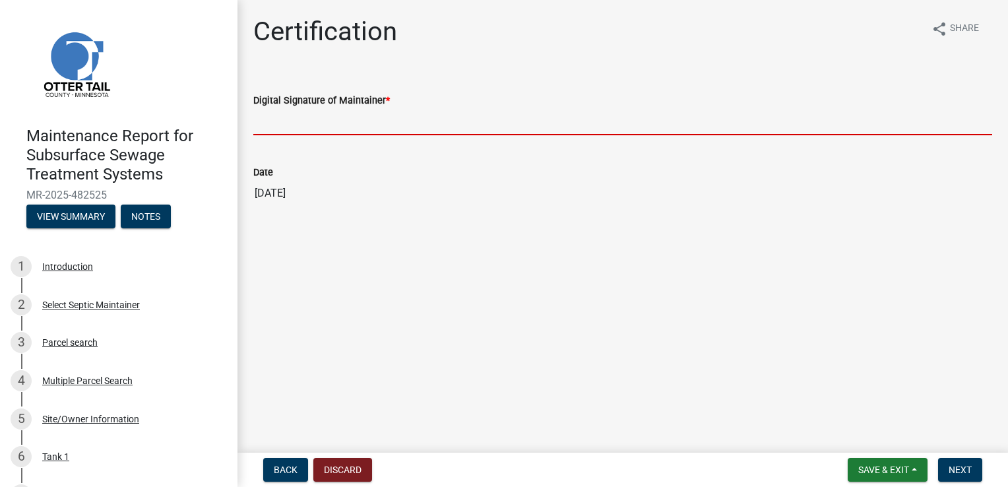
click at [319, 112] on input "Digital Signature of Maintainer *" at bounding box center [622, 121] width 739 height 27
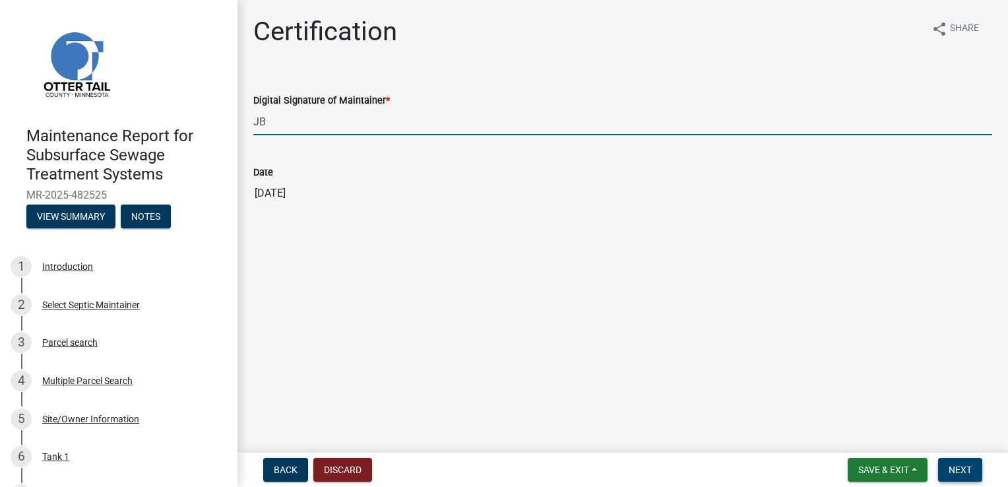
type input "JB"
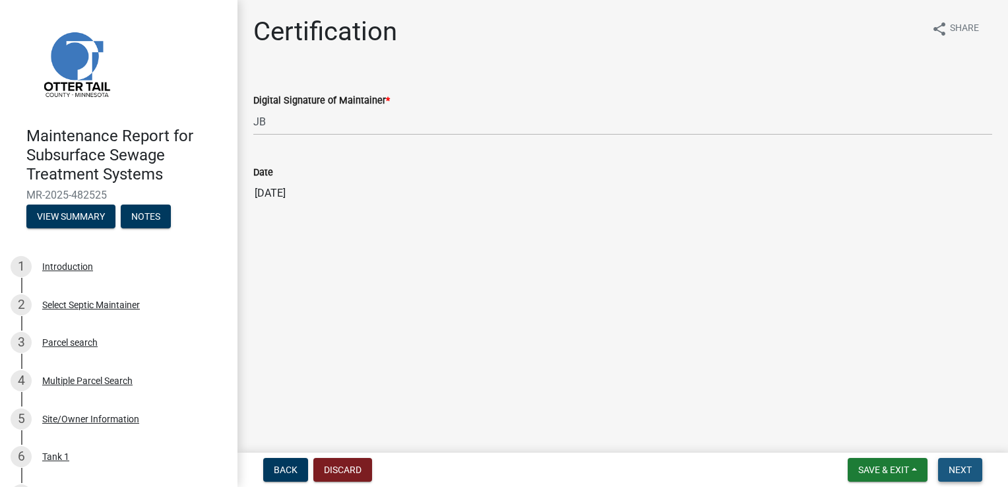
click at [954, 471] on span "Next" at bounding box center [960, 469] width 23 height 11
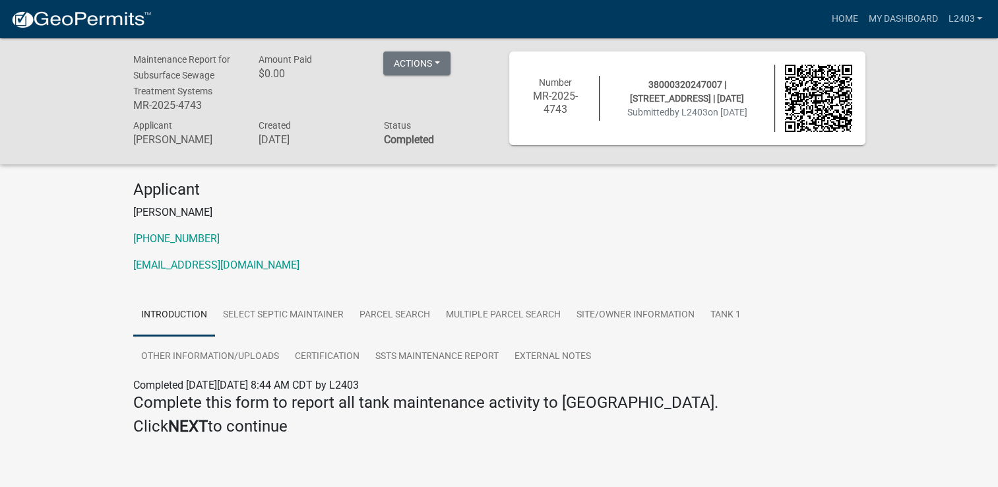
click at [663, 235] on p "[PHONE_NUMBER]" at bounding box center [499, 239] width 732 height 16
click at [841, 13] on link "Home" at bounding box center [844, 19] width 37 height 25
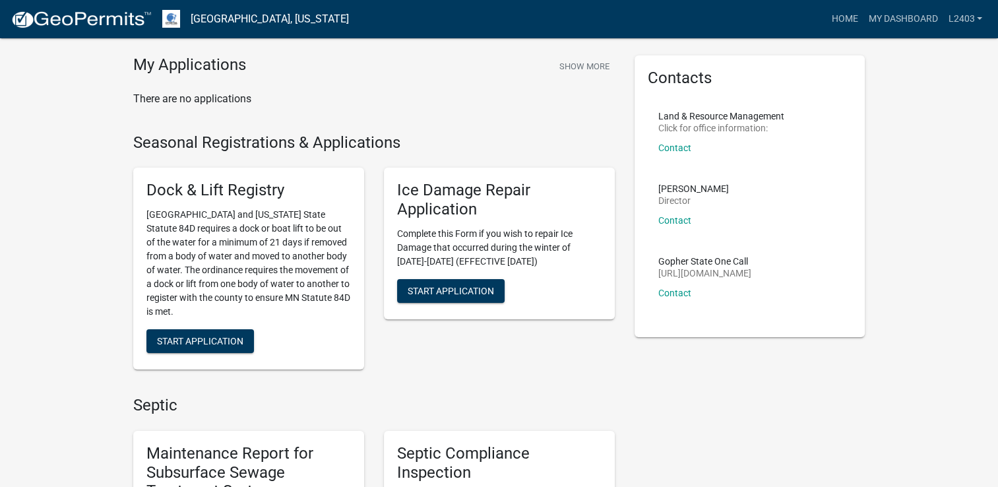
scroll to position [198, 0]
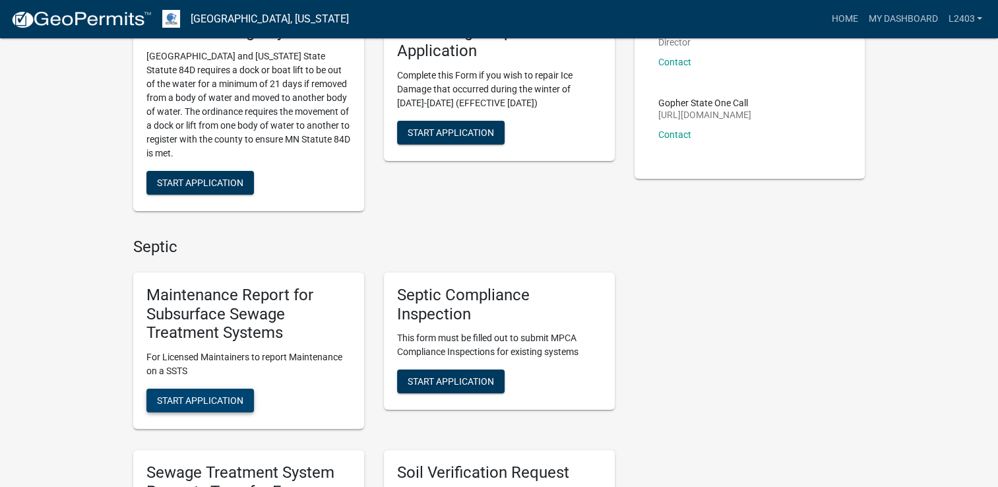
click at [195, 400] on span "Start Application" at bounding box center [200, 400] width 86 height 11
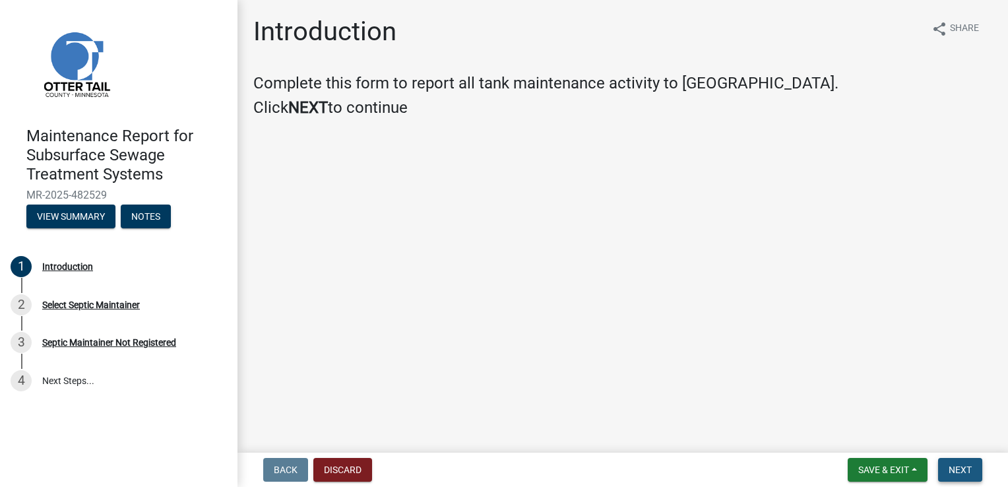
click at [965, 468] on span "Next" at bounding box center [960, 469] width 23 height 11
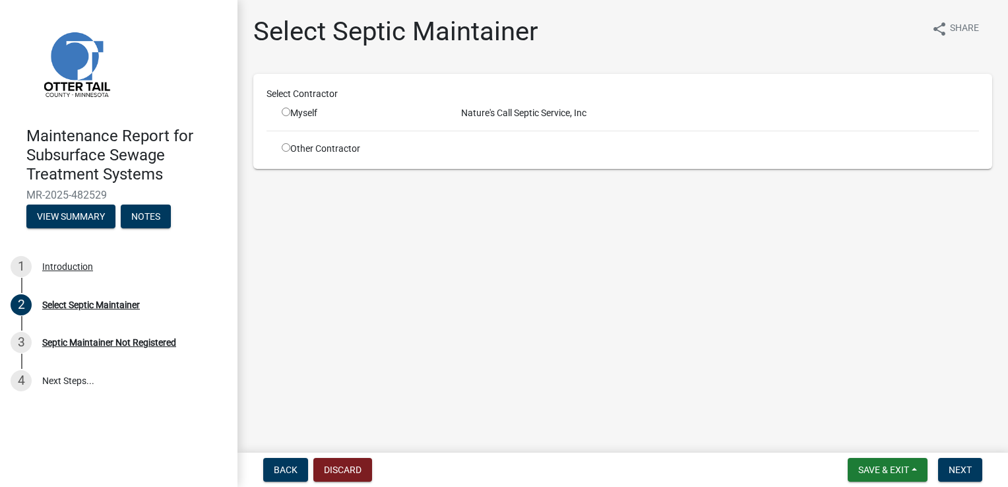
click at [283, 109] on input "radio" at bounding box center [286, 112] width 9 height 9
radio input "true"
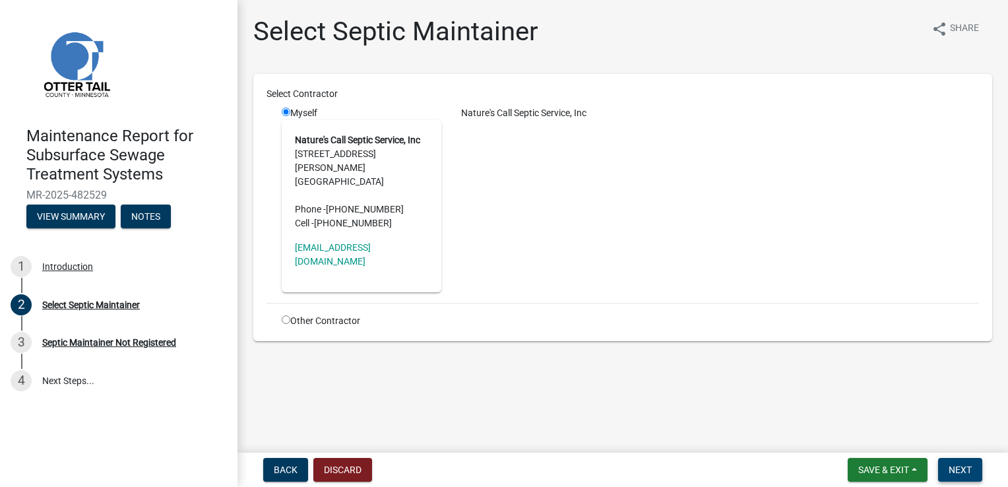
click at [959, 466] on span "Next" at bounding box center [960, 469] width 23 height 11
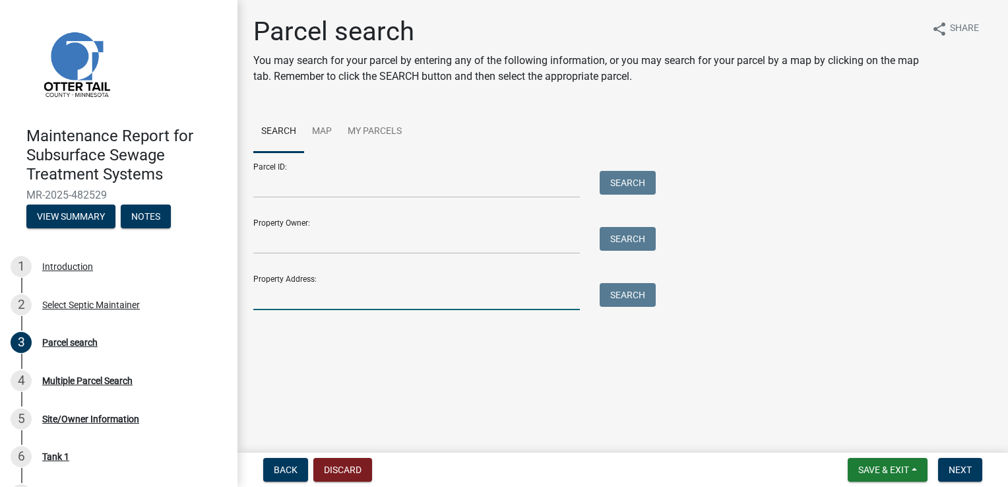
click at [297, 296] on input "Property Address:" at bounding box center [416, 296] width 327 height 27
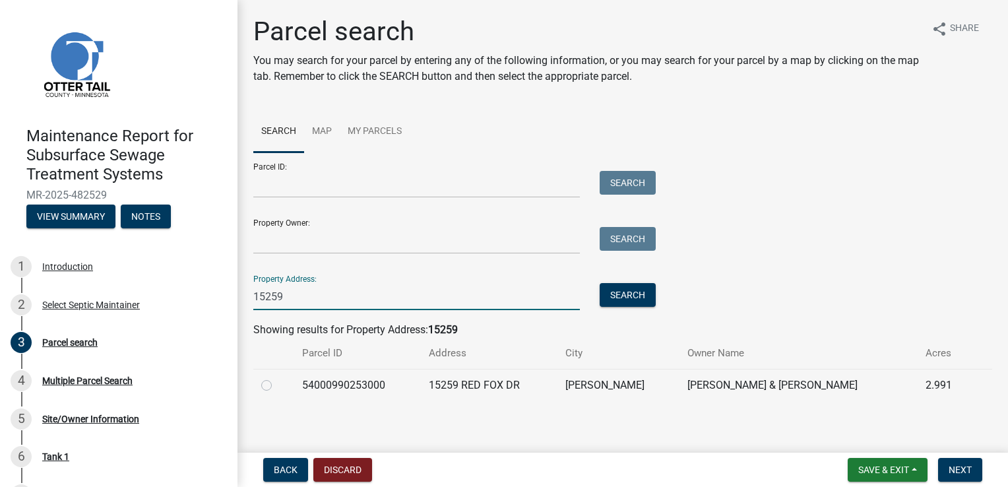
type input "15259"
click at [268, 379] on div at bounding box center [273, 385] width 25 height 16
click at [277, 377] on label at bounding box center [277, 377] width 0 height 0
click at [277, 386] on input "radio" at bounding box center [281, 381] width 9 height 9
radio input "true"
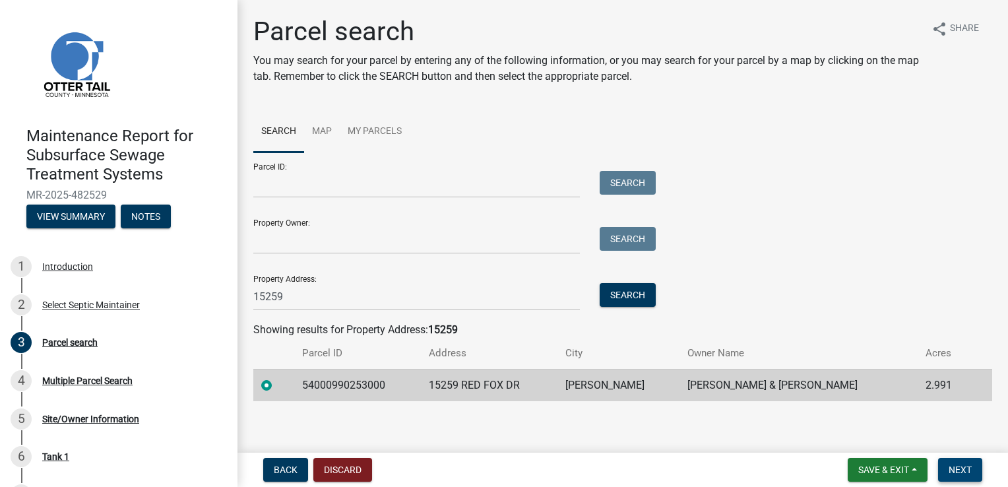
click at [958, 468] on span "Next" at bounding box center [960, 469] width 23 height 11
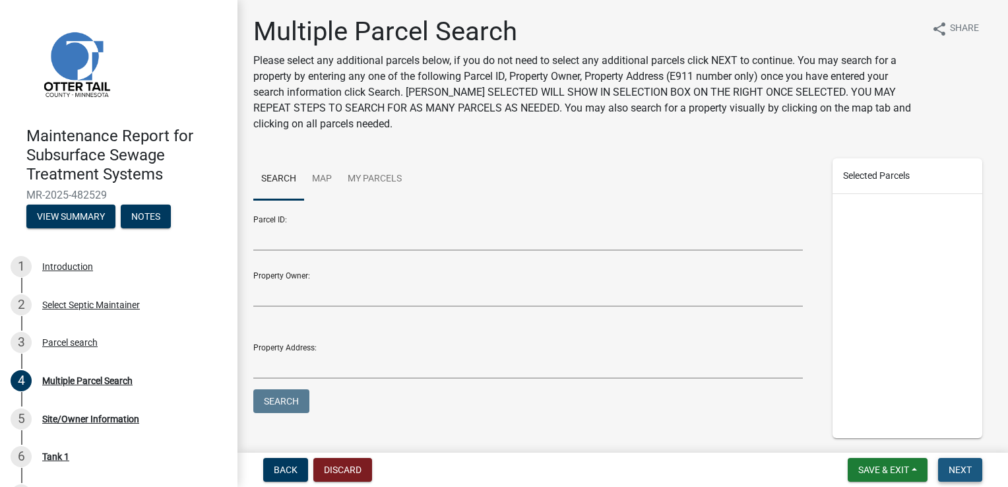
click at [956, 466] on span "Next" at bounding box center [960, 469] width 23 height 11
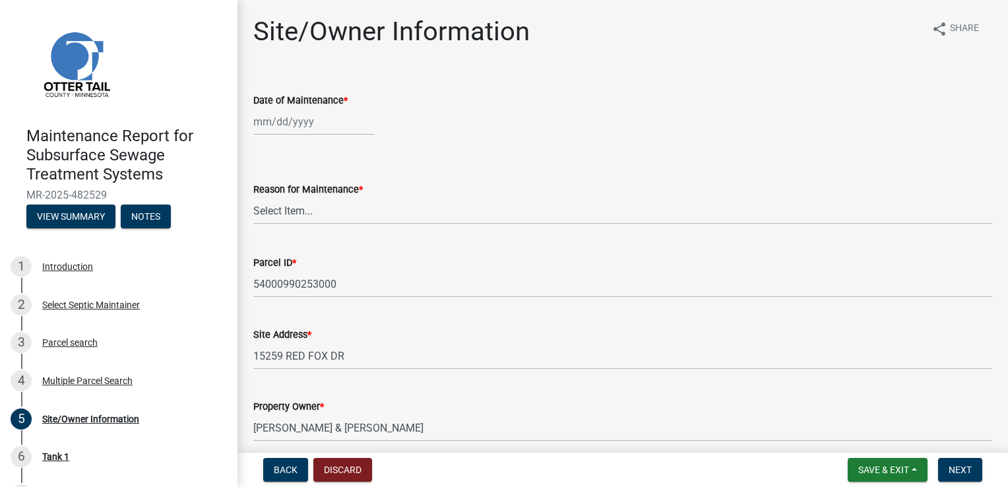
click at [294, 123] on div at bounding box center [313, 121] width 121 height 27
select select "9"
select select "2025"
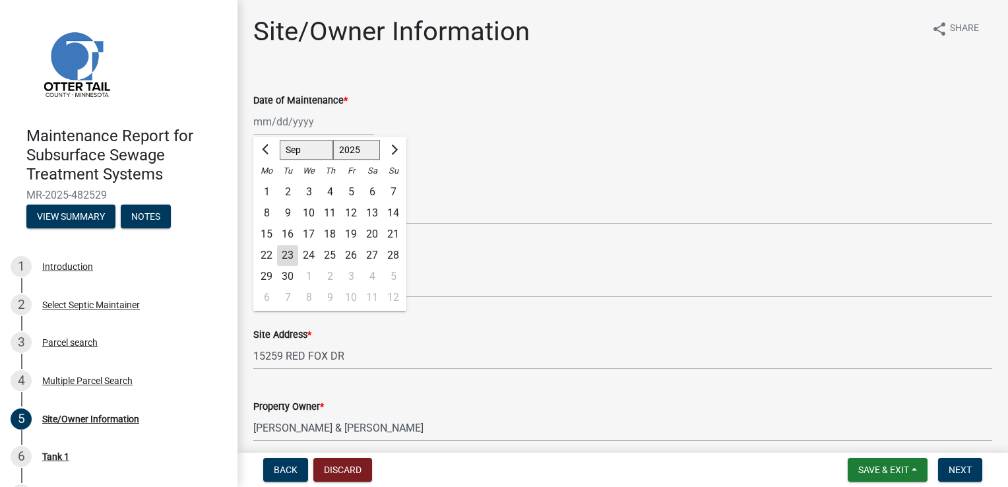
click at [265, 258] on div "22" at bounding box center [266, 255] width 21 height 21
type input "[DATE]"
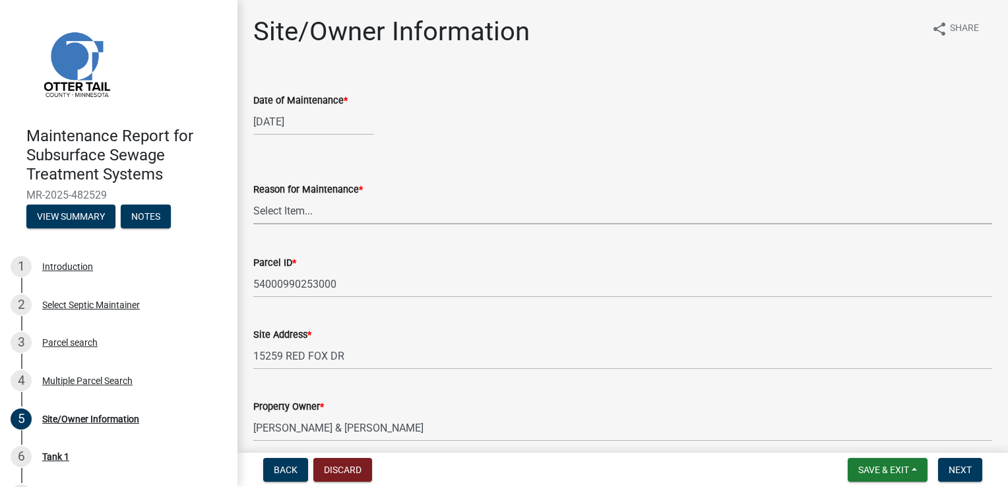
click at [266, 207] on select "Select Item... Called Routine Other" at bounding box center [622, 210] width 739 height 27
click at [253, 197] on select "Select Item... Called Routine Other" at bounding box center [622, 210] width 739 height 27
select select "3ac72b63-7b21-42e4-8192-806faae7a4f1"
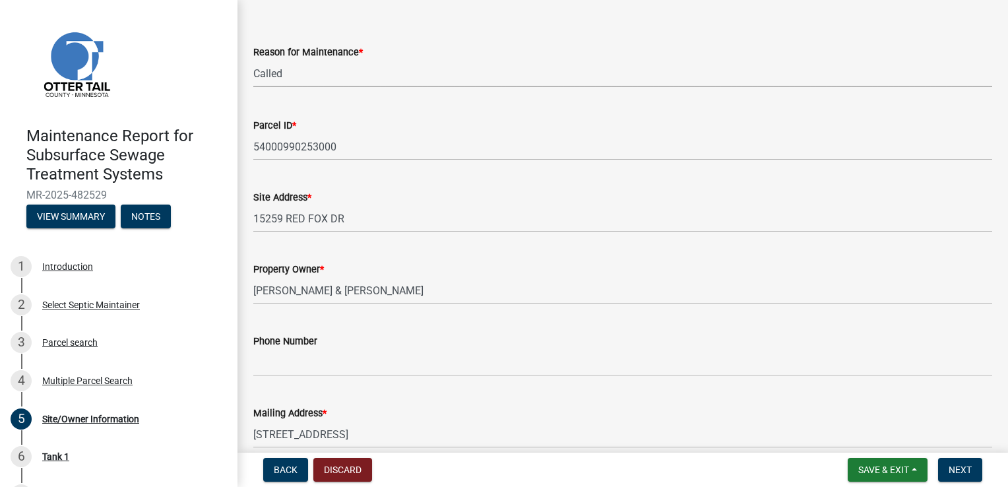
scroll to position [198, 0]
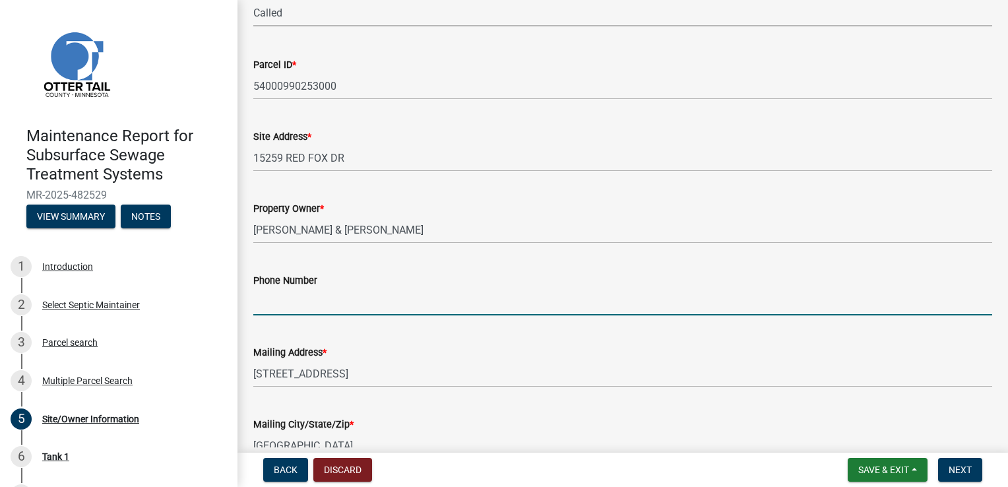
click at [288, 297] on input "Phone Number" at bounding box center [622, 301] width 739 height 27
type input "[PHONE_NUMBER]"
click at [947, 468] on button "Next" at bounding box center [960, 470] width 44 height 24
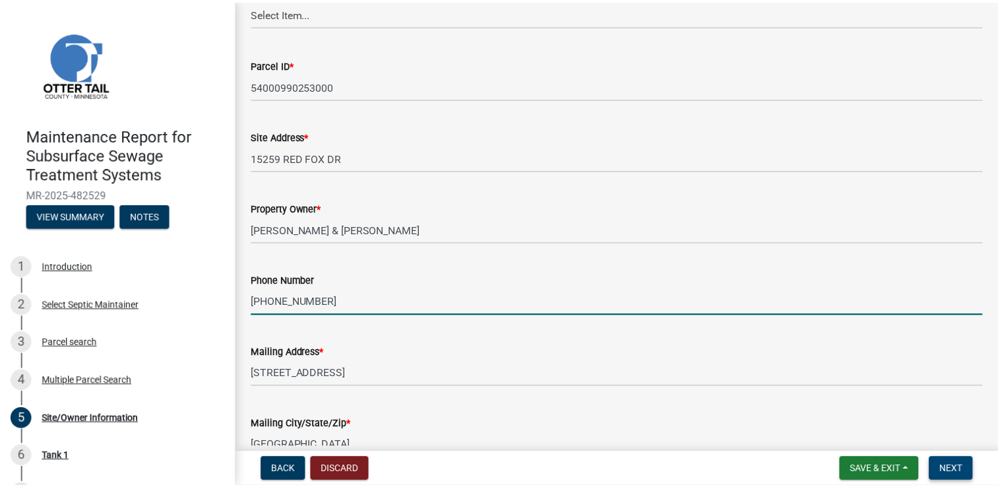
scroll to position [0, 0]
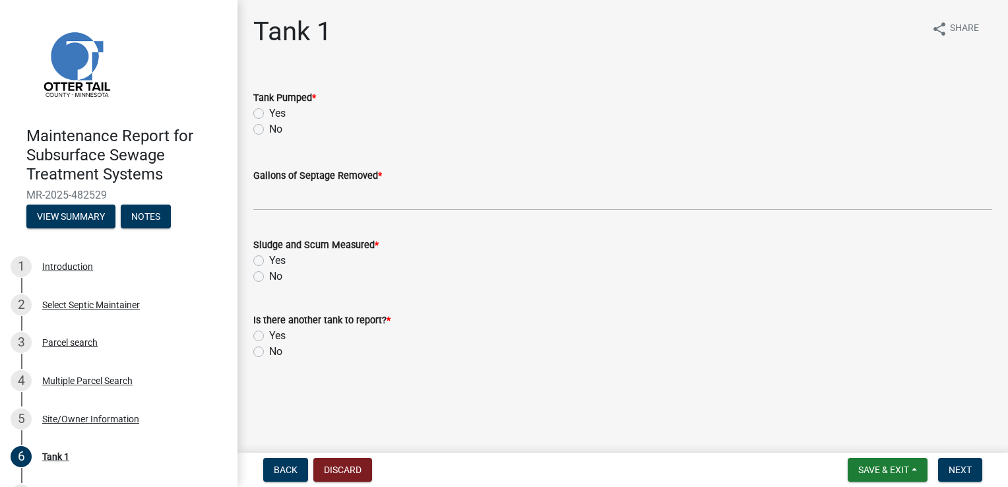
click at [269, 110] on label "Yes" at bounding box center [277, 114] width 16 height 16
click at [269, 110] on input "Yes" at bounding box center [273, 110] width 9 height 9
radio input "true"
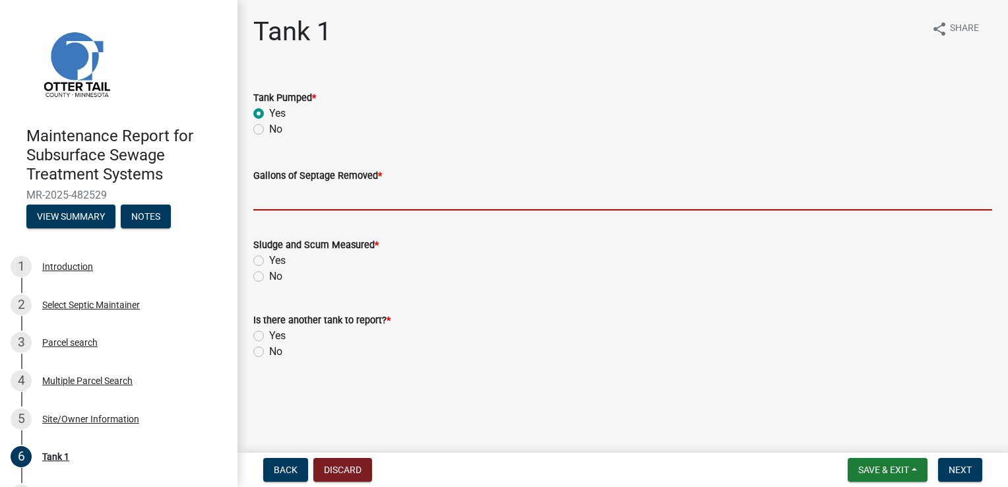
click at [287, 197] on input "Gallons of Septage Removed *" at bounding box center [622, 196] width 739 height 27
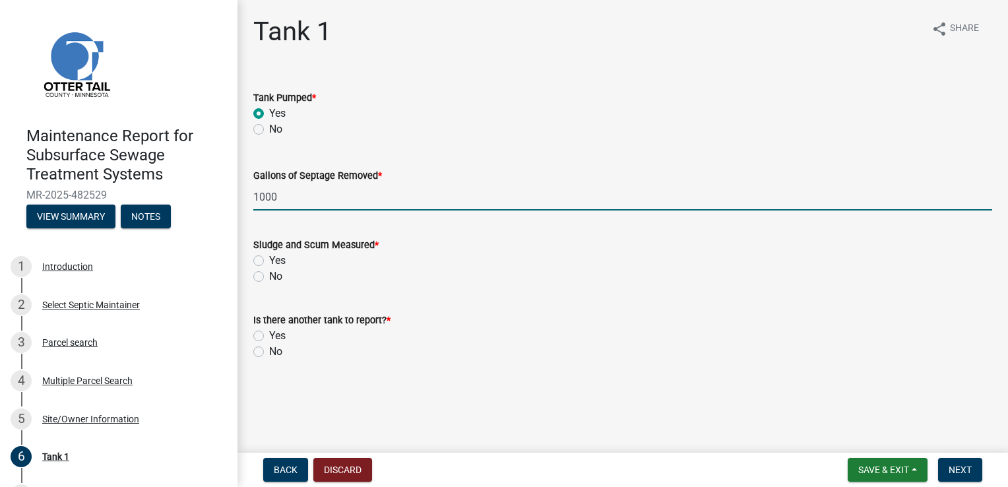
type input "1000"
click at [269, 259] on label "Yes" at bounding box center [277, 261] width 16 height 16
click at [269, 259] on input "Yes" at bounding box center [273, 257] width 9 height 9
radio input "true"
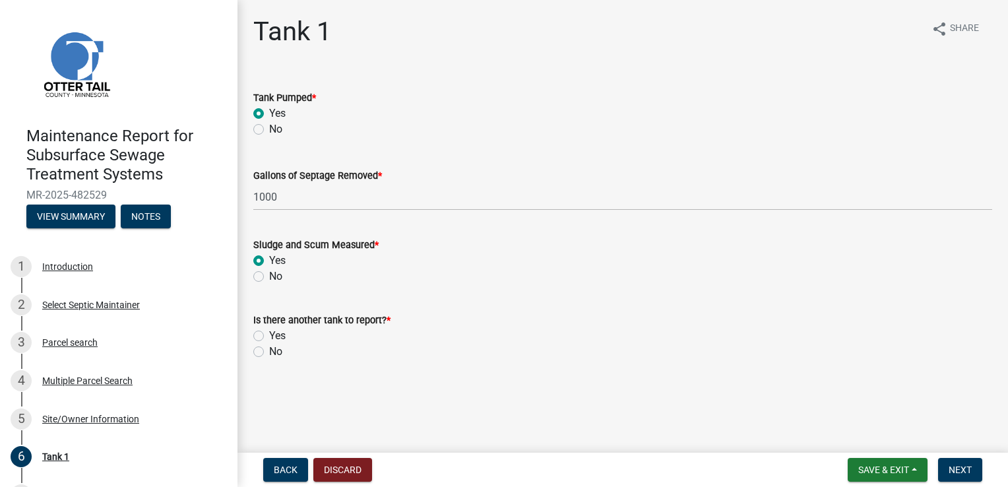
click at [269, 352] on label "No" at bounding box center [275, 352] width 13 height 16
click at [269, 352] on input "No" at bounding box center [273, 348] width 9 height 9
radio input "true"
click at [976, 474] on button "Next" at bounding box center [960, 470] width 44 height 24
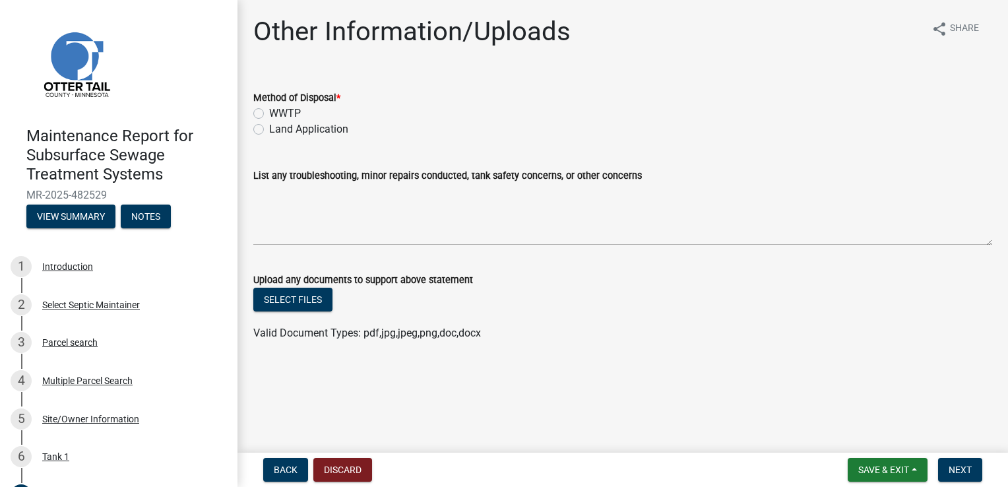
click at [269, 131] on label "Land Application" at bounding box center [308, 129] width 79 height 16
click at [269, 130] on input "Land Application" at bounding box center [273, 125] width 9 height 9
radio input "true"
click at [953, 468] on span "Next" at bounding box center [960, 469] width 23 height 11
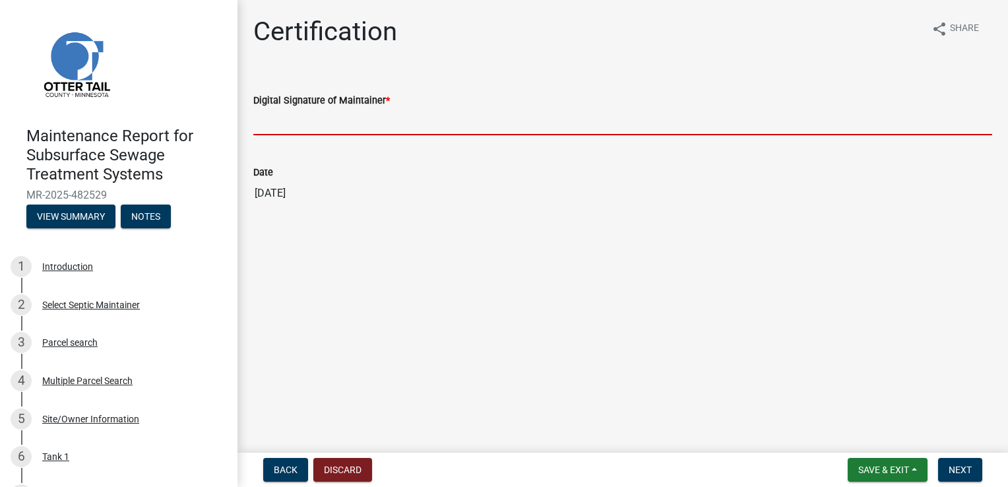
click at [315, 121] on input "Digital Signature of Maintainer *" at bounding box center [622, 121] width 739 height 27
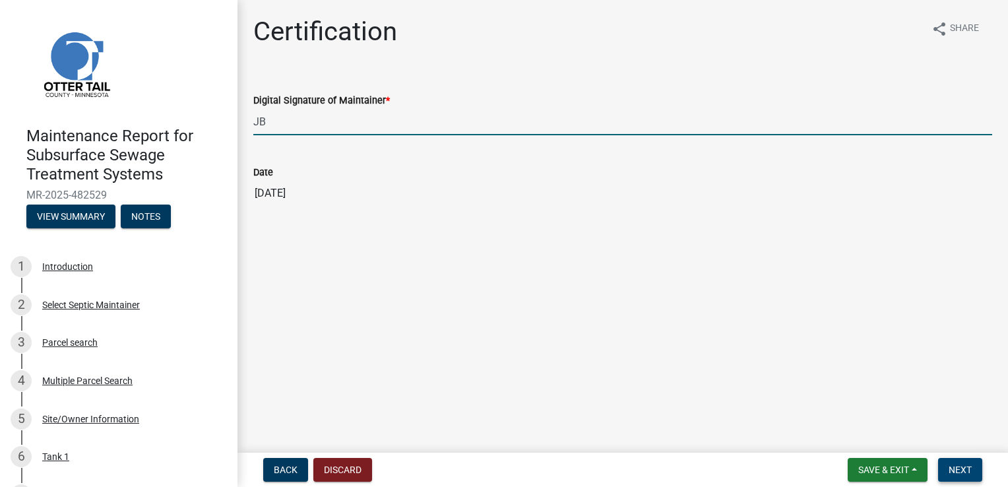
type input "JB"
click at [963, 464] on span "Next" at bounding box center [960, 469] width 23 height 11
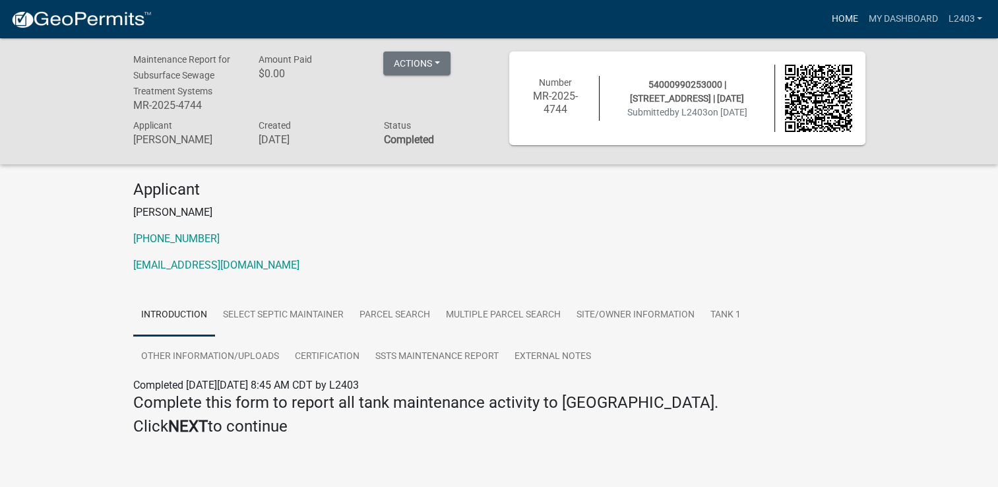
click at [848, 23] on link "Home" at bounding box center [844, 19] width 37 height 25
